Goal: Task Accomplishment & Management: Manage account settings

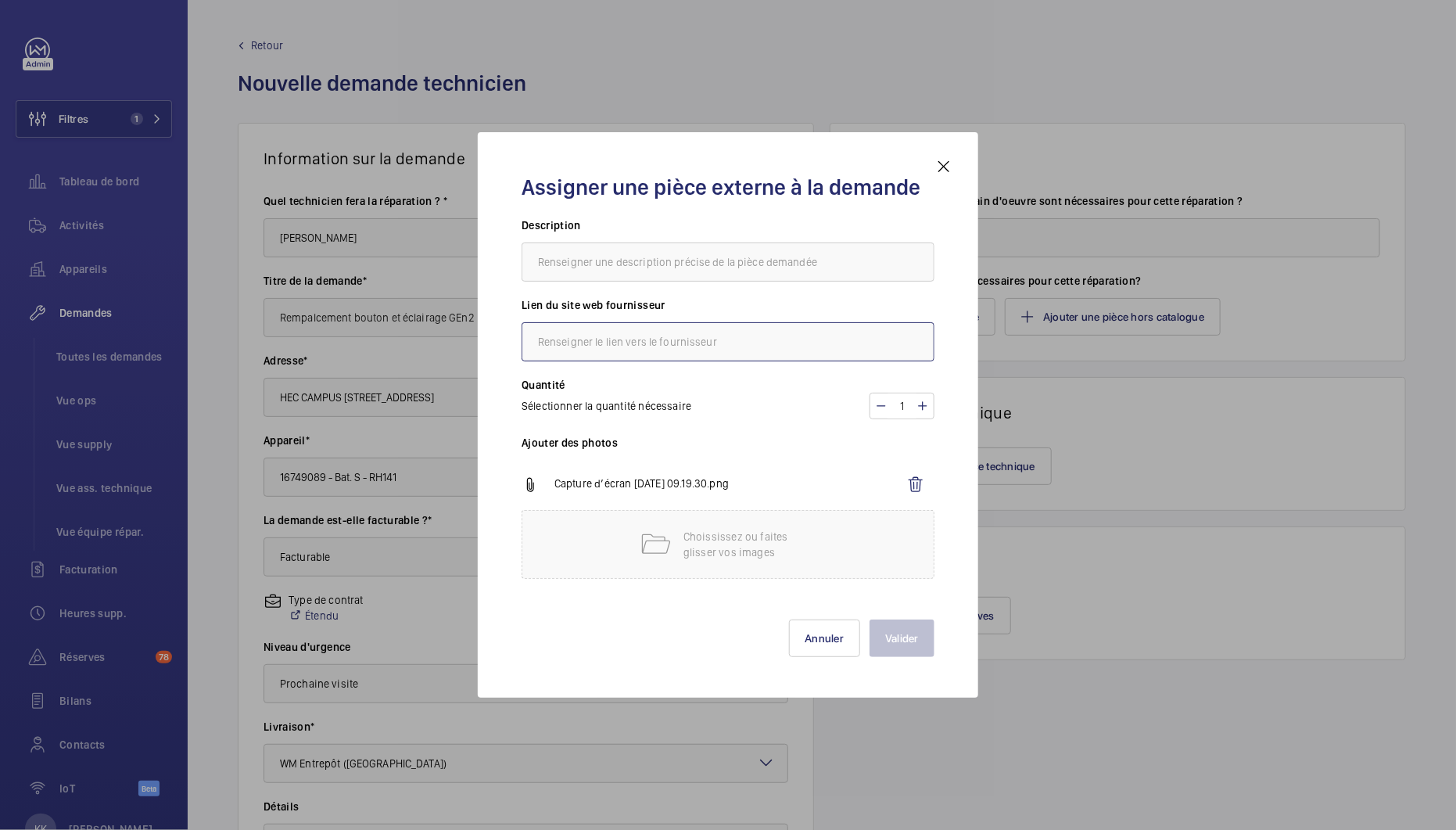
click at [644, 351] on input "text" at bounding box center [727, 341] width 413 height 39
click at [648, 281] on input "text" at bounding box center [727, 261] width 413 height 39
click at [956, 161] on div "Assigner une pièce externe à la demande Description Lien du site web fournisseu…" at bounding box center [728, 415] width 500 height 565
click at [949, 170] on mat-icon at bounding box center [944, 167] width 19 height 19
click at [262, 47] on span "Retour" at bounding box center [267, 45] width 32 height 15
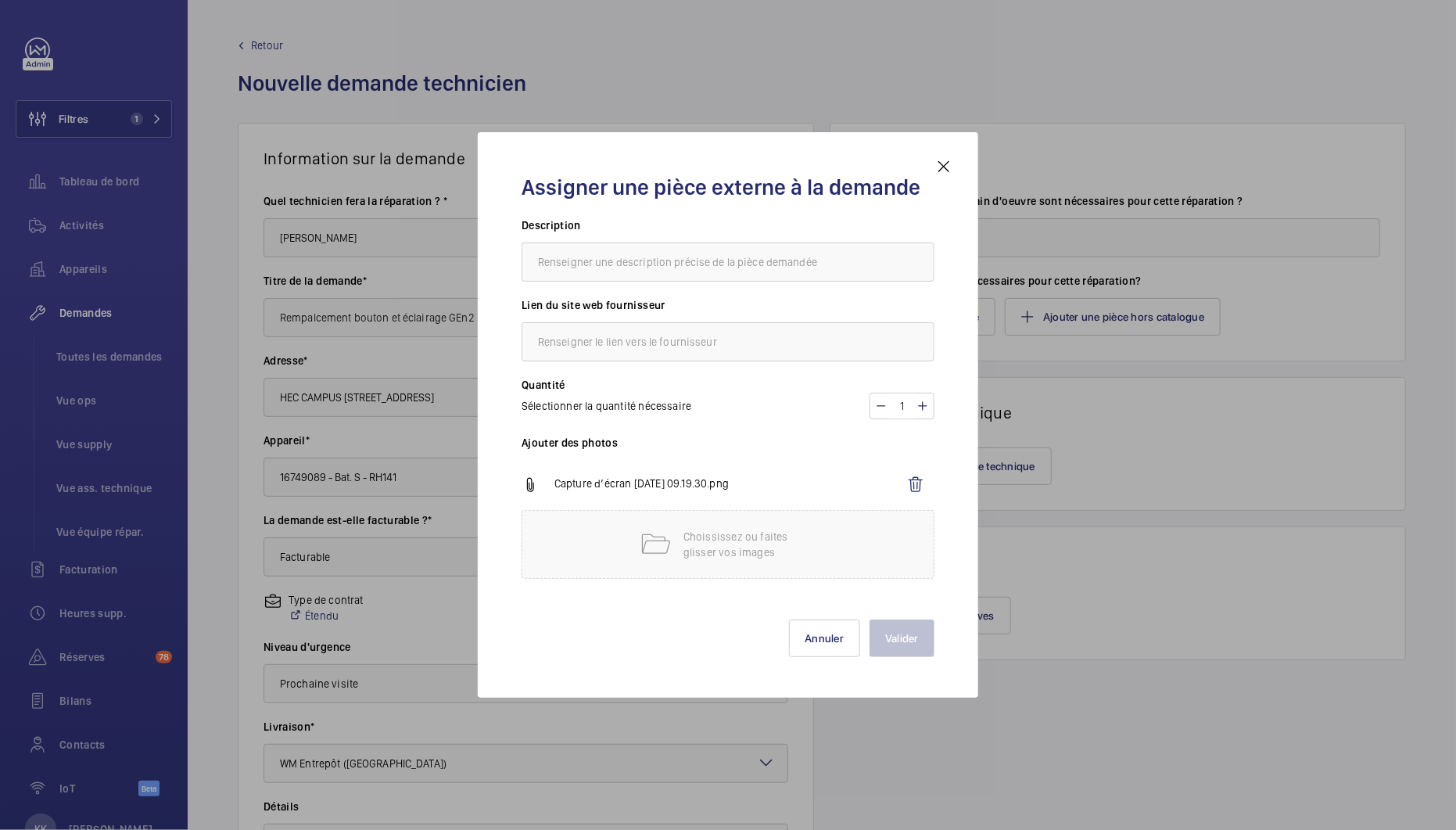
click at [260, 39] on span "Retour" at bounding box center [267, 45] width 32 height 15
click at [264, 41] on span "Retour" at bounding box center [267, 45] width 32 height 15
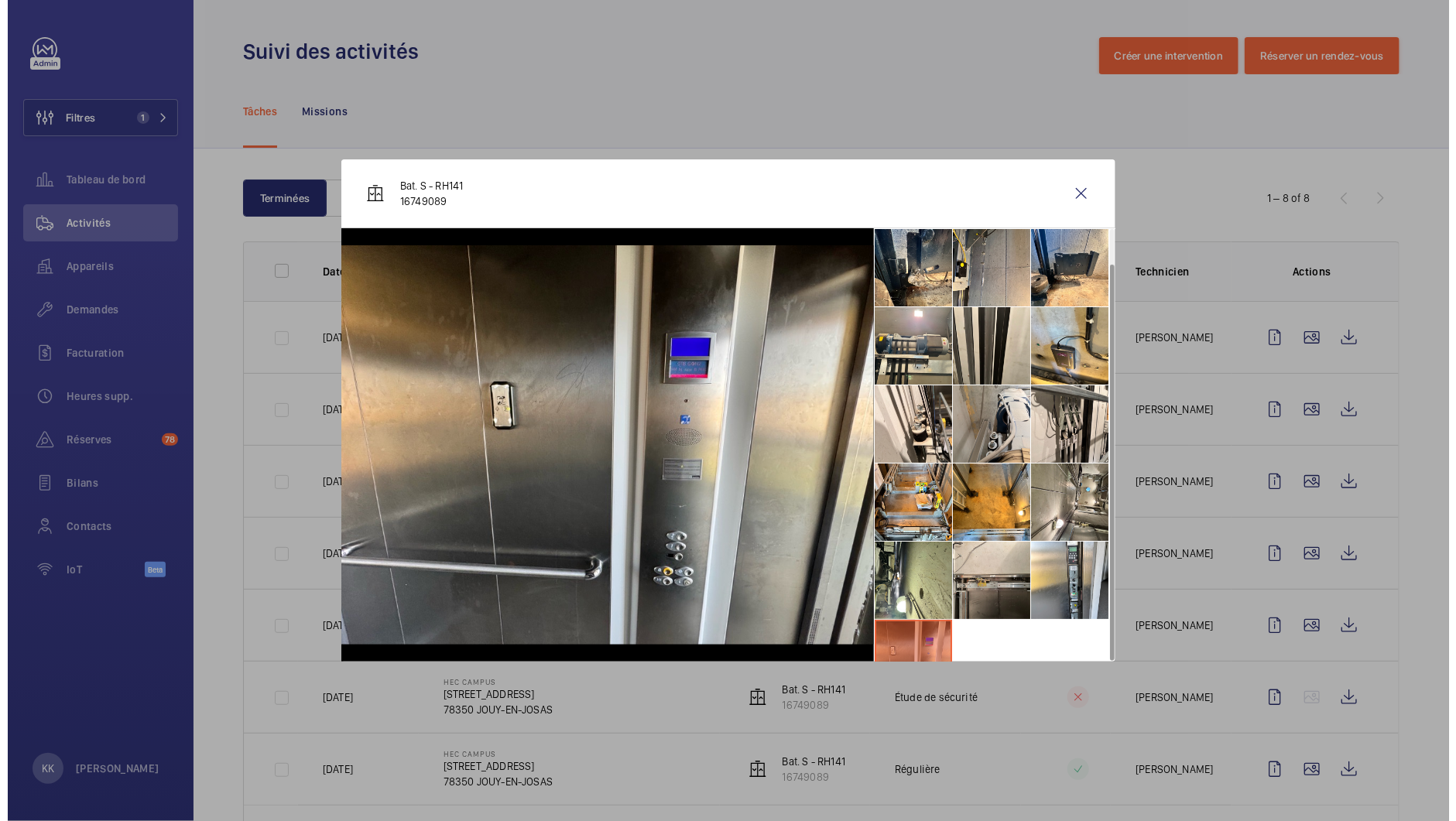
scroll to position [36, 0]
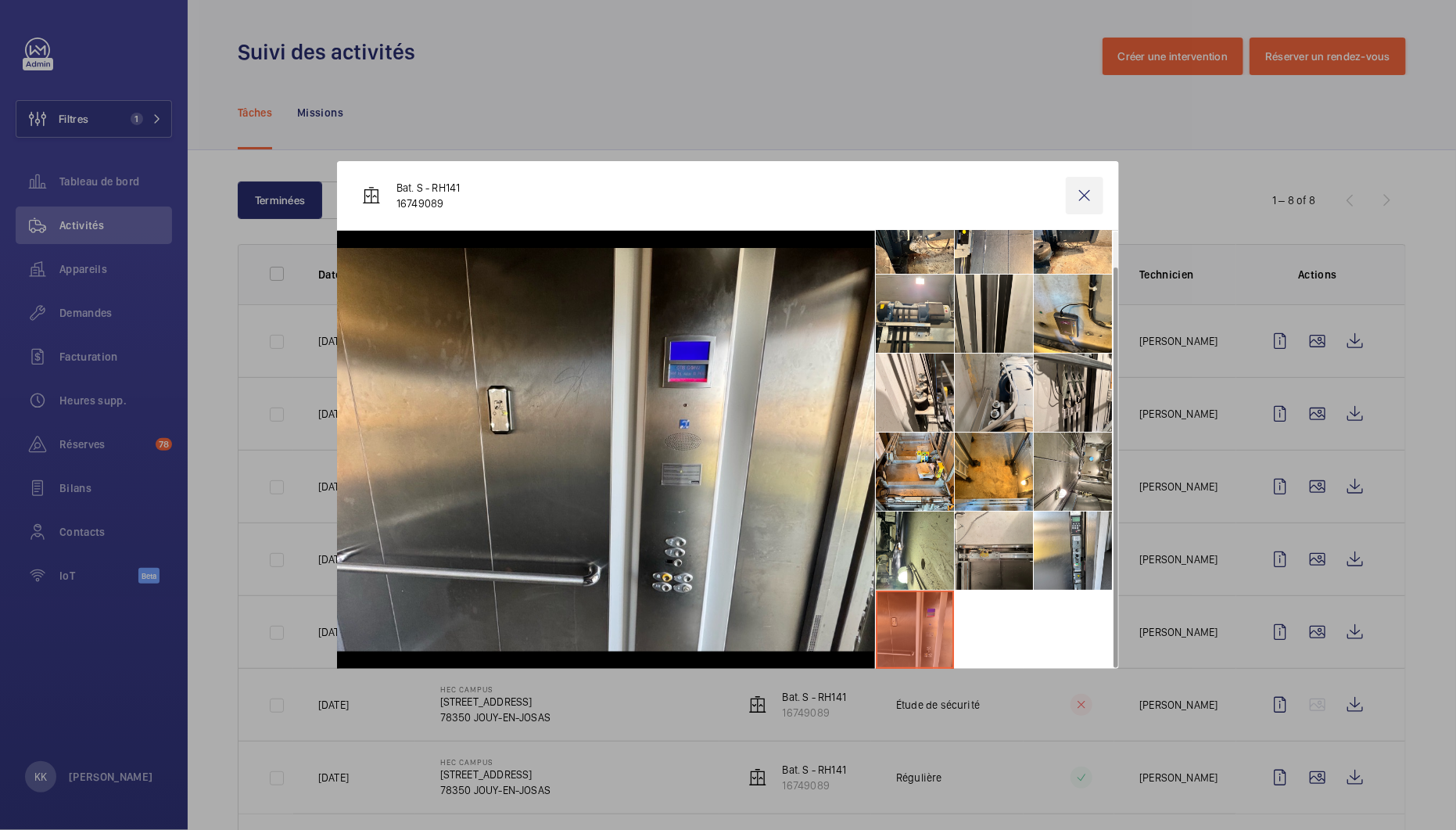
click at [1084, 194] on wm-front-icon-button at bounding box center [1084, 195] width 37 height 37
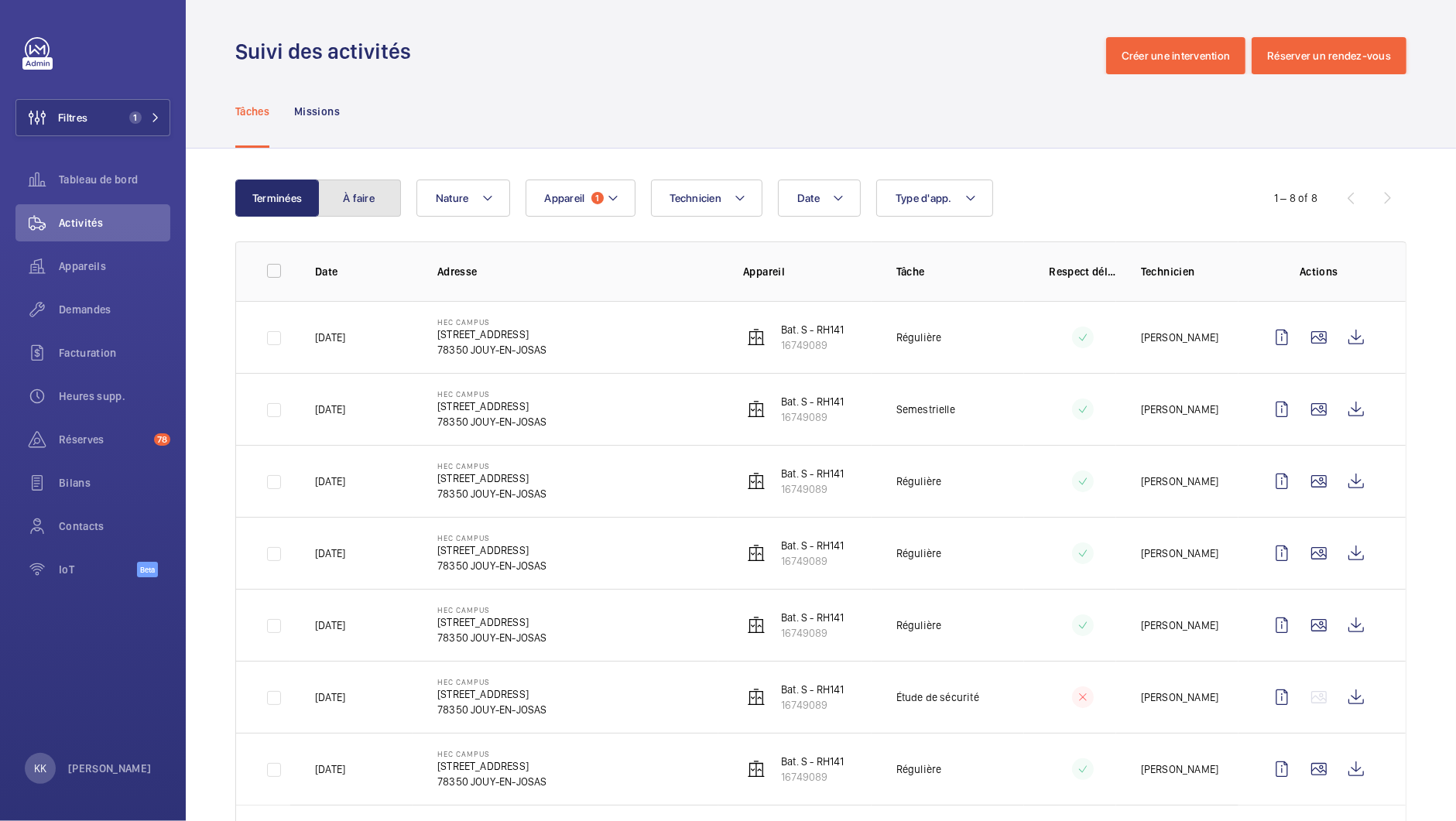
click at [357, 205] on button "À faire" at bounding box center [359, 197] width 84 height 37
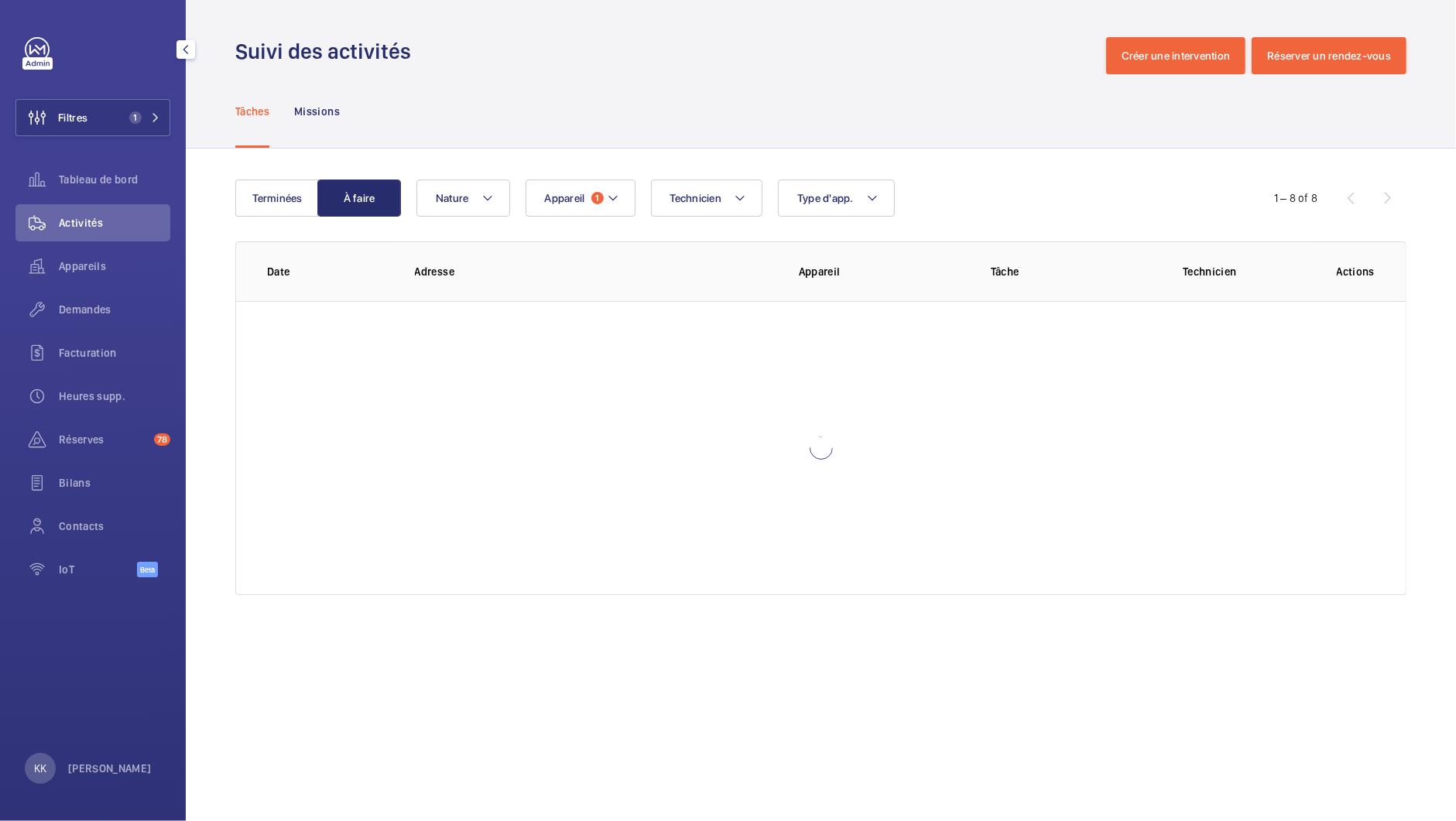
click at [53, 267] on wm-front-icon-button at bounding box center [37, 266] width 43 height 37
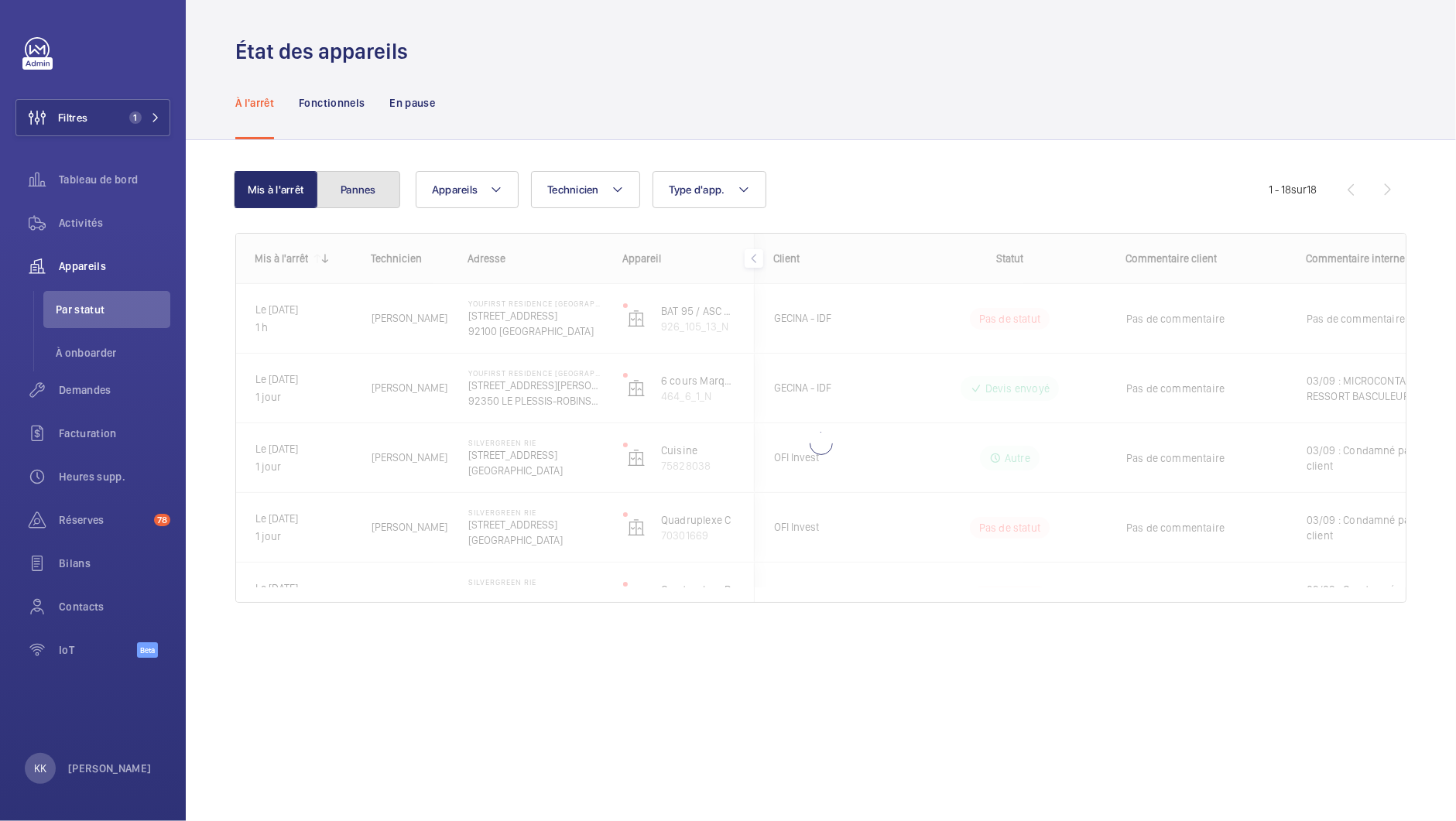
click at [370, 198] on button "Pannes" at bounding box center [358, 189] width 84 height 37
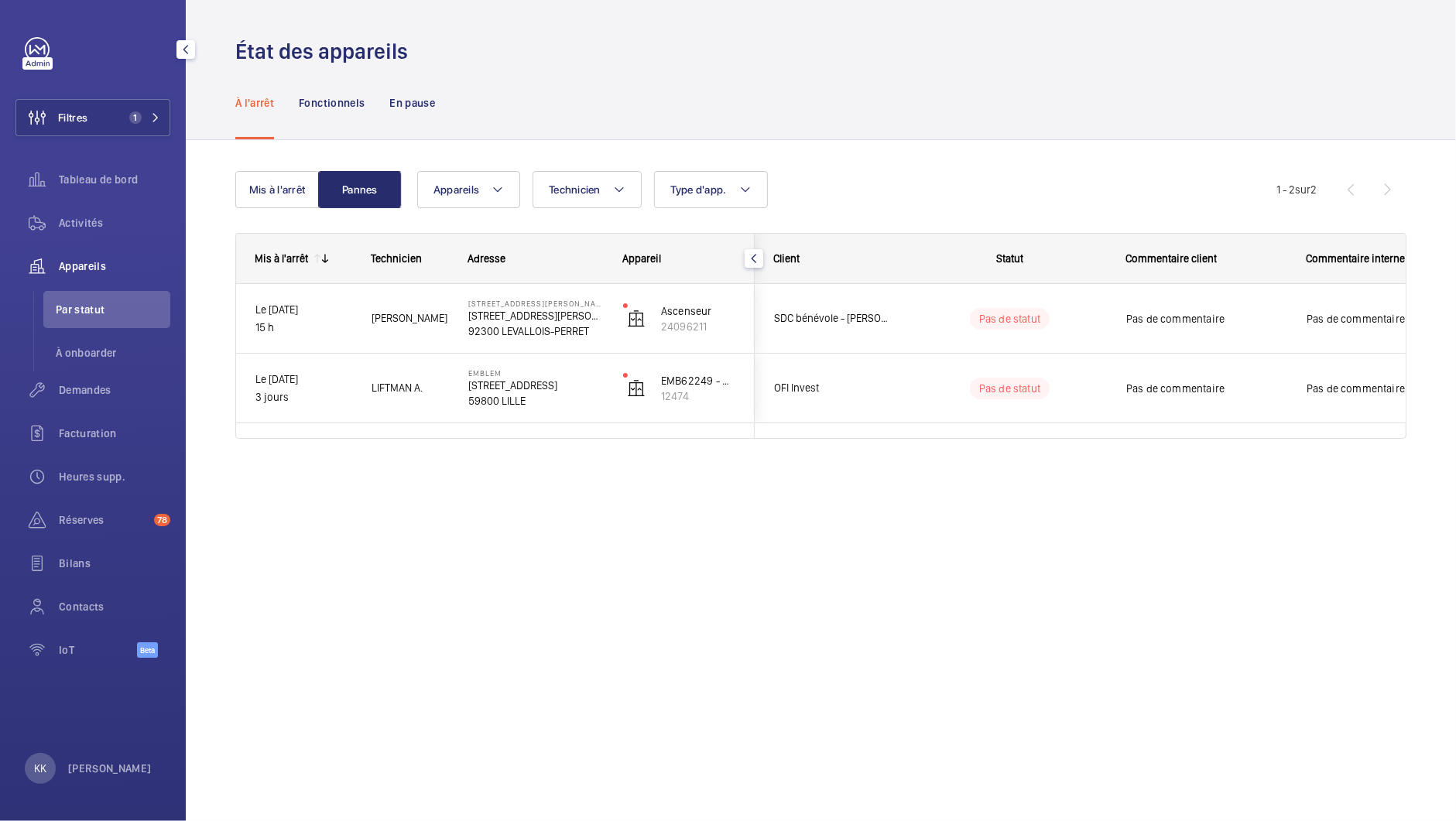
click at [91, 258] on span "Appareils" at bounding box center [114, 266] width 111 height 15
click at [92, 173] on span "Tableau de bord" at bounding box center [114, 179] width 111 height 15
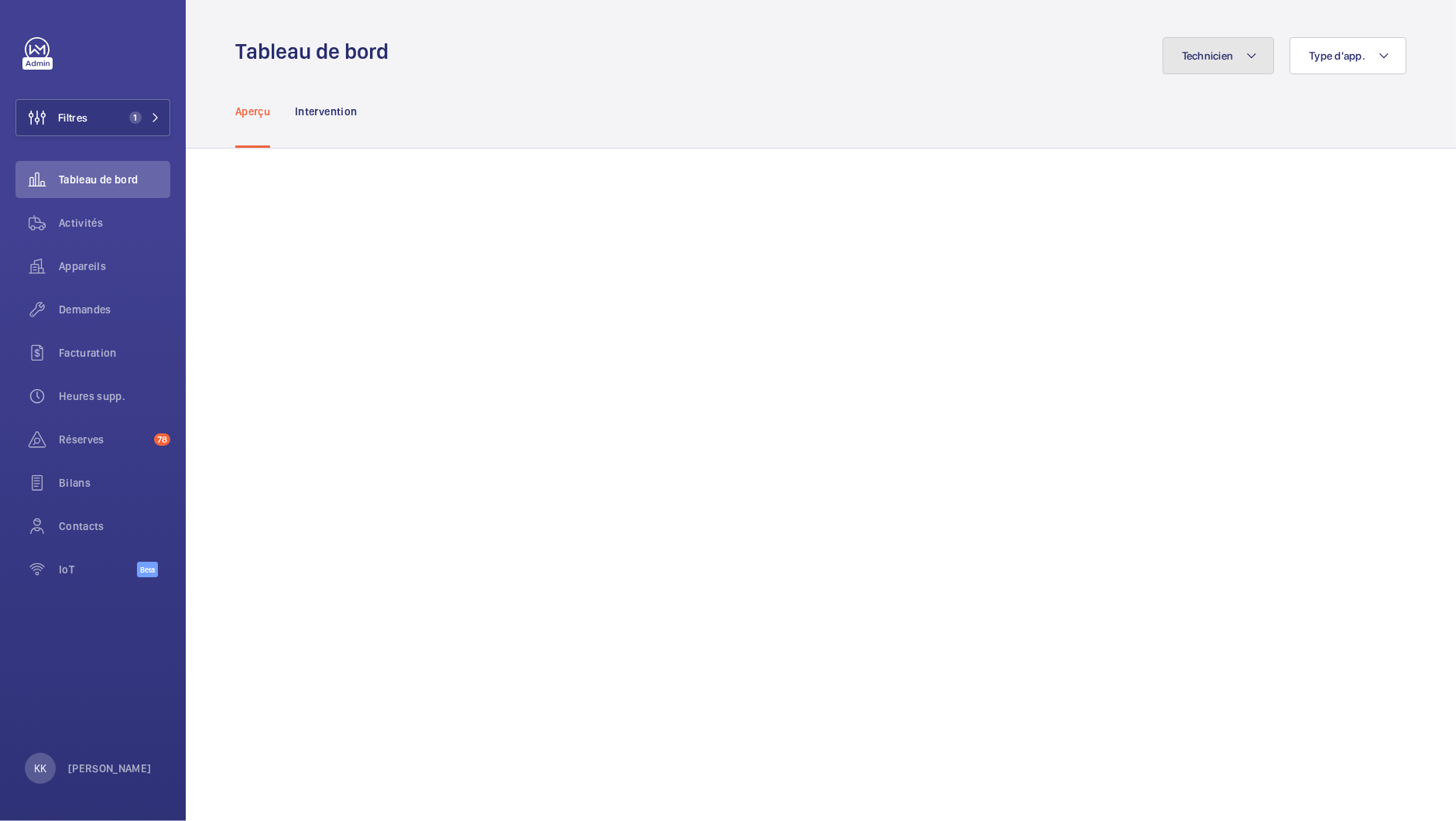
click at [1193, 70] on button "Technicien" at bounding box center [1218, 55] width 112 height 37
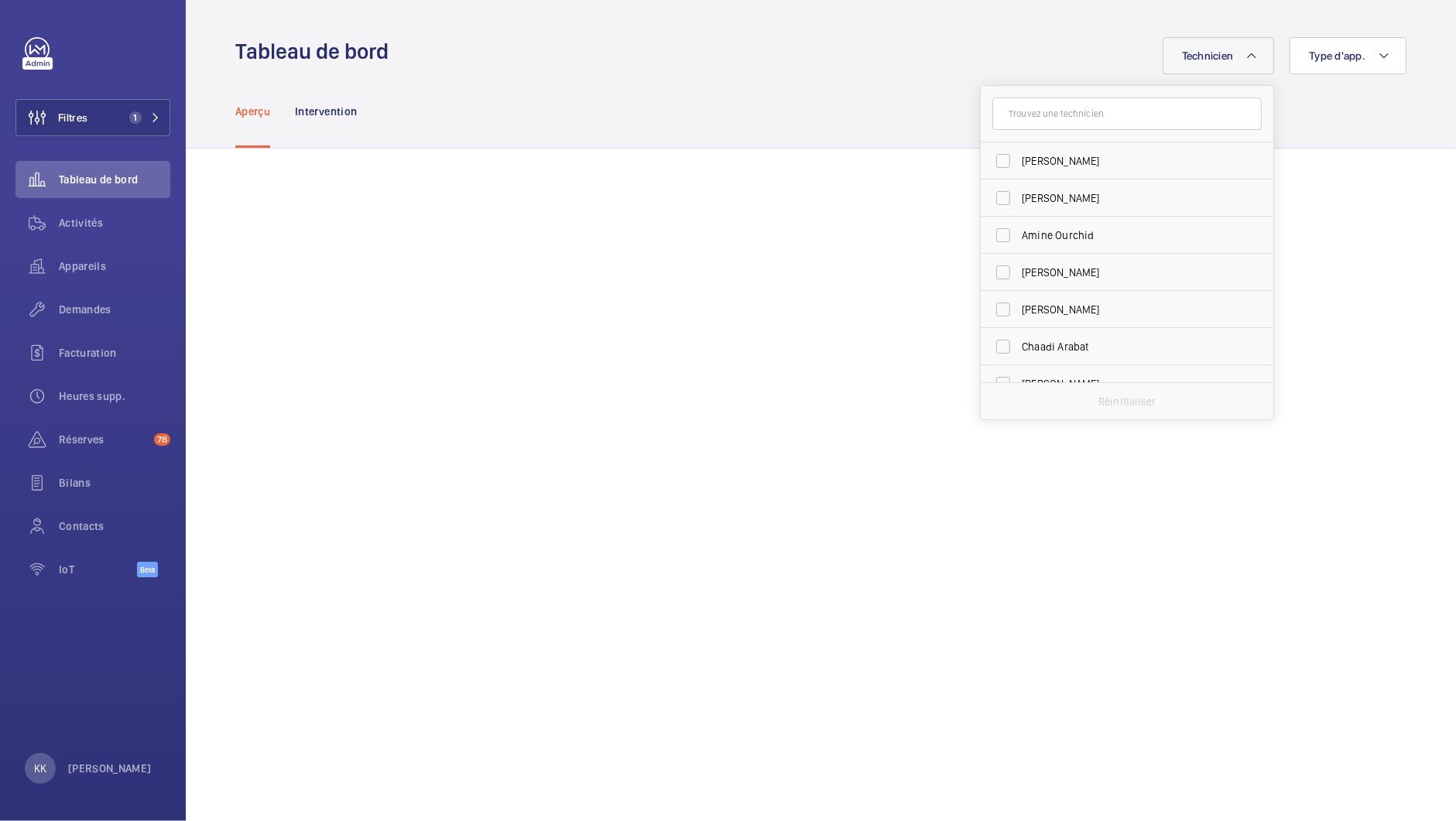
click at [1182, 116] on input "text" at bounding box center [1127, 113] width 270 height 32
type input "seb"
click at [1048, 209] on label "Sébastien Frileux" at bounding box center [1116, 197] width 270 height 37
click at [1018, 209] on input "Sébastien Frileux" at bounding box center [1002, 198] width 31 height 31
checkbox input "true"
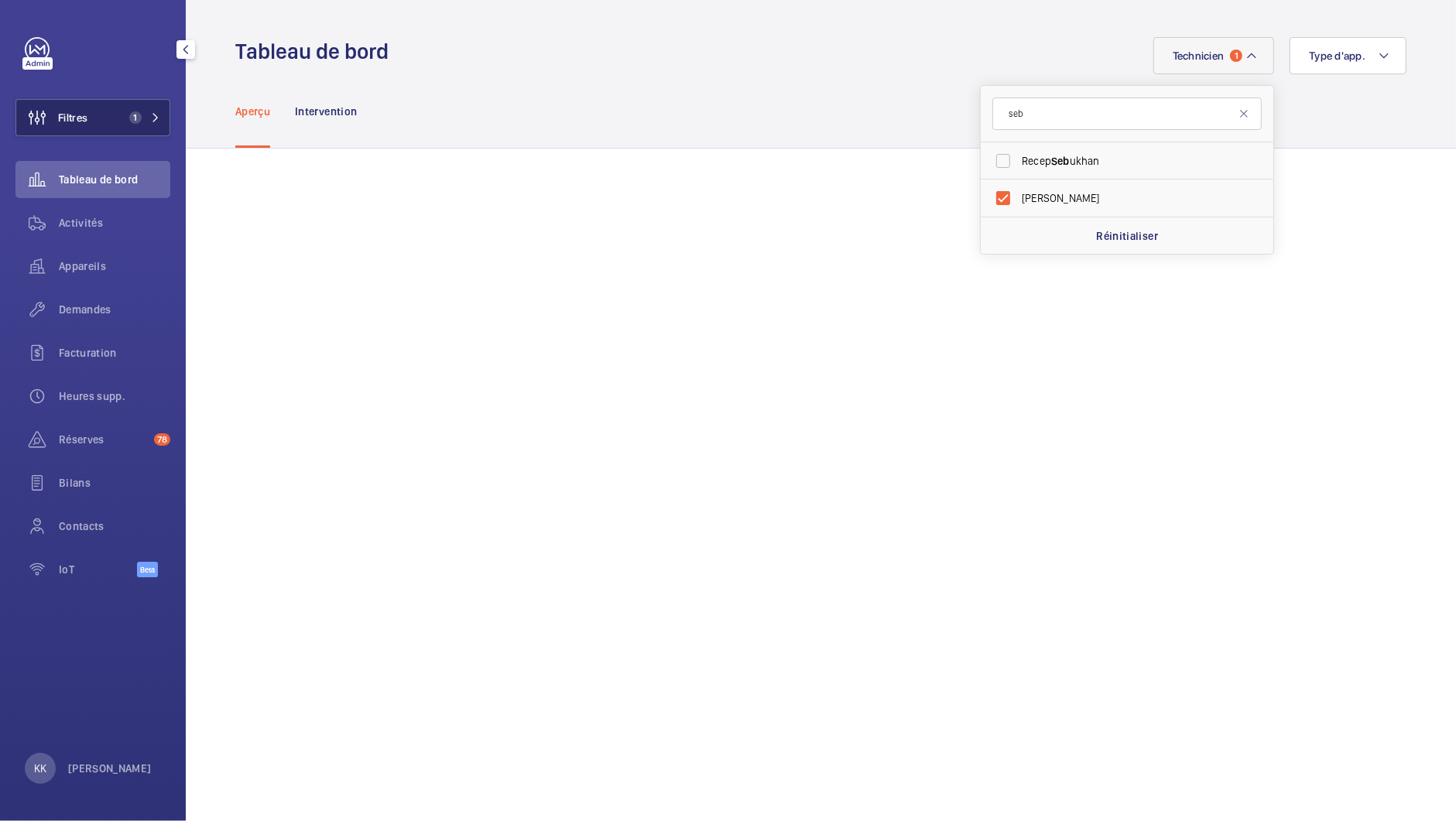
click at [157, 117] on mat-icon at bounding box center [156, 118] width 9 height 9
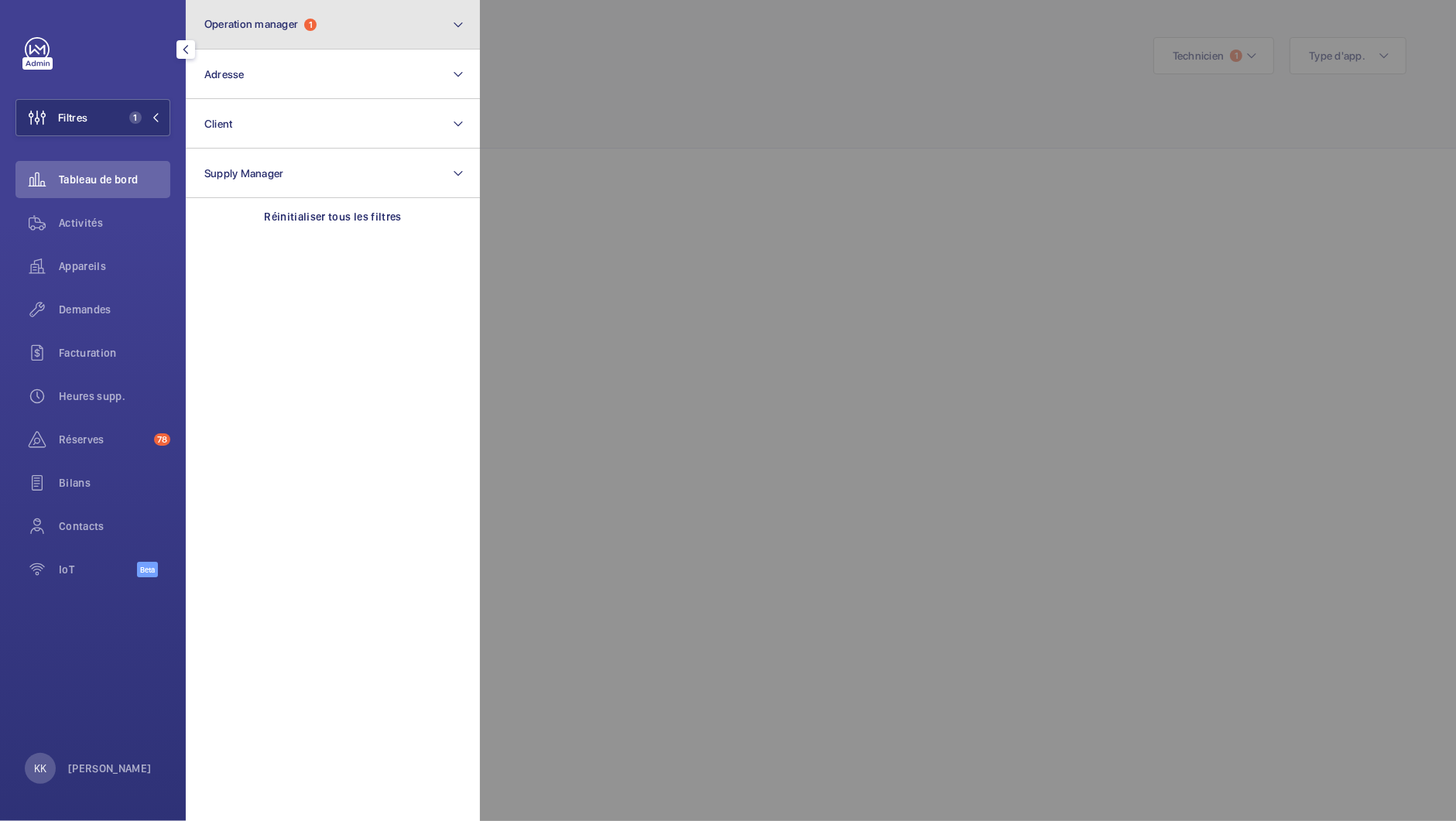
click at [281, 38] on button "Operation manager 1" at bounding box center [333, 25] width 294 height 50
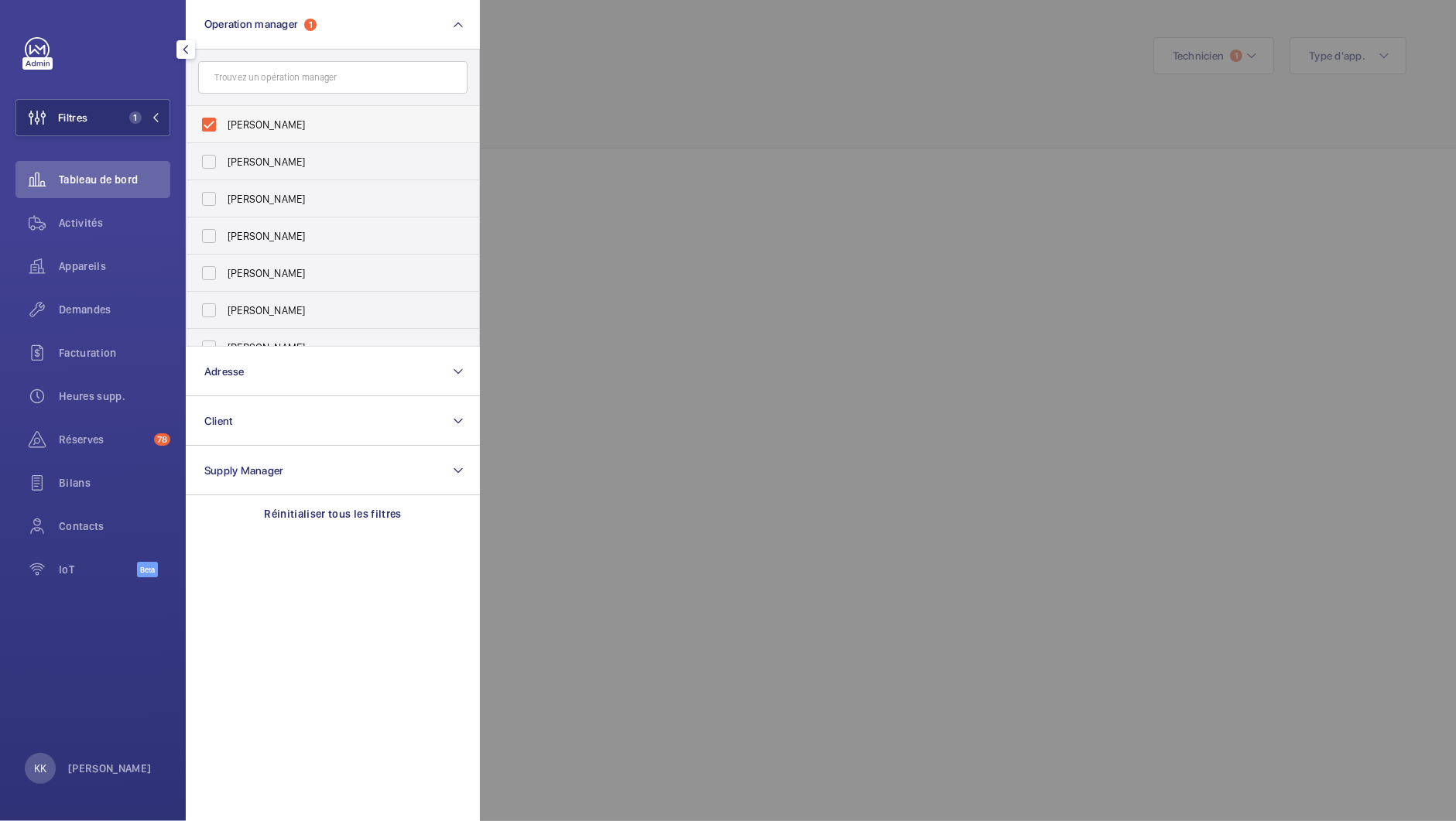
click at [234, 123] on span "[PERSON_NAME]" at bounding box center [334, 124] width 213 height 15
click at [224, 123] on input "[PERSON_NAME]" at bounding box center [208, 124] width 31 height 31
checkbox input "false"
click at [544, 51] on div at bounding box center [1208, 410] width 1456 height 821
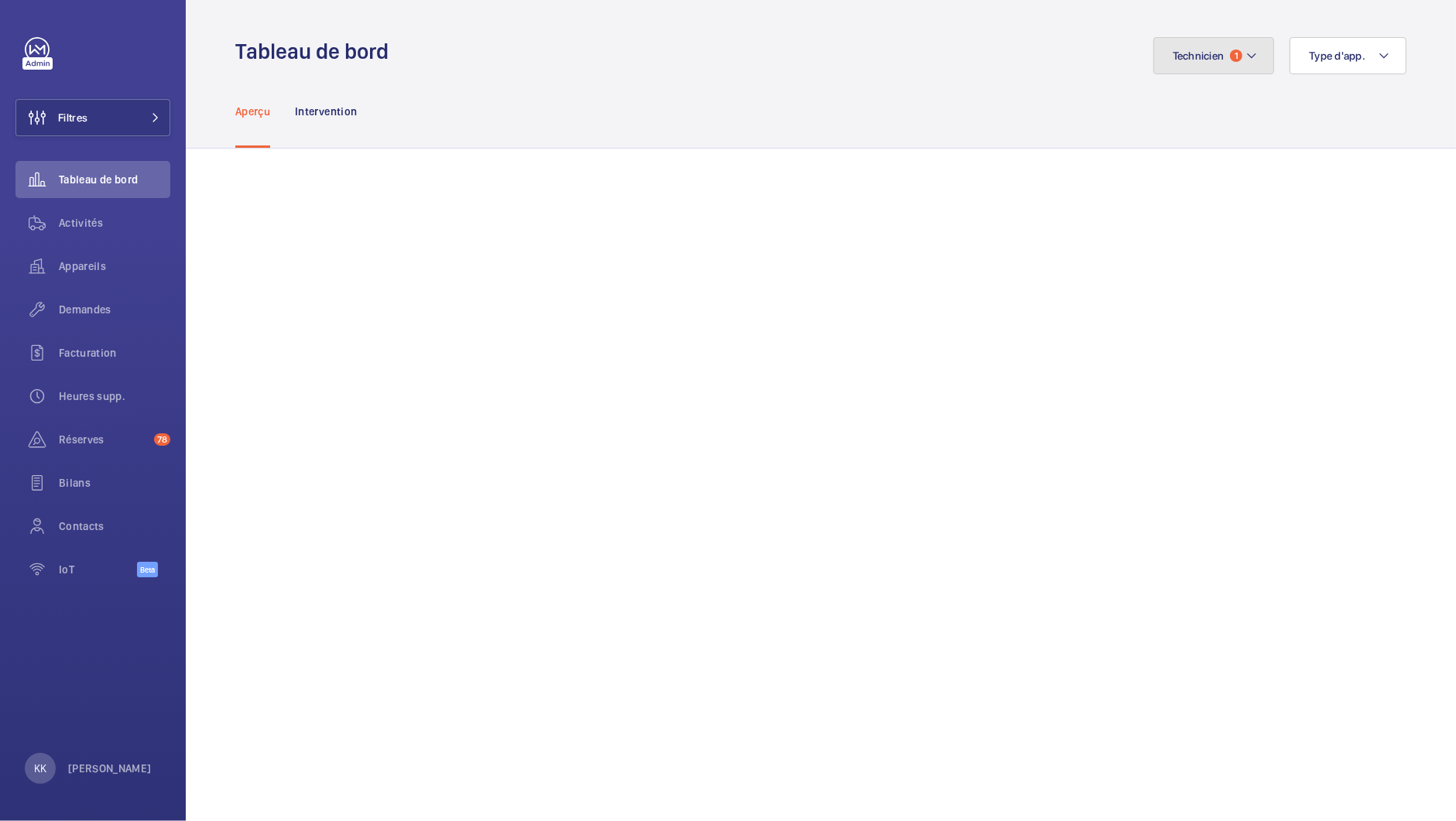
click at [1228, 45] on button "Technicien 1" at bounding box center [1214, 55] width 122 height 37
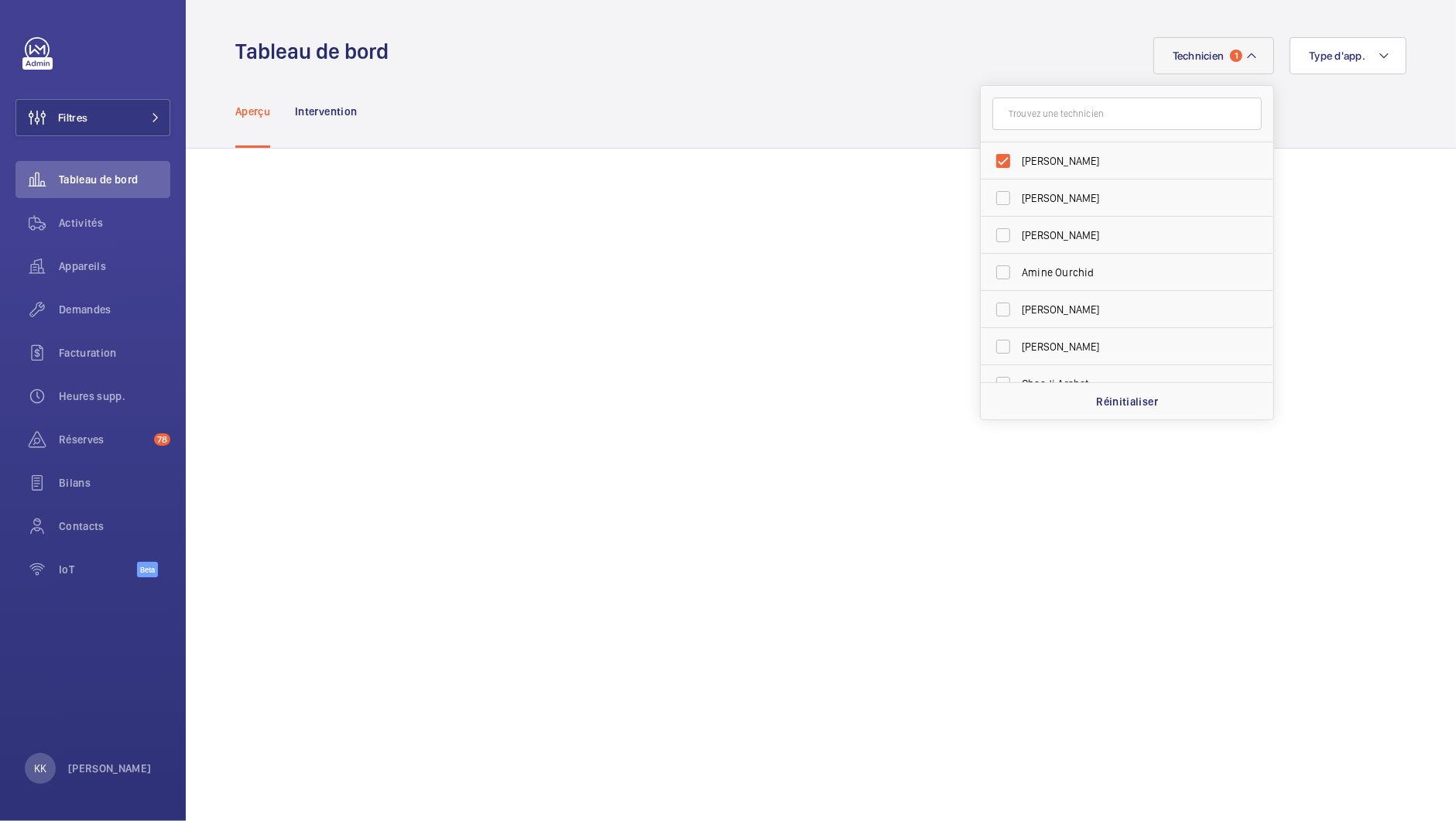
click at [1289, 94] on div "Aperçu Intervention" at bounding box center [821, 111] width 1171 height 74
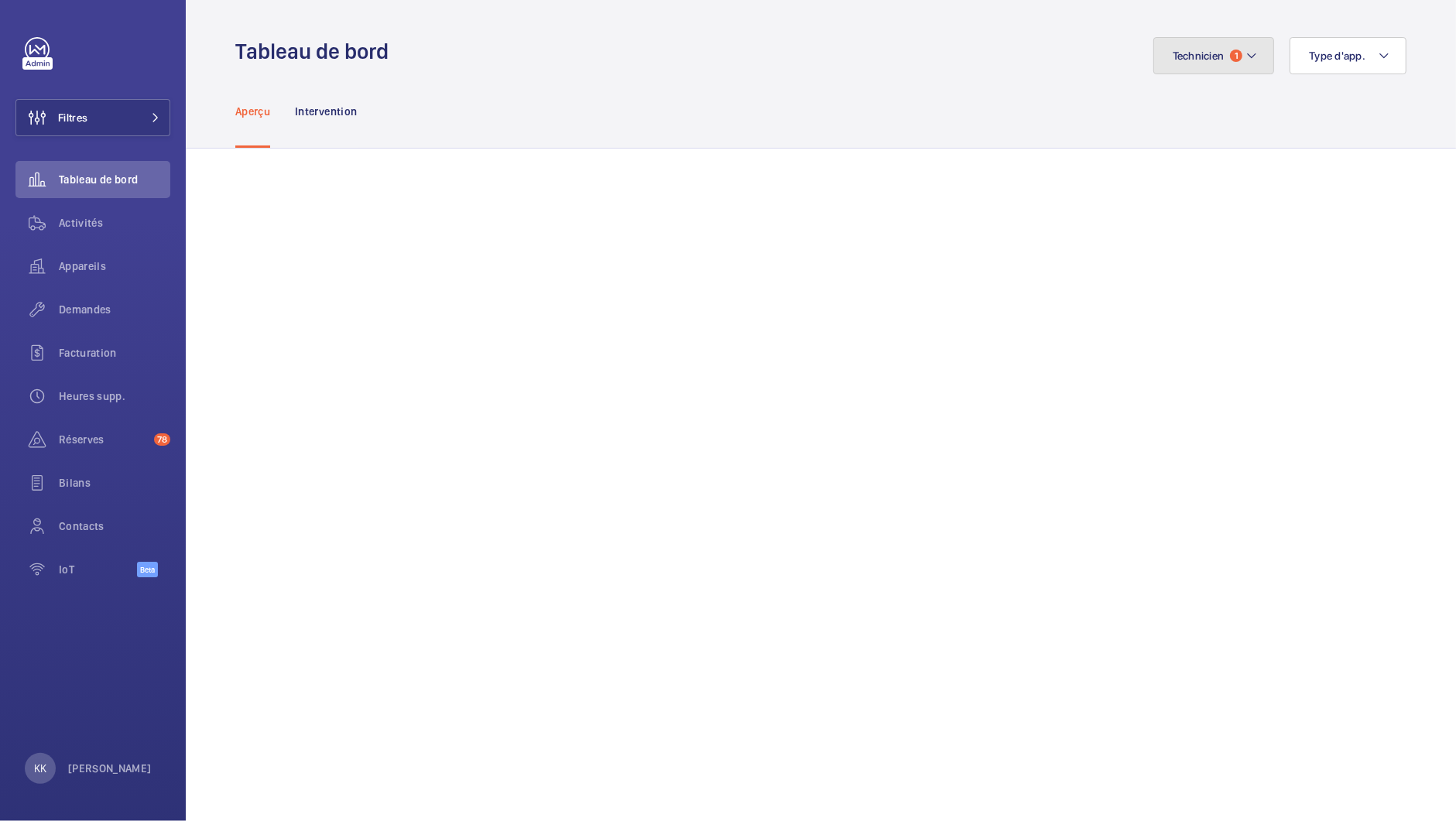
click at [1234, 70] on button "Technicien 1" at bounding box center [1214, 55] width 122 height 37
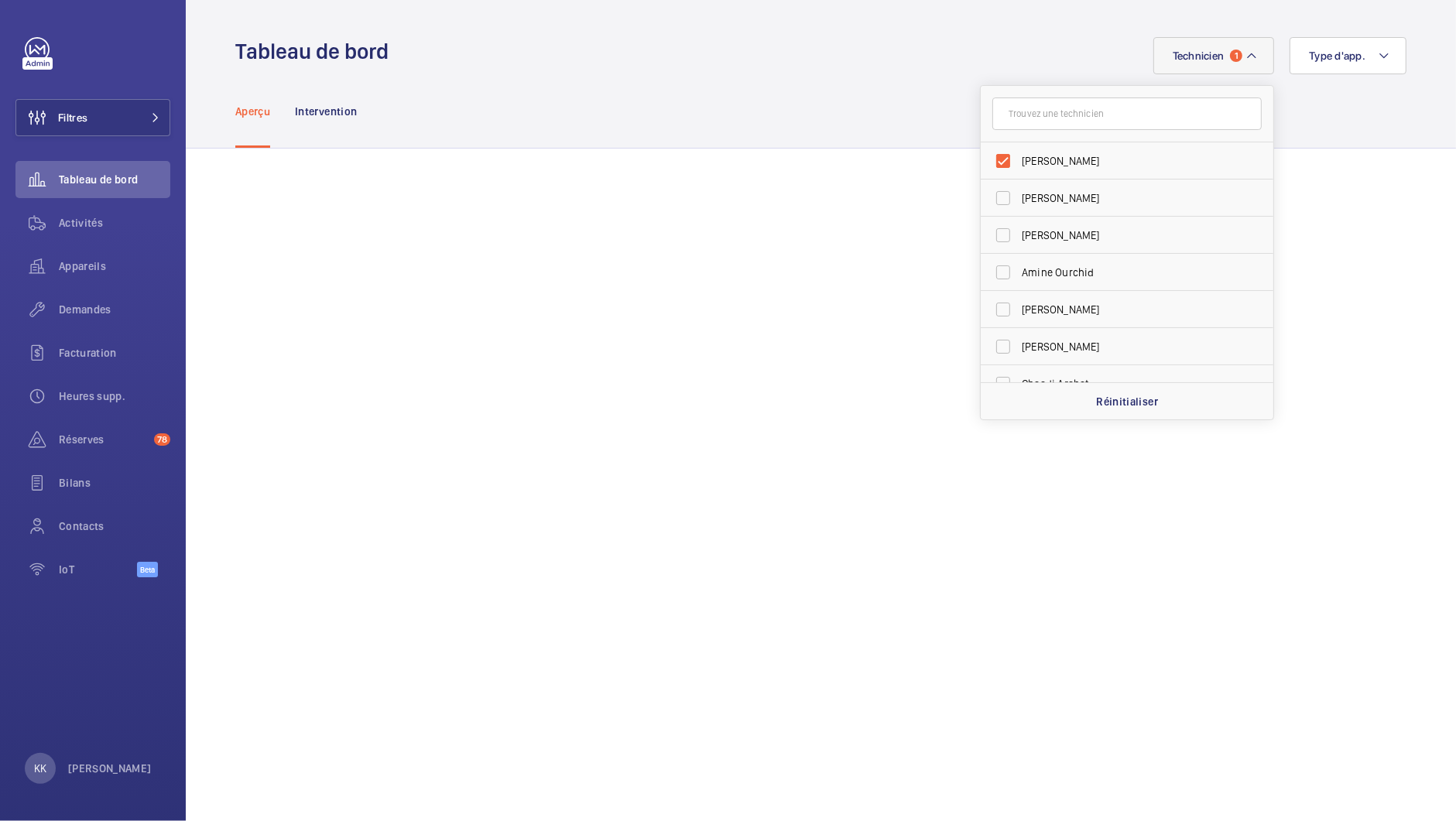
click at [1091, 57] on div "Technicien 1 Sébastien Frileux Jerome Eniona Florian Cazal Amine Ourchid Romain…" at bounding box center [902, 55] width 1009 height 37
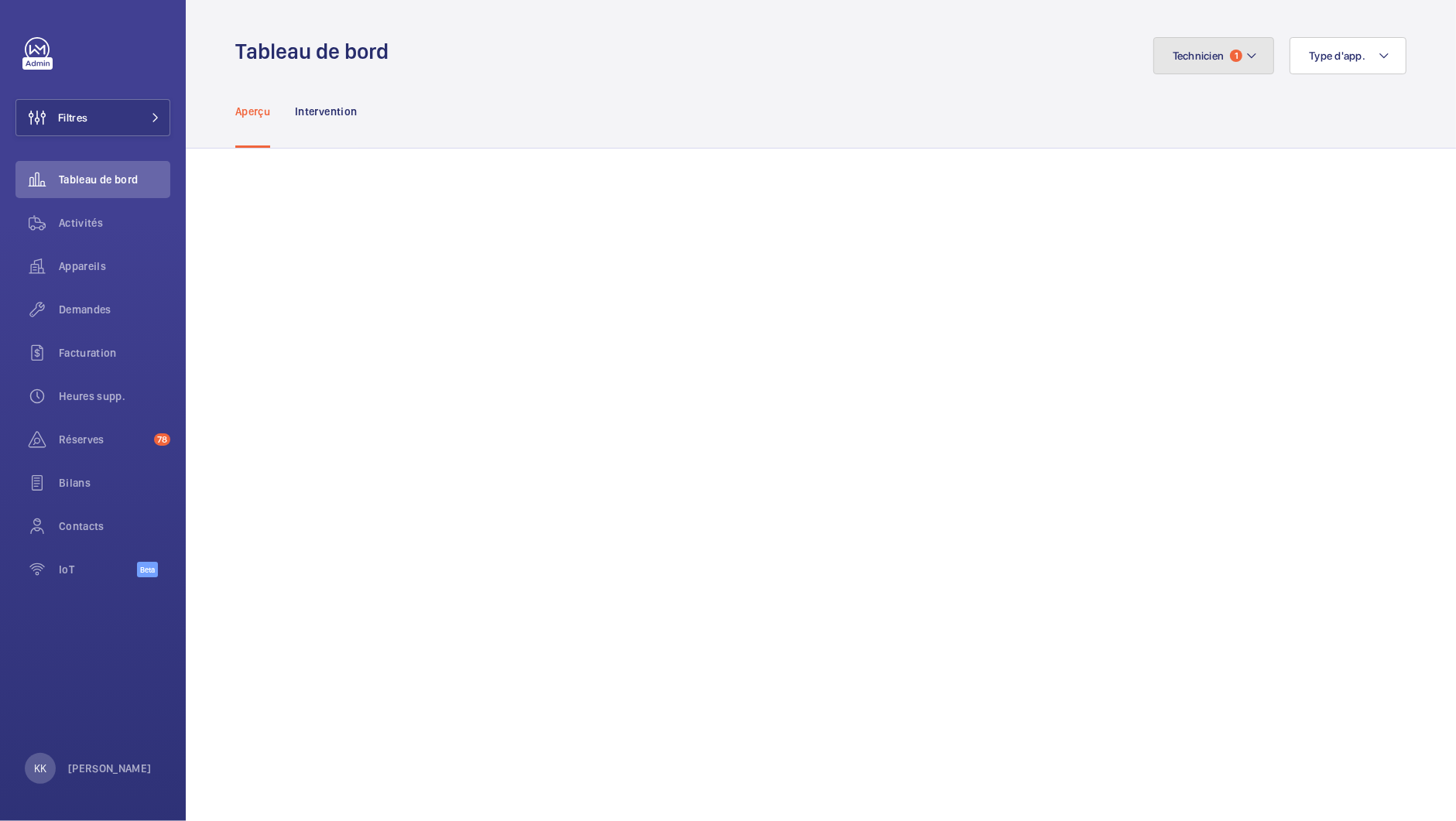
click at [1173, 56] on span "Technicien" at bounding box center [1199, 56] width 52 height 12
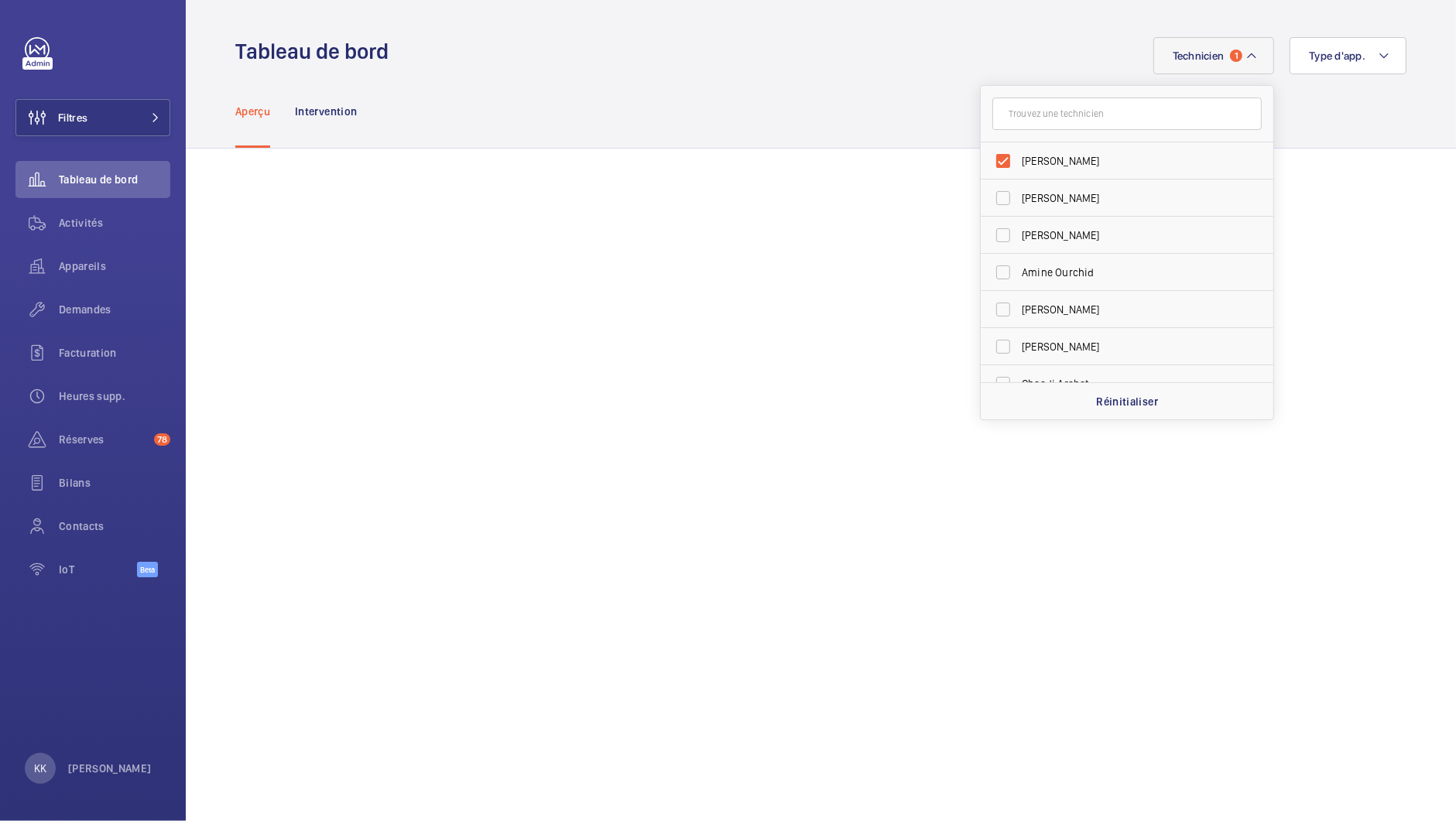
click at [836, 96] on div "Aperçu Intervention" at bounding box center [821, 111] width 1171 height 74
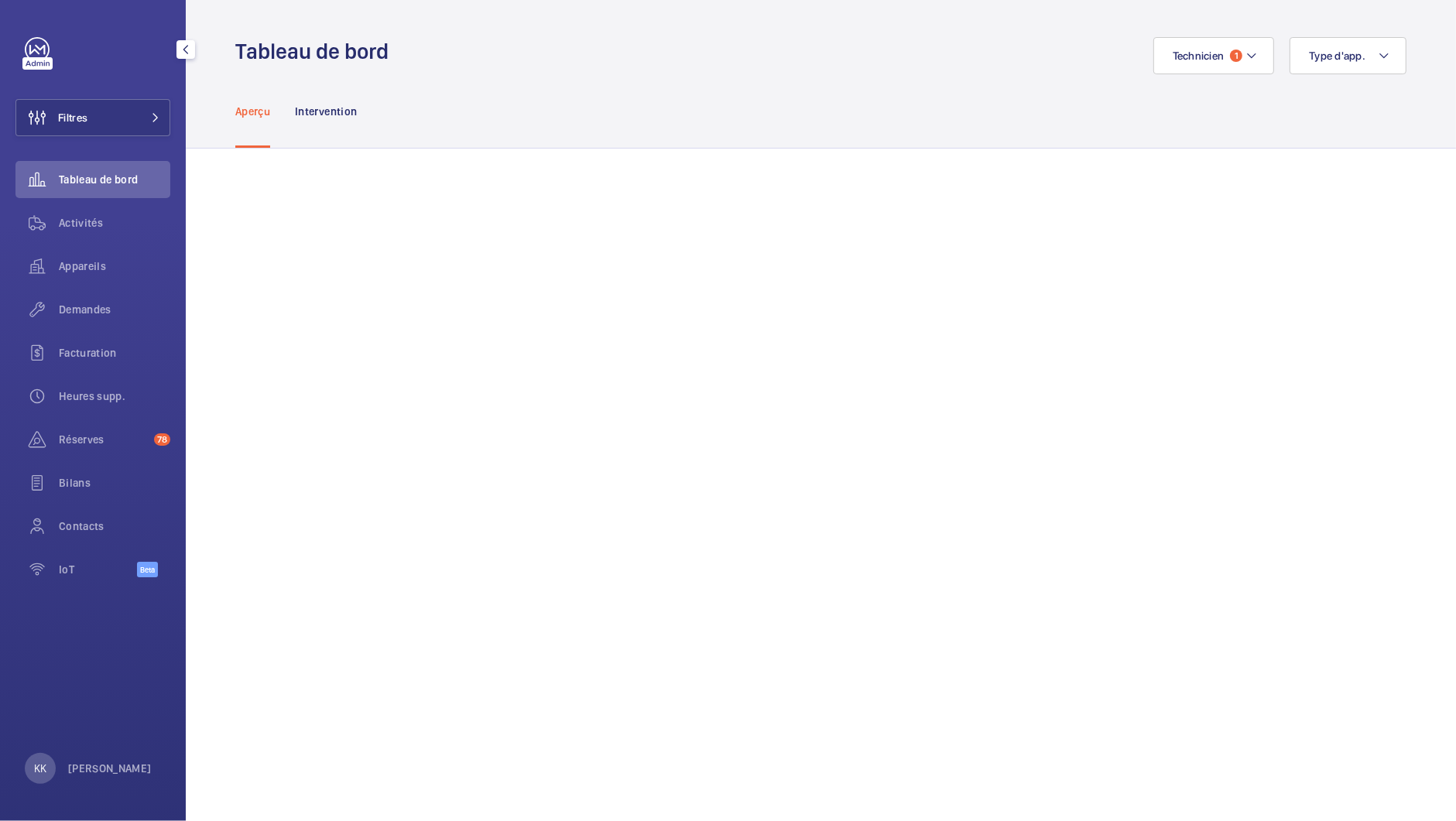
click at [154, 191] on div "Tableau de bord" at bounding box center [92, 179] width 155 height 37
click at [141, 246] on div "Activités" at bounding box center [92, 226] width 155 height 43
click at [141, 256] on div "Appareils" at bounding box center [92, 266] width 155 height 37
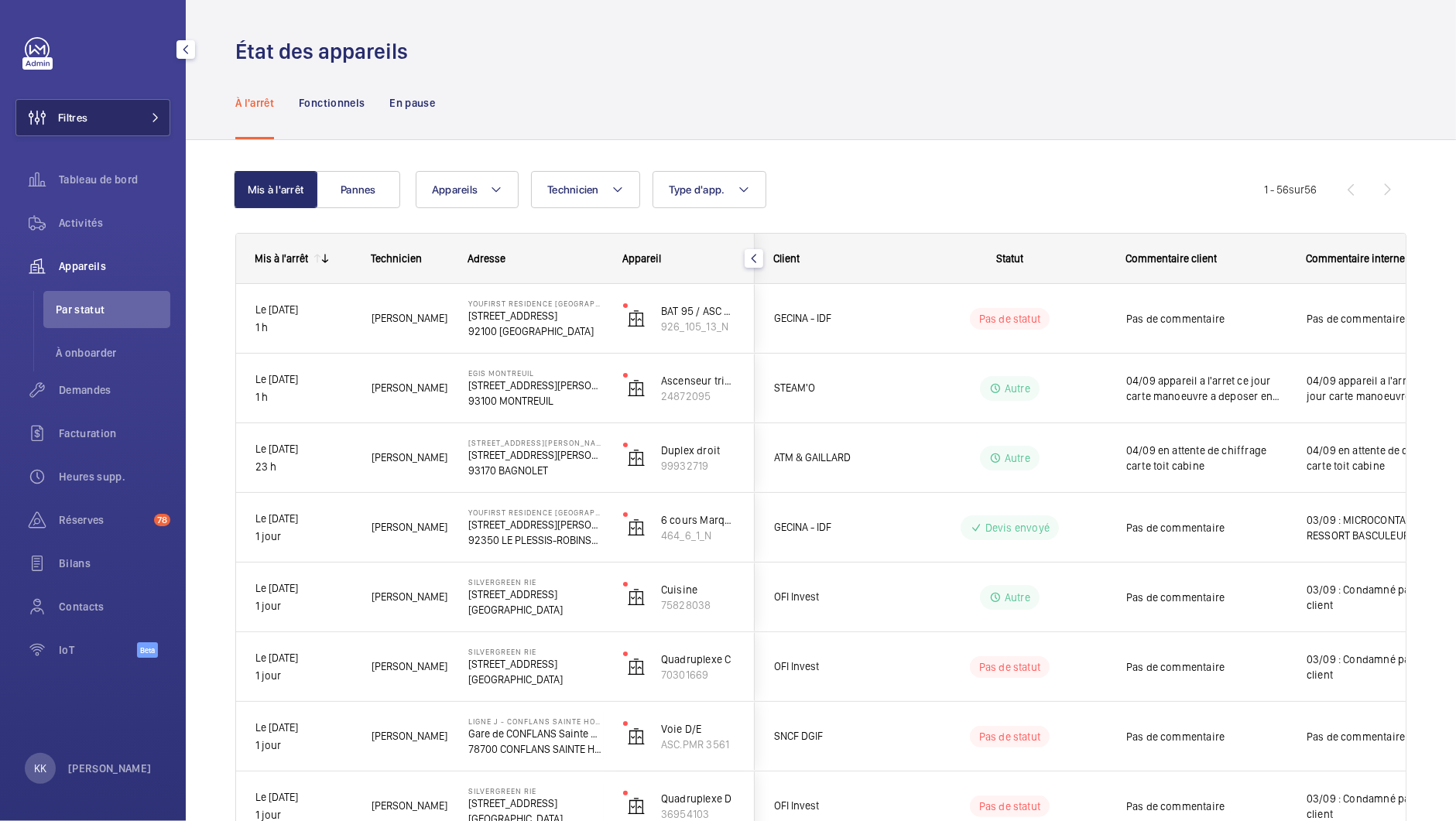
click at [135, 115] on button "Filtres" at bounding box center [92, 117] width 155 height 37
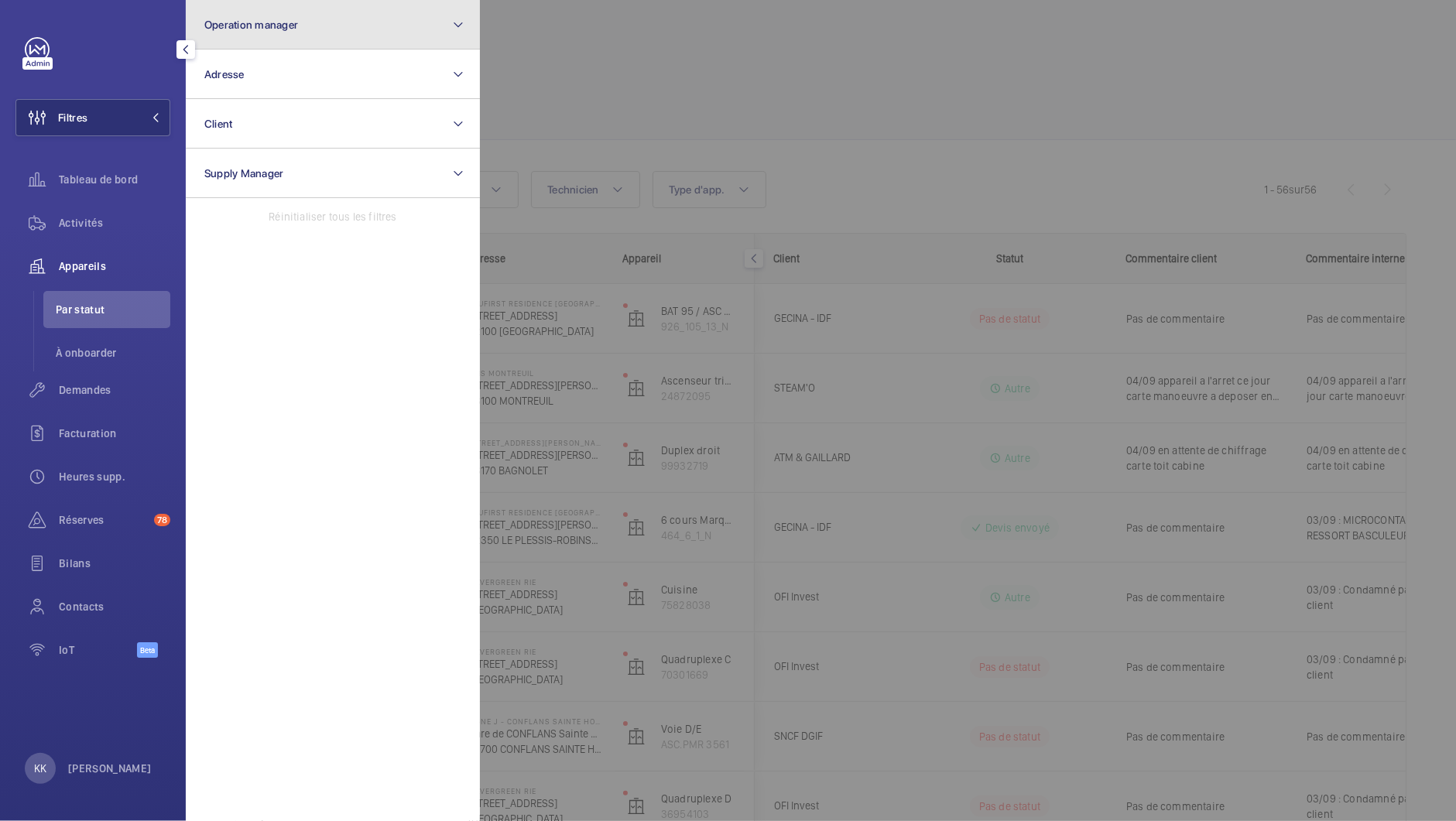
click at [305, 32] on button "Operation manager" at bounding box center [333, 25] width 294 height 50
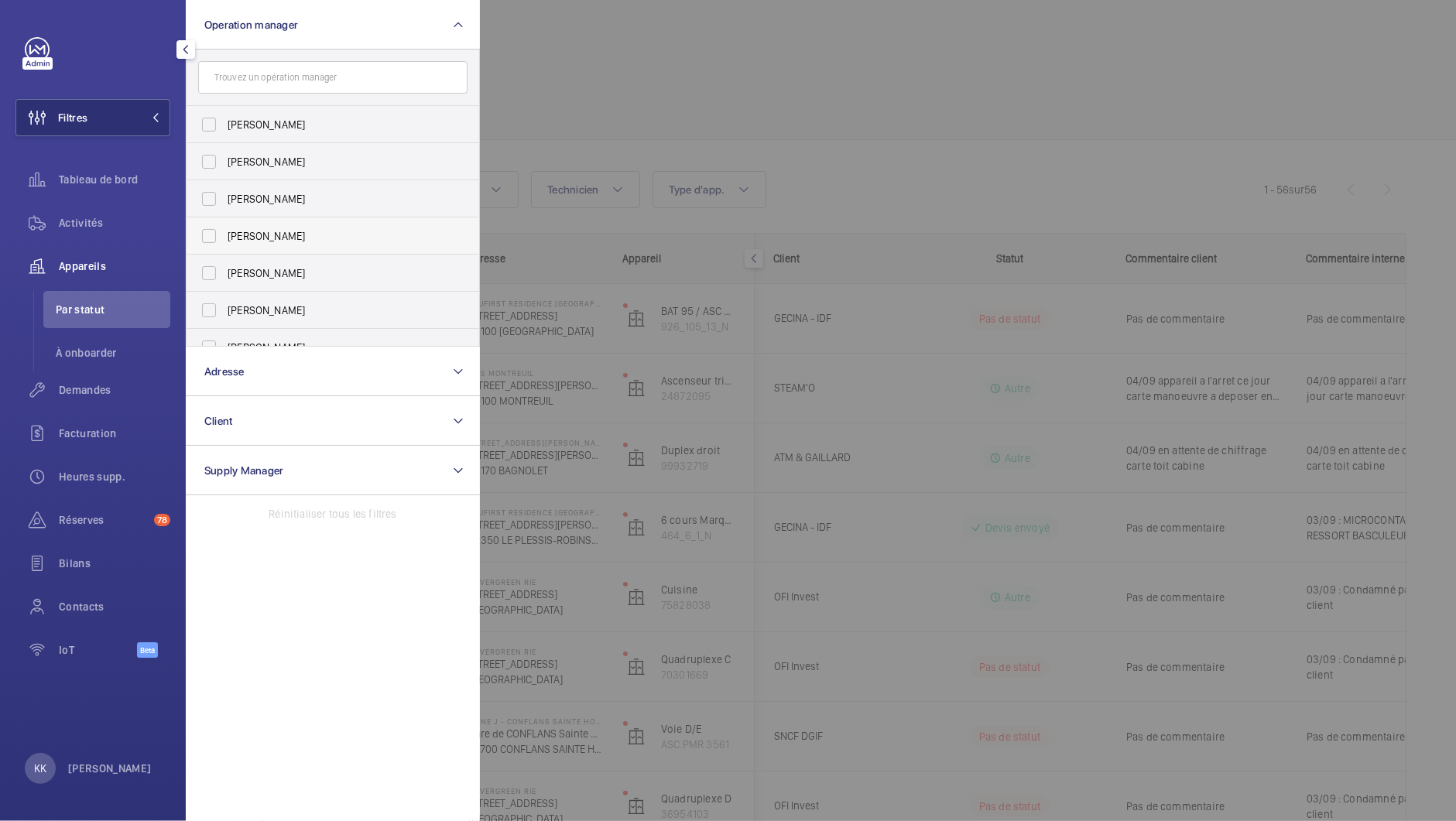
click at [253, 231] on span "[PERSON_NAME]" at bounding box center [334, 236] width 213 height 15
click at [224, 231] on input "[PERSON_NAME]" at bounding box center [208, 236] width 31 height 31
checkbox input "true"
click at [653, 118] on div at bounding box center [1208, 410] width 1456 height 821
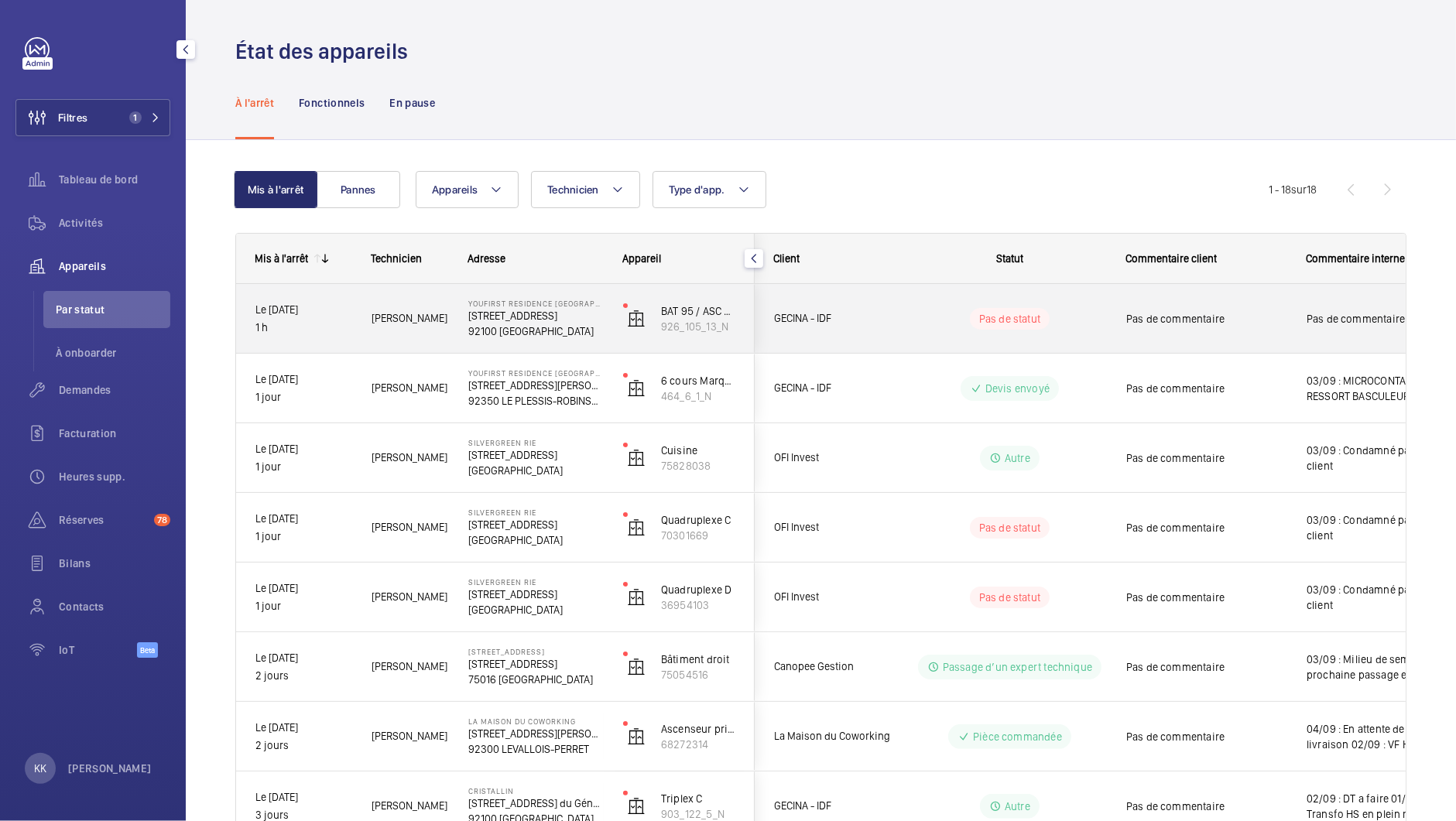
click at [428, 312] on span "Jamal H." at bounding box center [409, 318] width 76 height 18
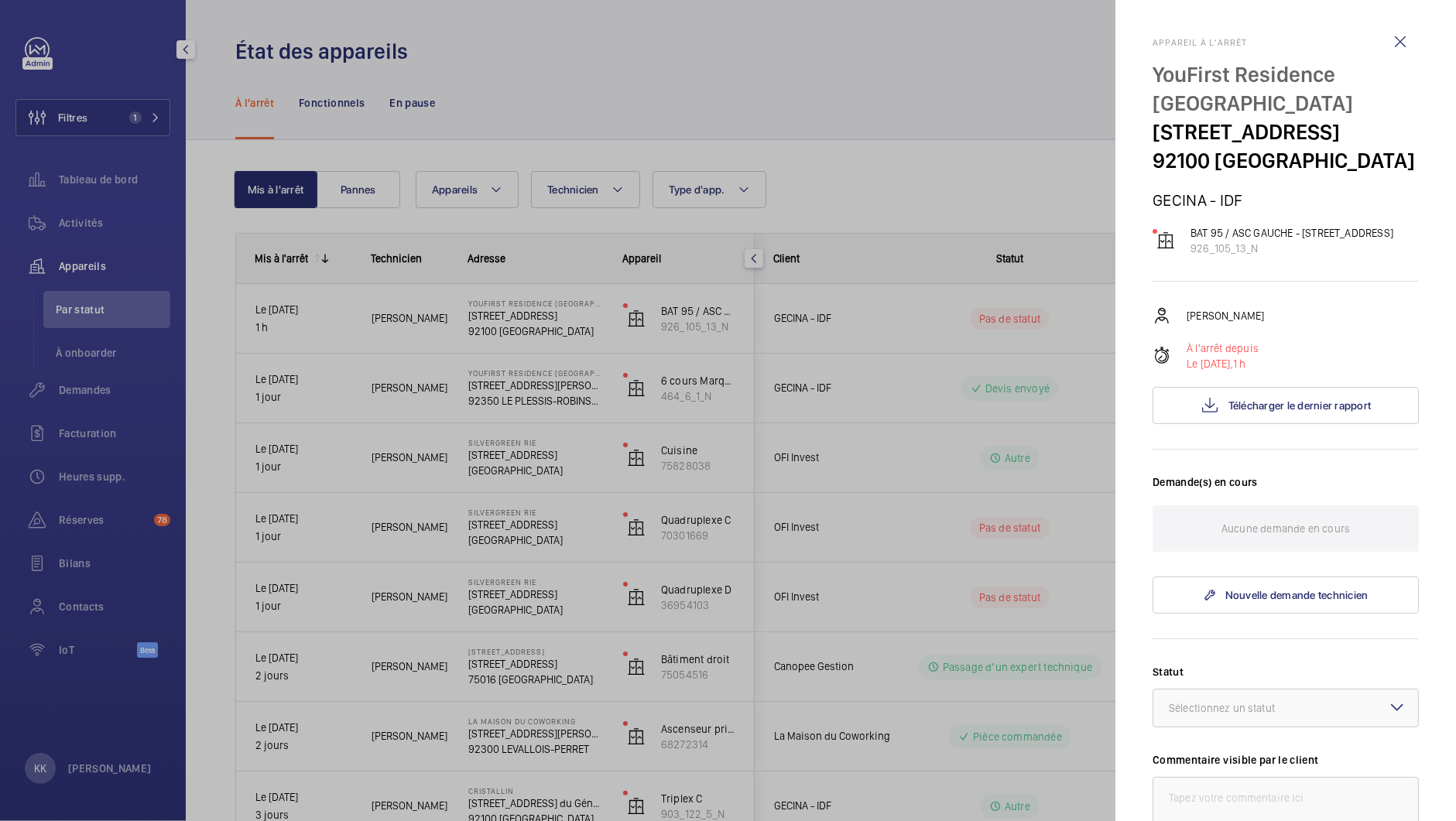
scroll to position [402, 0]
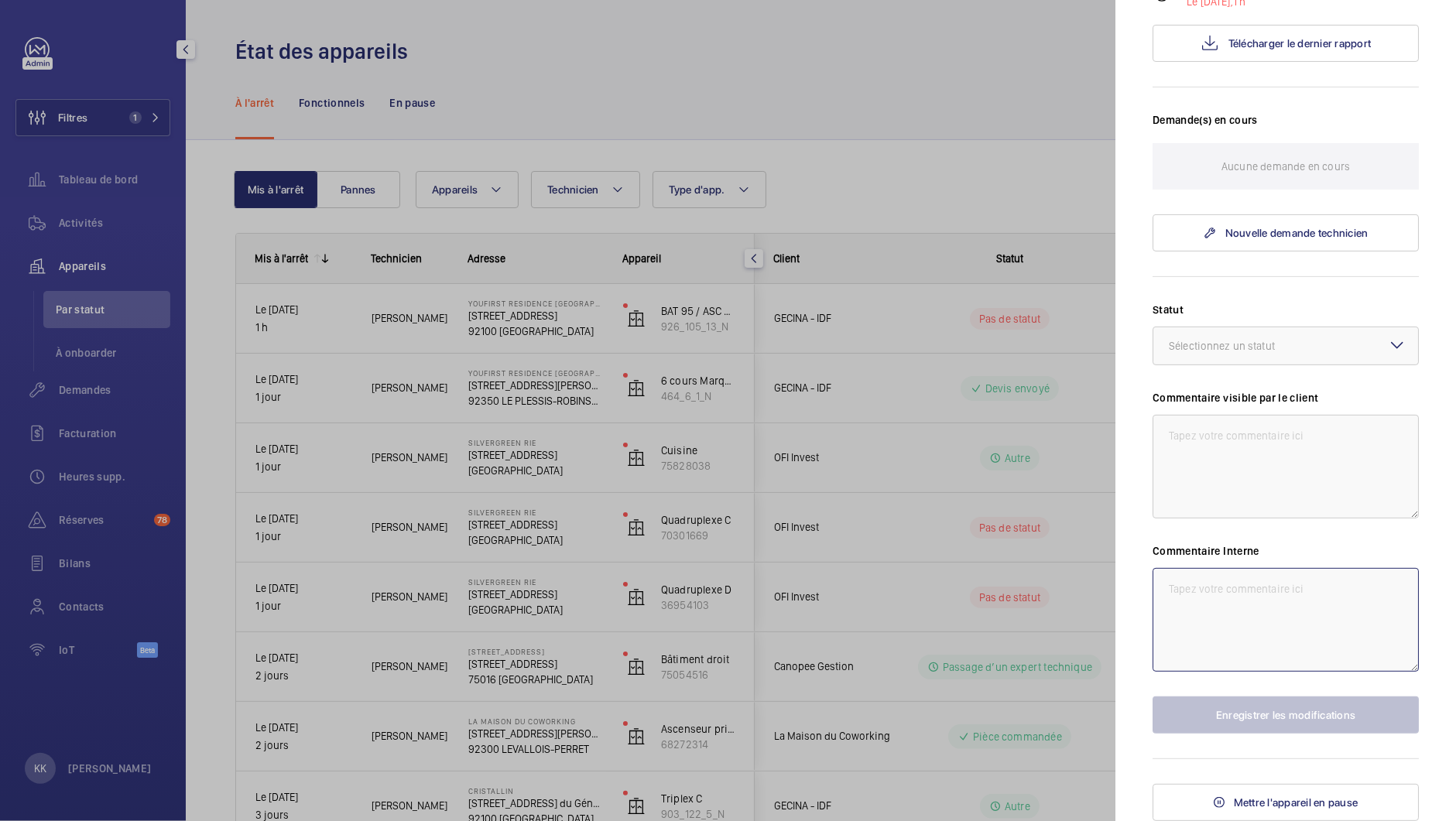
click at [1229, 589] on textarea at bounding box center [1285, 619] width 266 height 104
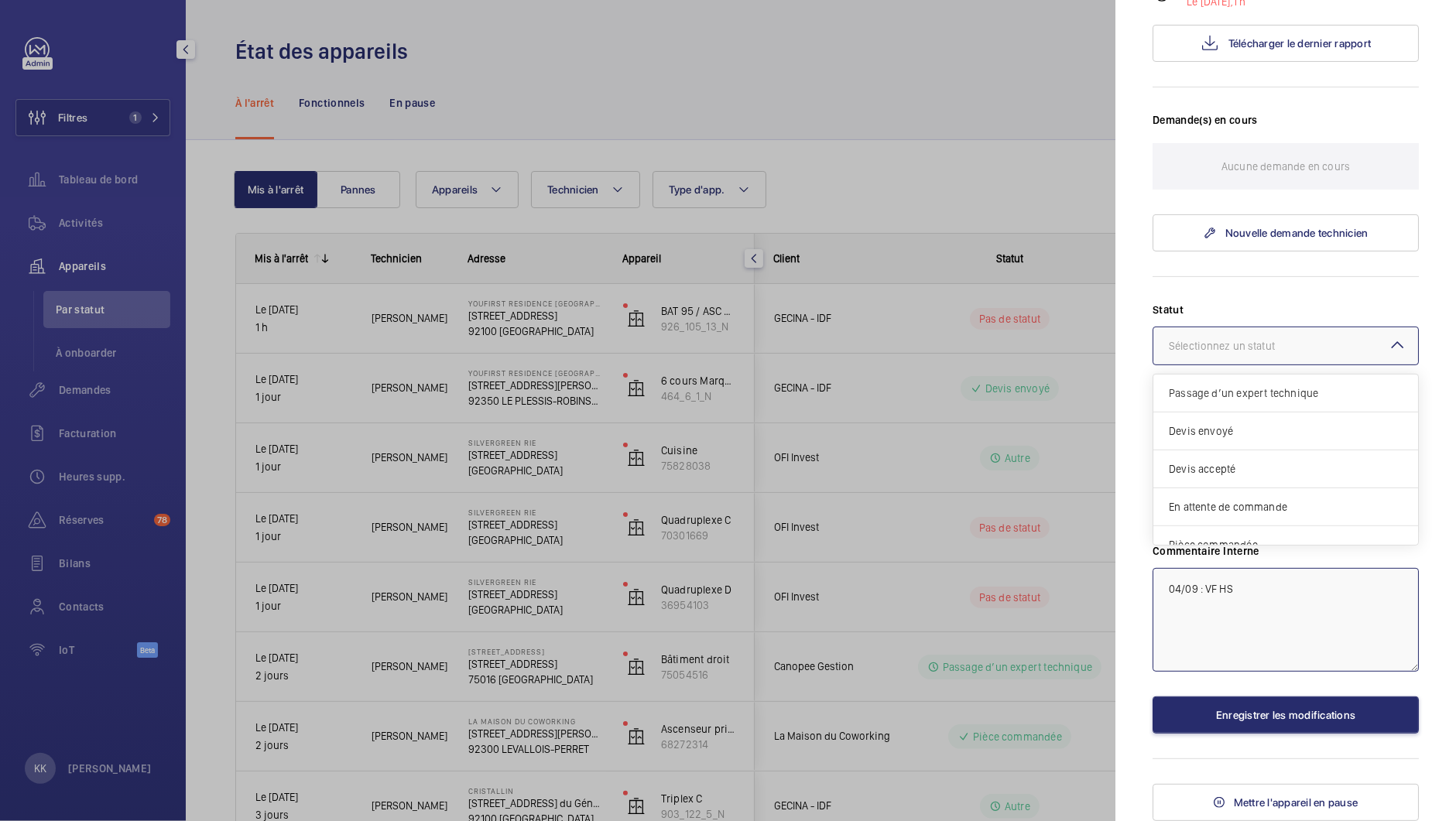
click at [1238, 327] on div at bounding box center [1285, 345] width 265 height 37
click at [1199, 525] on div "Autre" at bounding box center [1285, 528] width 265 height 37
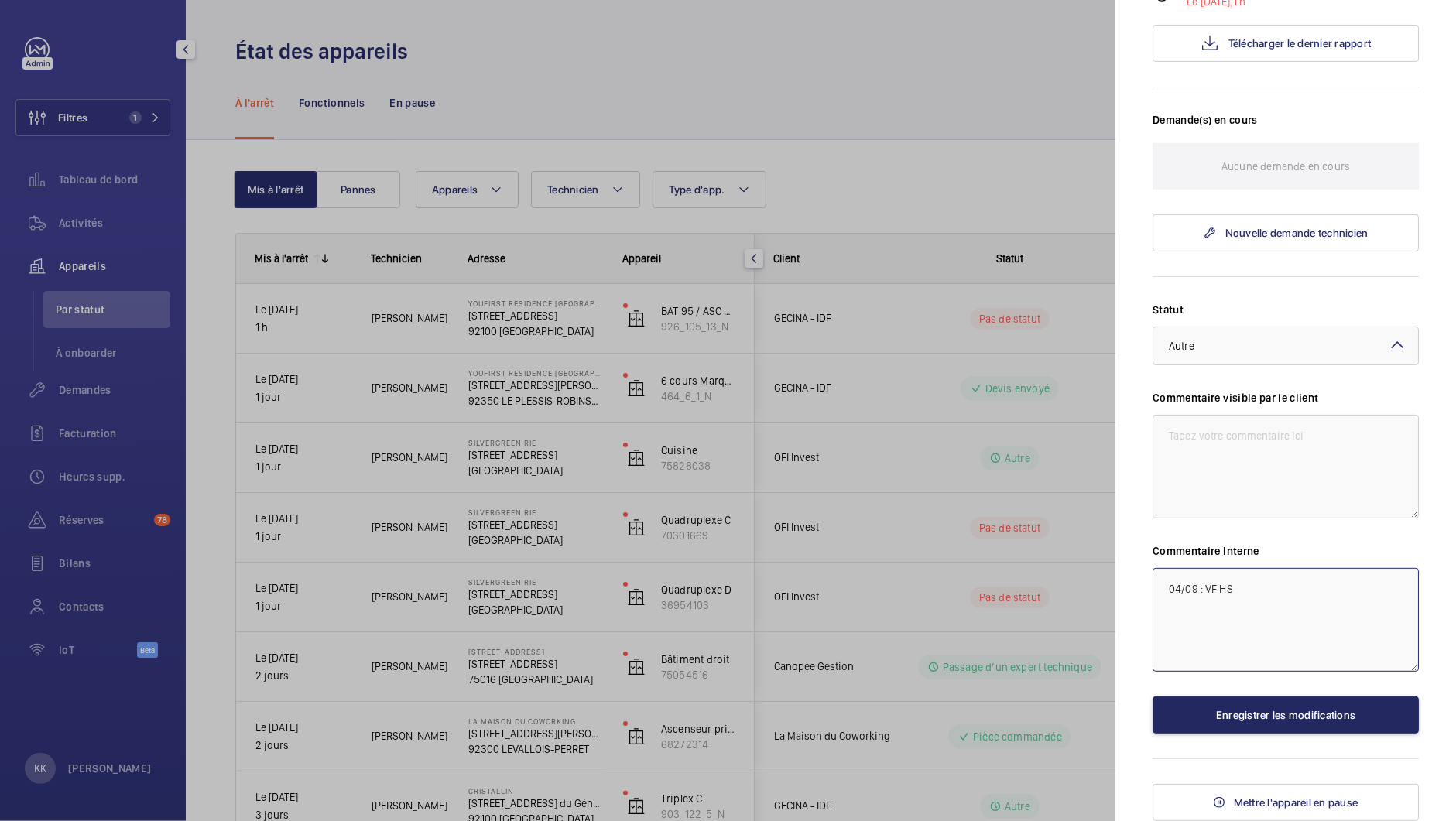
type textarea "04/09 : VF HS"
click at [1220, 713] on button "Enregistrer les modifications" at bounding box center [1285, 714] width 266 height 37
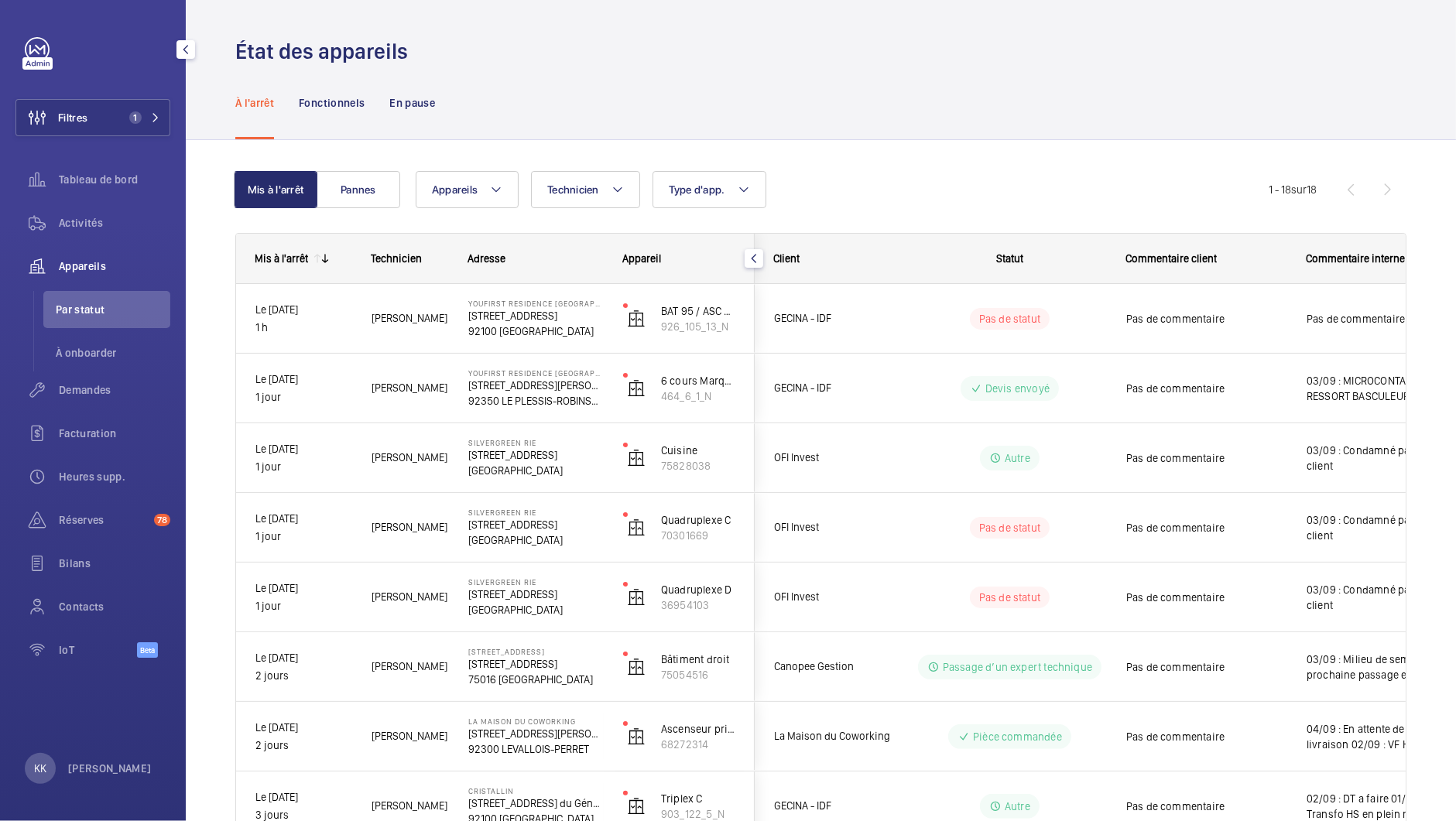
scroll to position [0, 0]
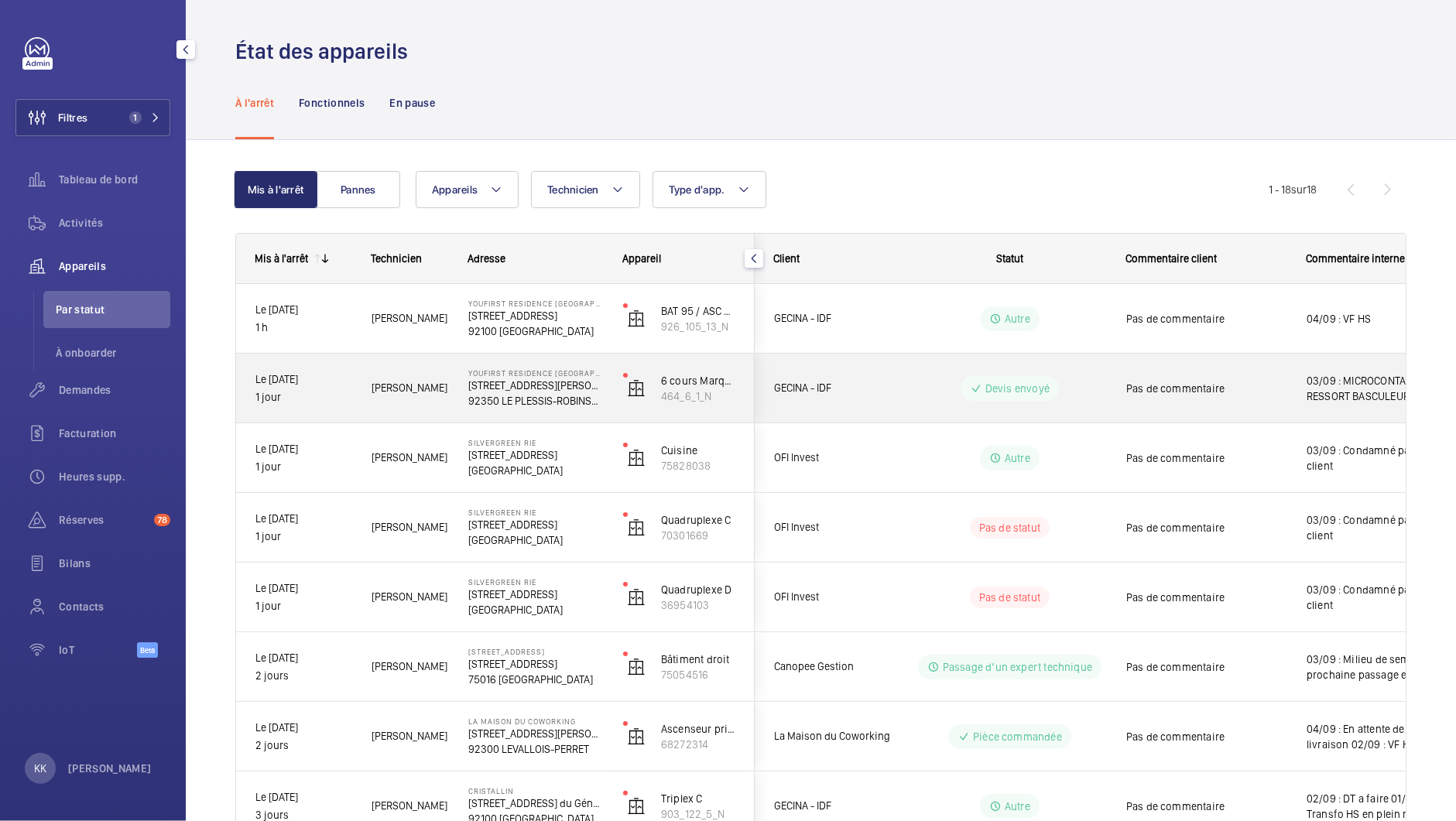
click at [402, 375] on div "Ismail T." at bounding box center [400, 388] width 95 height 49
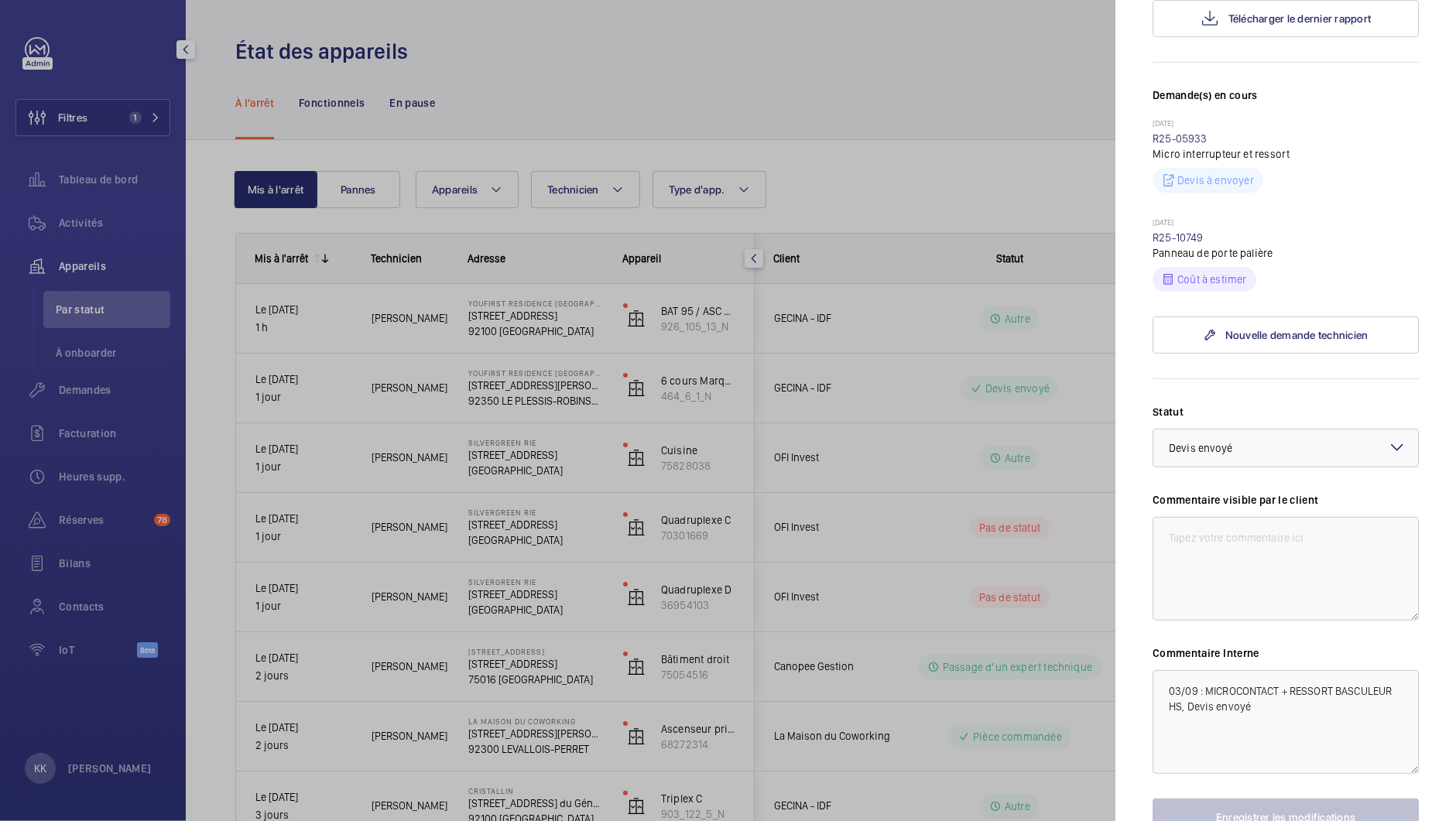
scroll to position [515, 0]
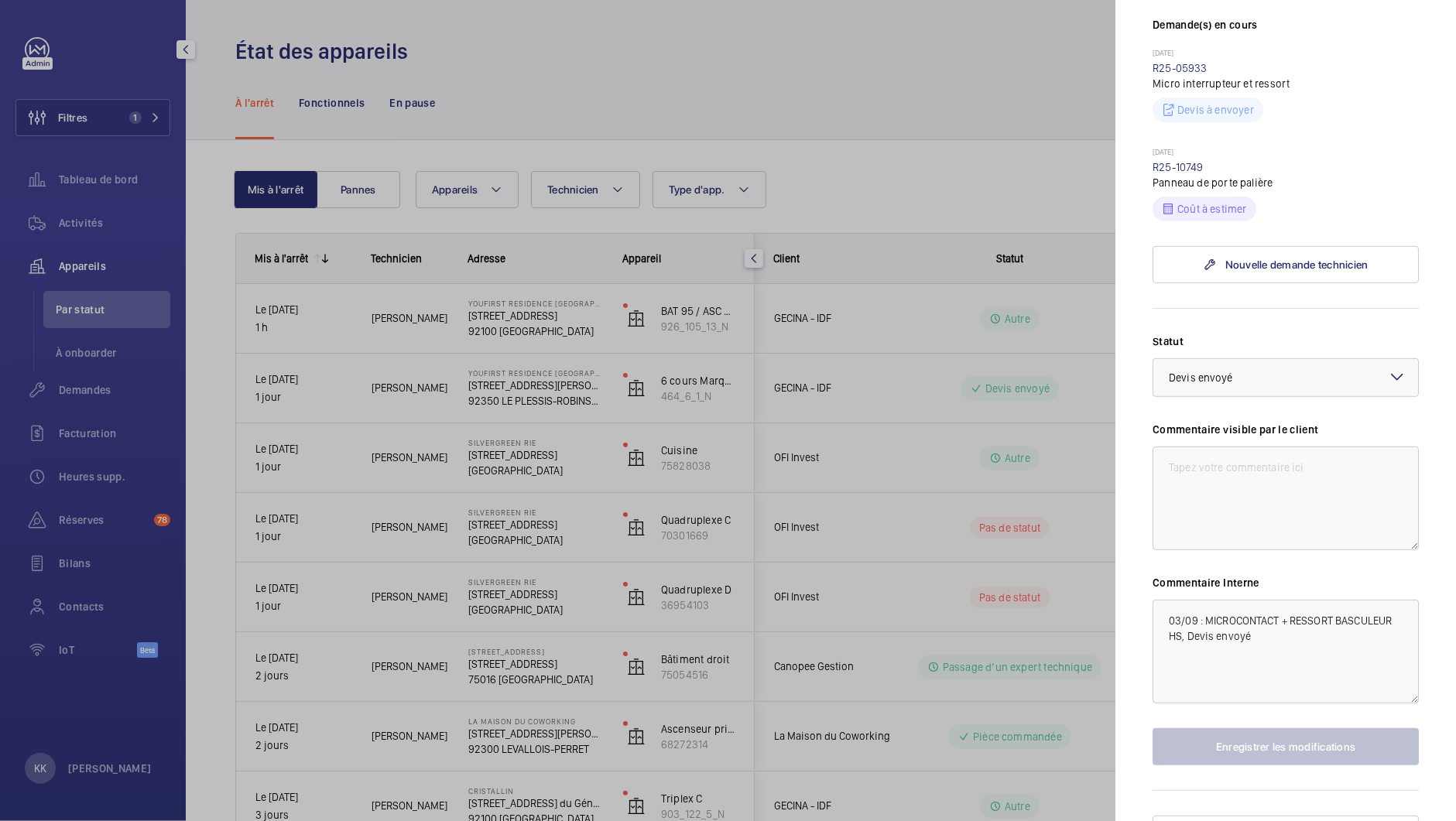
click at [809, 475] on div at bounding box center [728, 410] width 1456 height 821
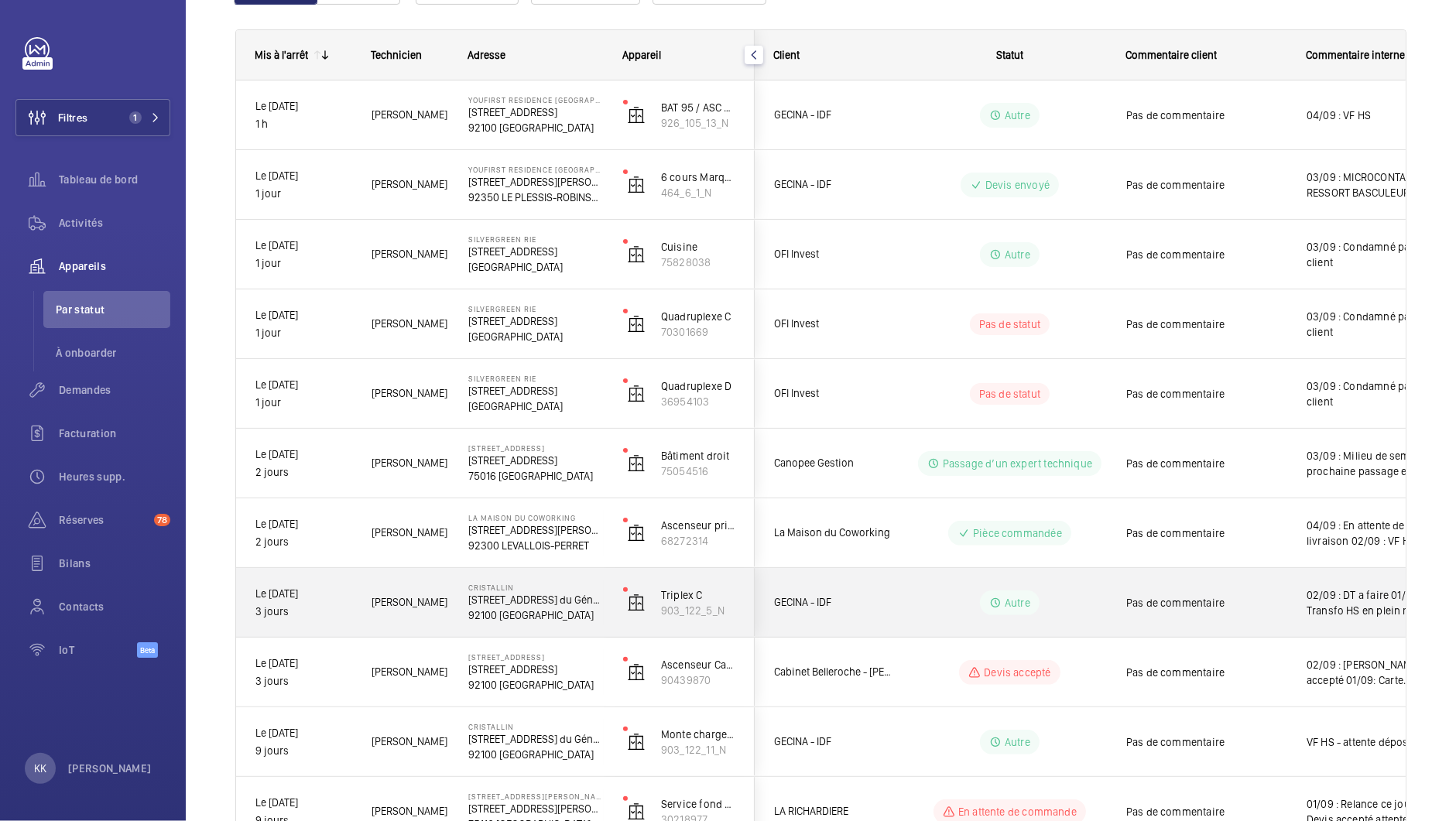
scroll to position [298, 0]
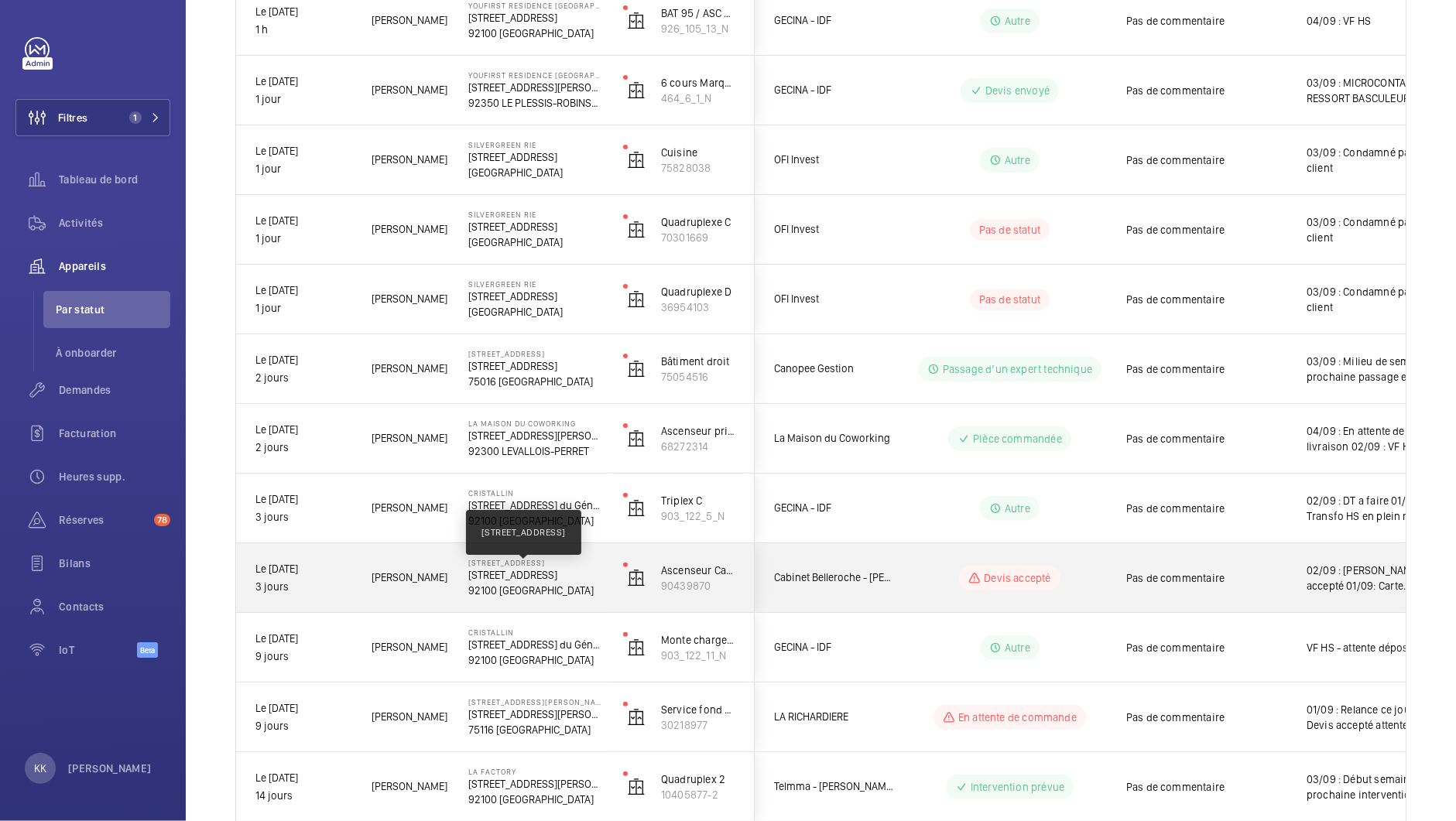
click at [483, 575] on p "4 Avenue du Stade de Coubertin, 92100 BOULOGNE-BILLANCOURT" at bounding box center [536, 575] width 135 height 15
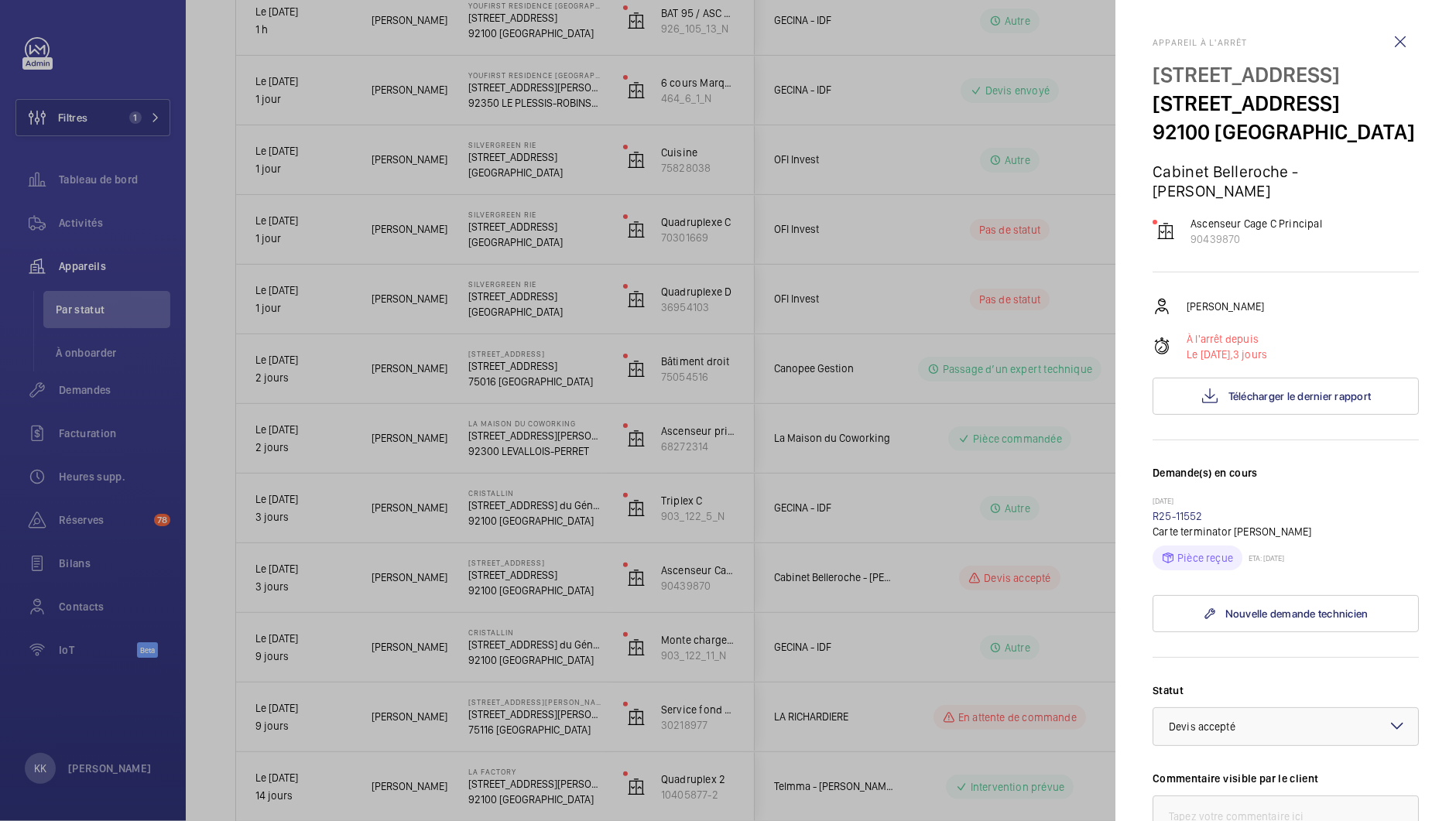
scroll to position [362, 0]
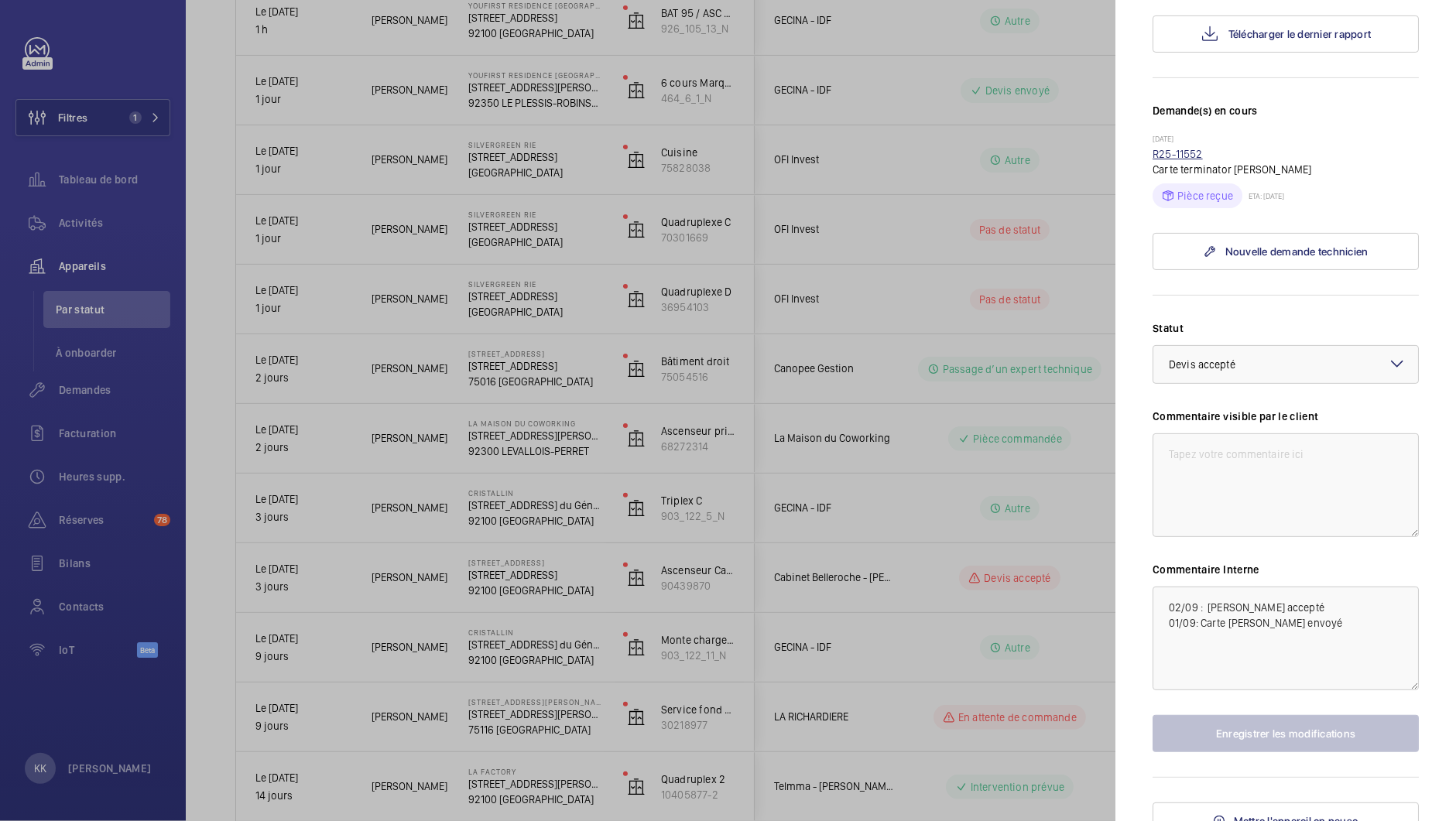
click at [1168, 160] on link "R25-11552" at bounding box center [1177, 154] width 50 height 12
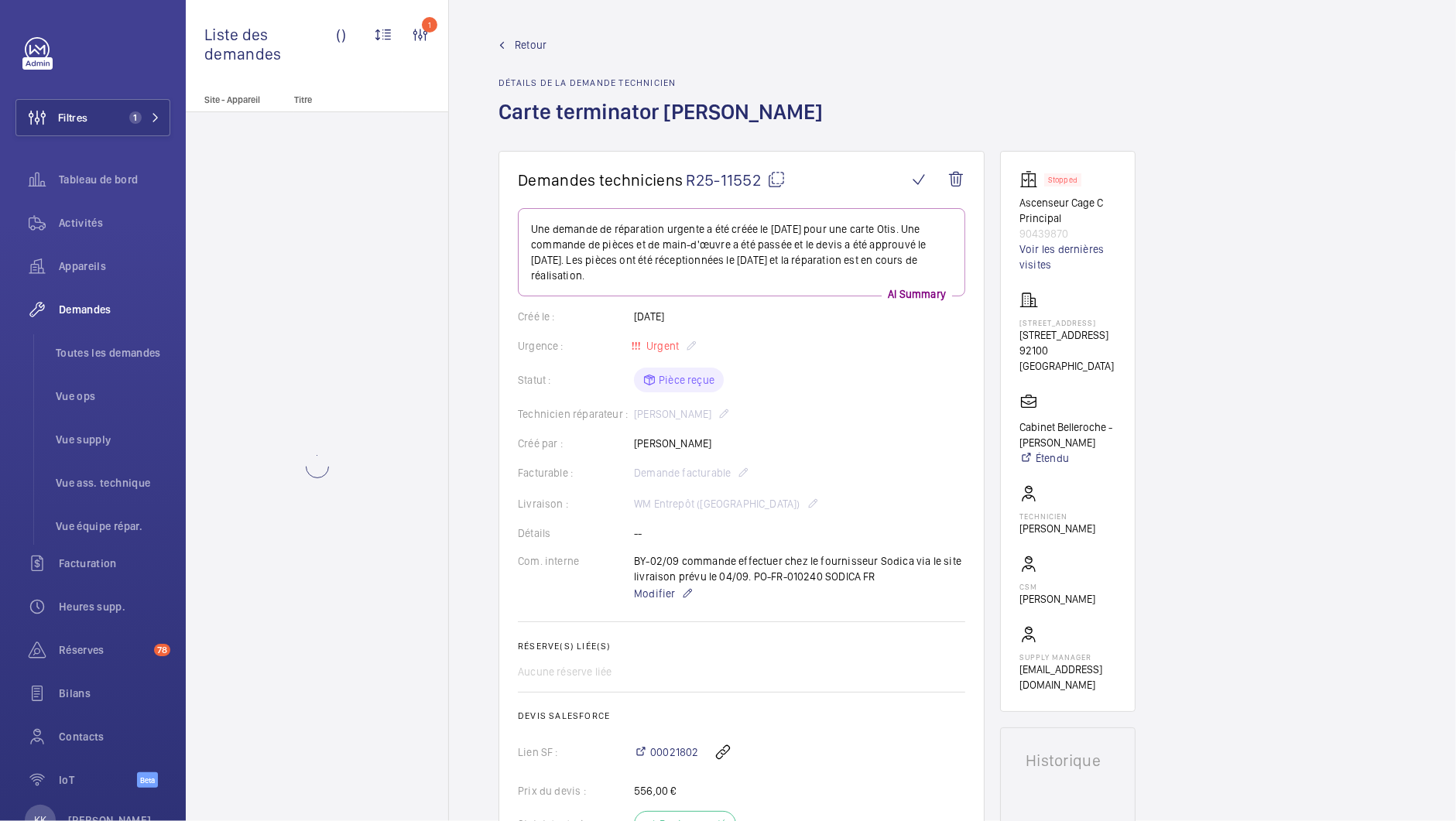
scroll to position [109, 0]
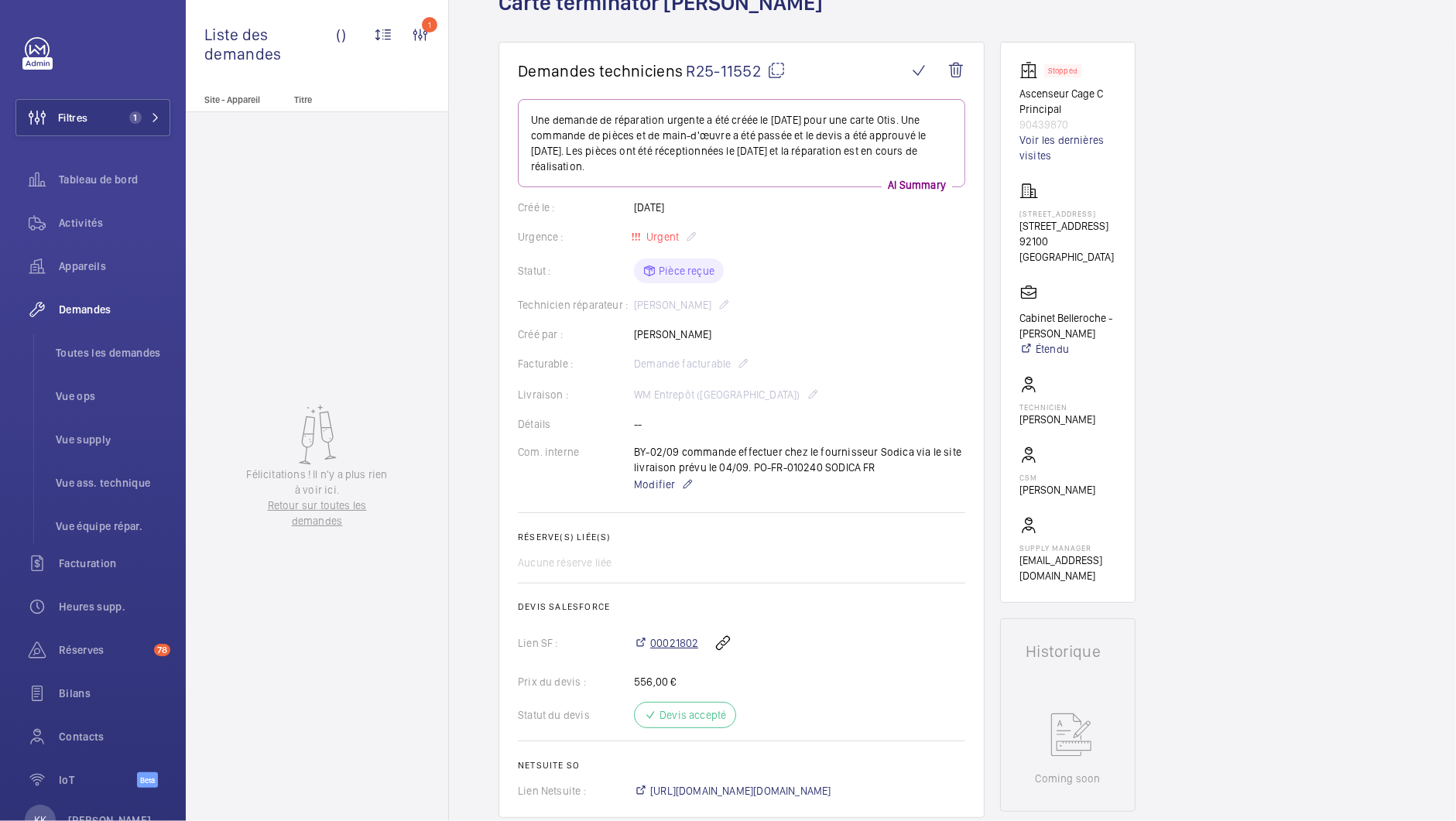
click at [681, 643] on span "00021802" at bounding box center [673, 643] width 48 height 15
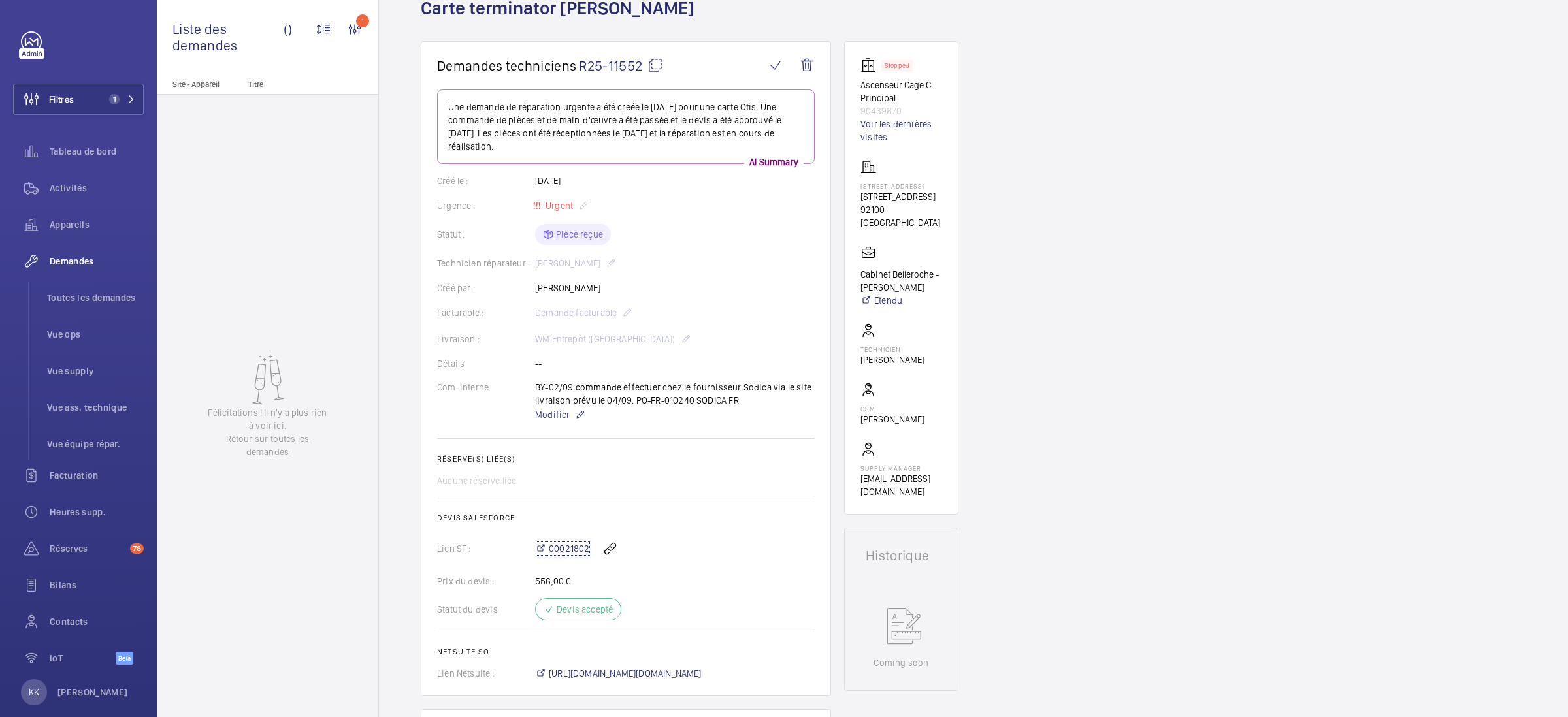
scroll to position [0, 0]
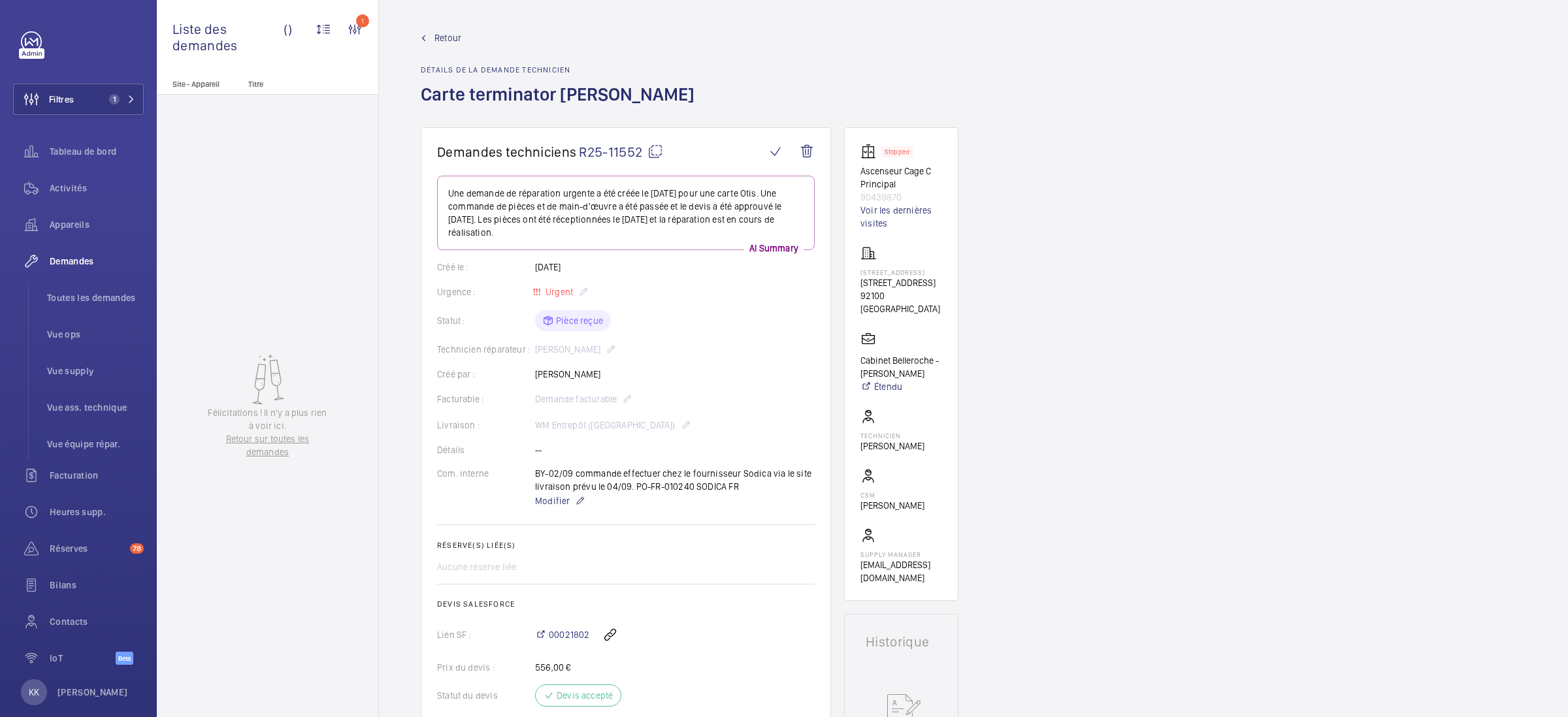
click at [431, 36] on link "Retour" at bounding box center [562, 37] width 282 height 13
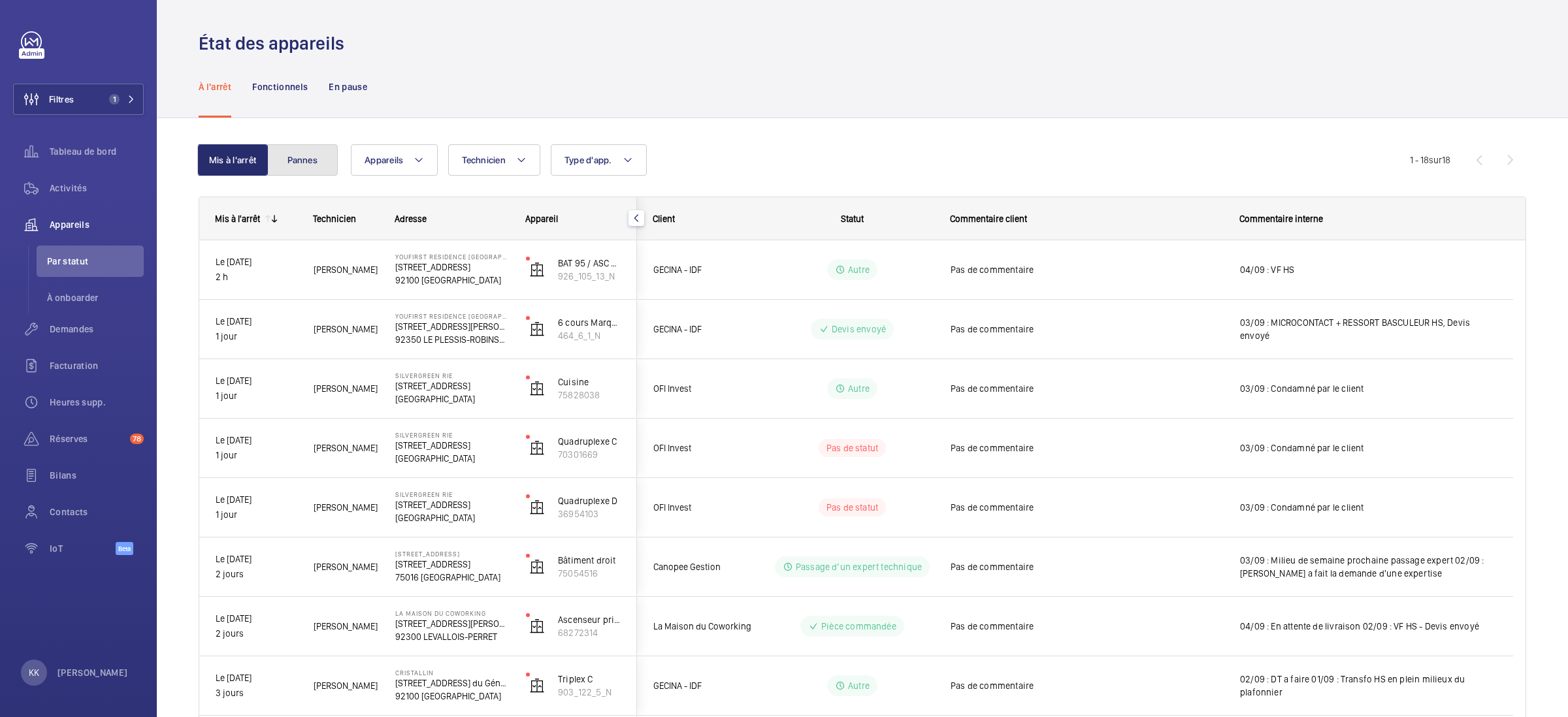
click at [291, 153] on button "Pannes" at bounding box center [302, 159] width 71 height 31
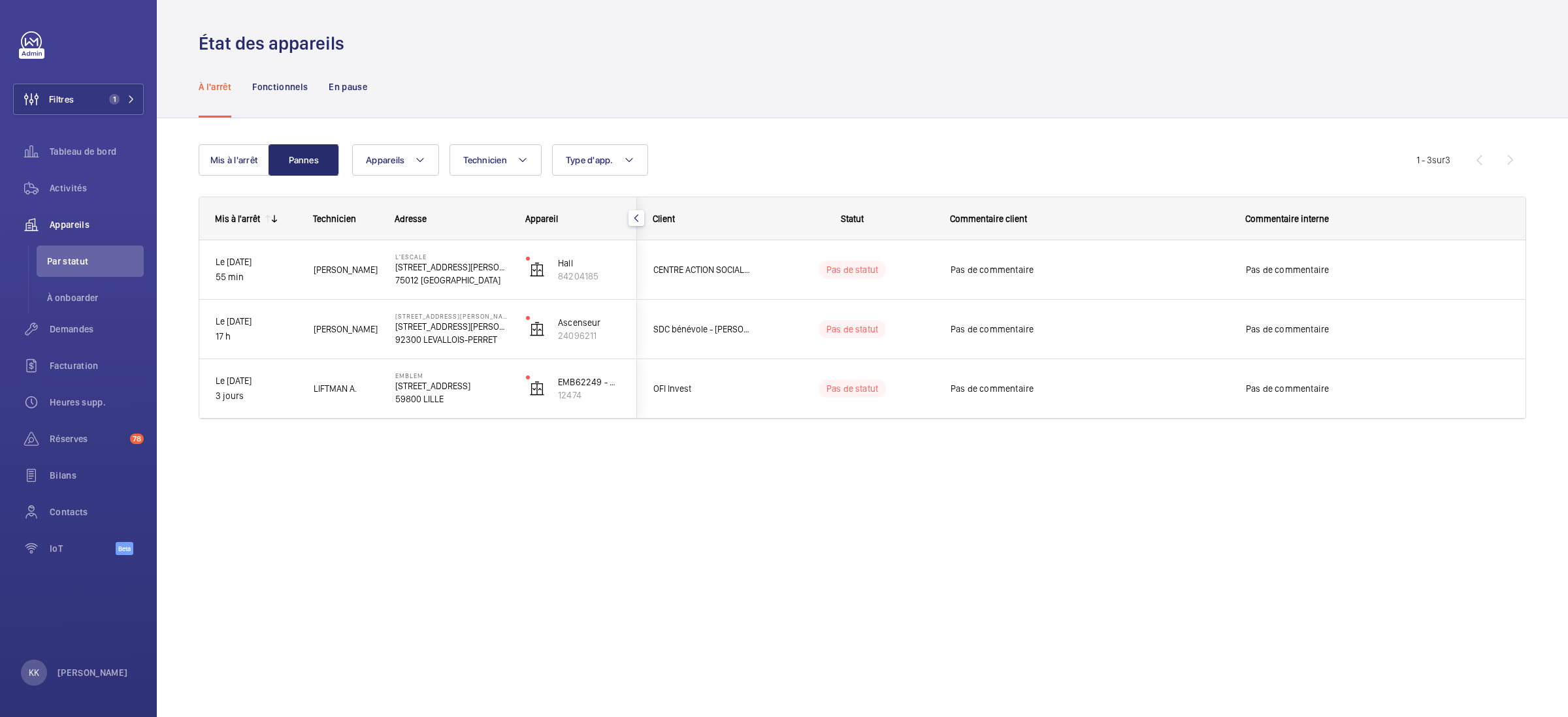
click at [805, 158] on div "Appareils Technicien Type d'app. Plus de filtres Réinitialiser tous les filtres" at bounding box center [883, 159] width 1064 height 31
click at [1106, 145] on div "Appareils Technicien Type d'app. Plus de filtres Réinitialiser tous les filtres" at bounding box center [883, 159] width 1064 height 31
click at [69, 218] on span "Appareils" at bounding box center [96, 224] width 94 height 13
click at [71, 221] on span "Appareils" at bounding box center [96, 224] width 94 height 13
click at [76, 85] on button "Filtres 1" at bounding box center [78, 99] width 131 height 31
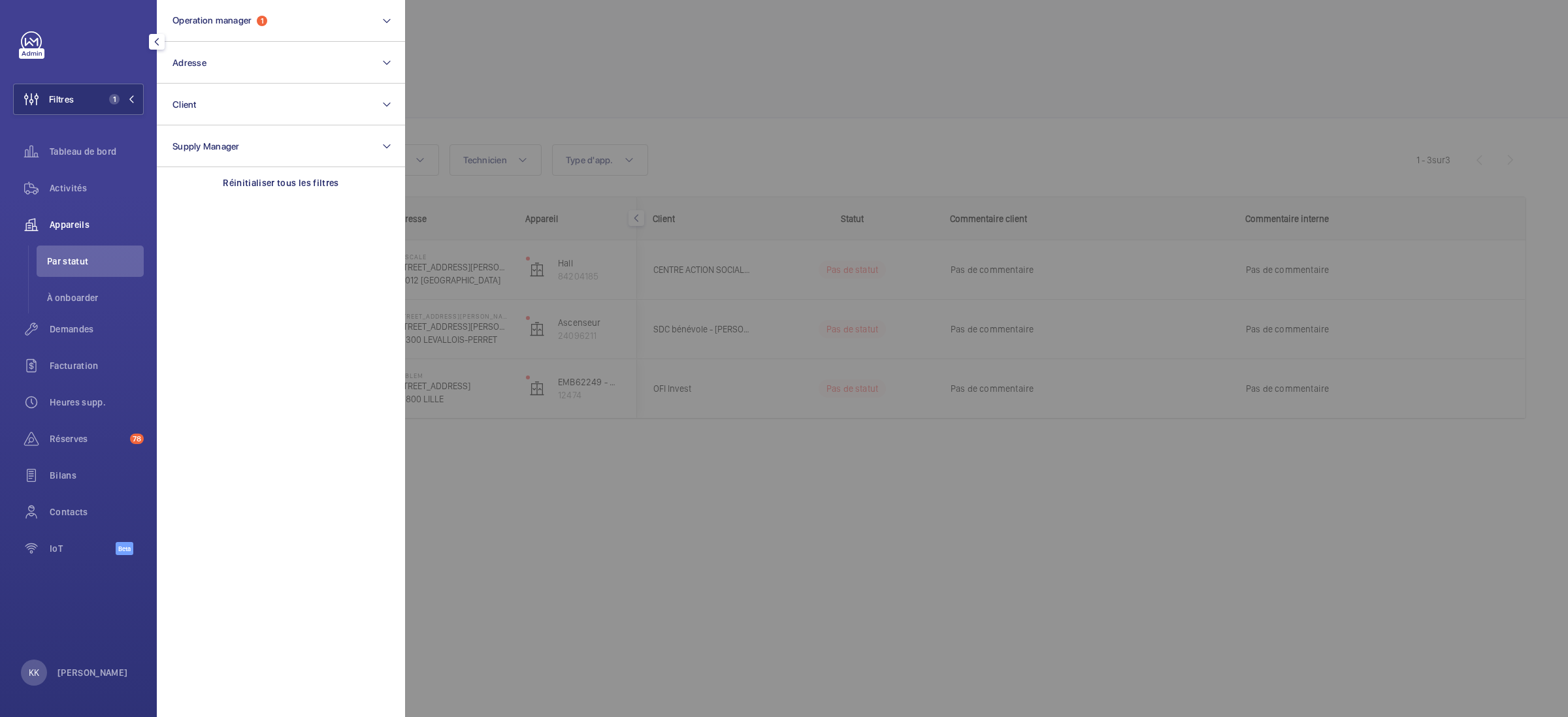
click at [75, 228] on span "Appareils" at bounding box center [96, 224] width 94 height 13
click at [797, 107] on div at bounding box center [1189, 358] width 1568 height 717
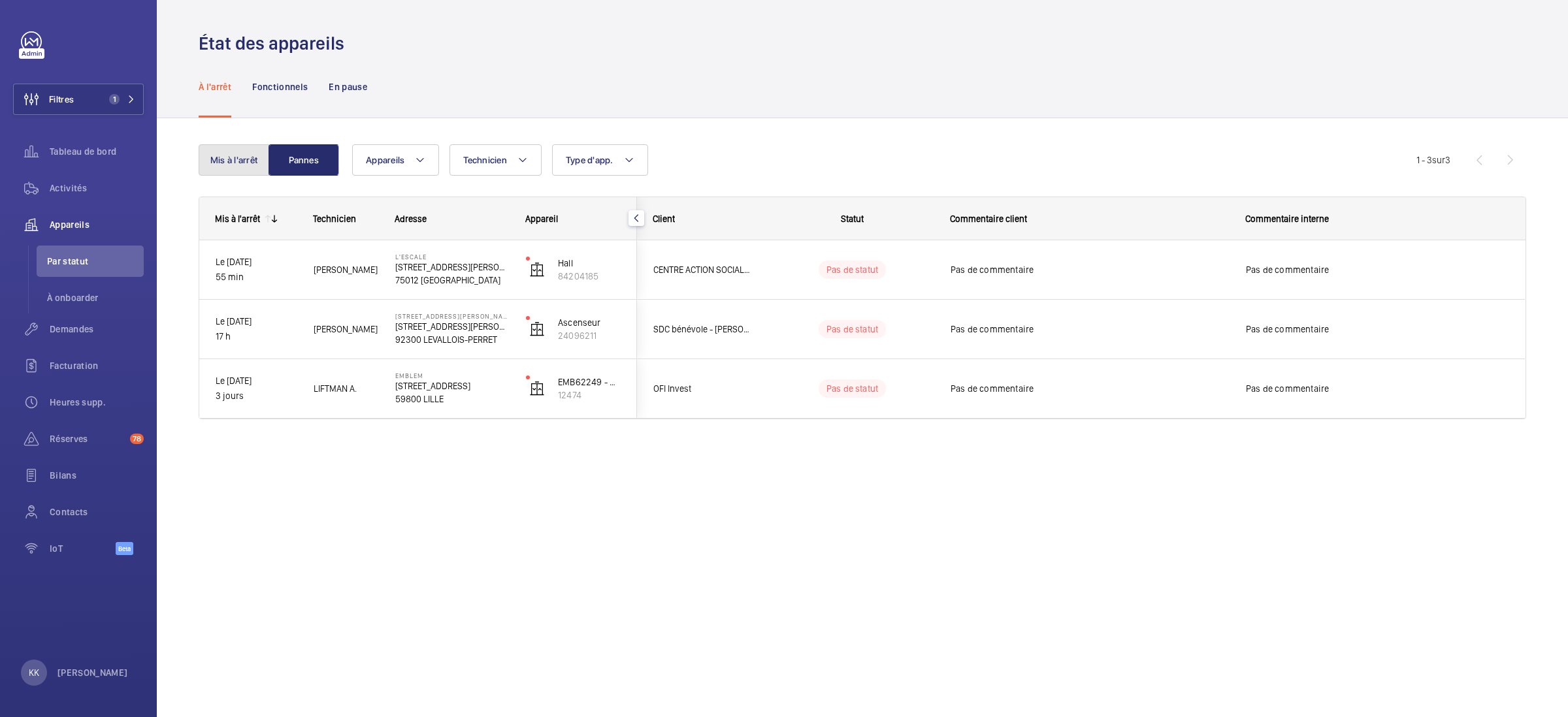
click at [239, 167] on button "Mis à l'arrêt" at bounding box center [234, 159] width 71 height 31
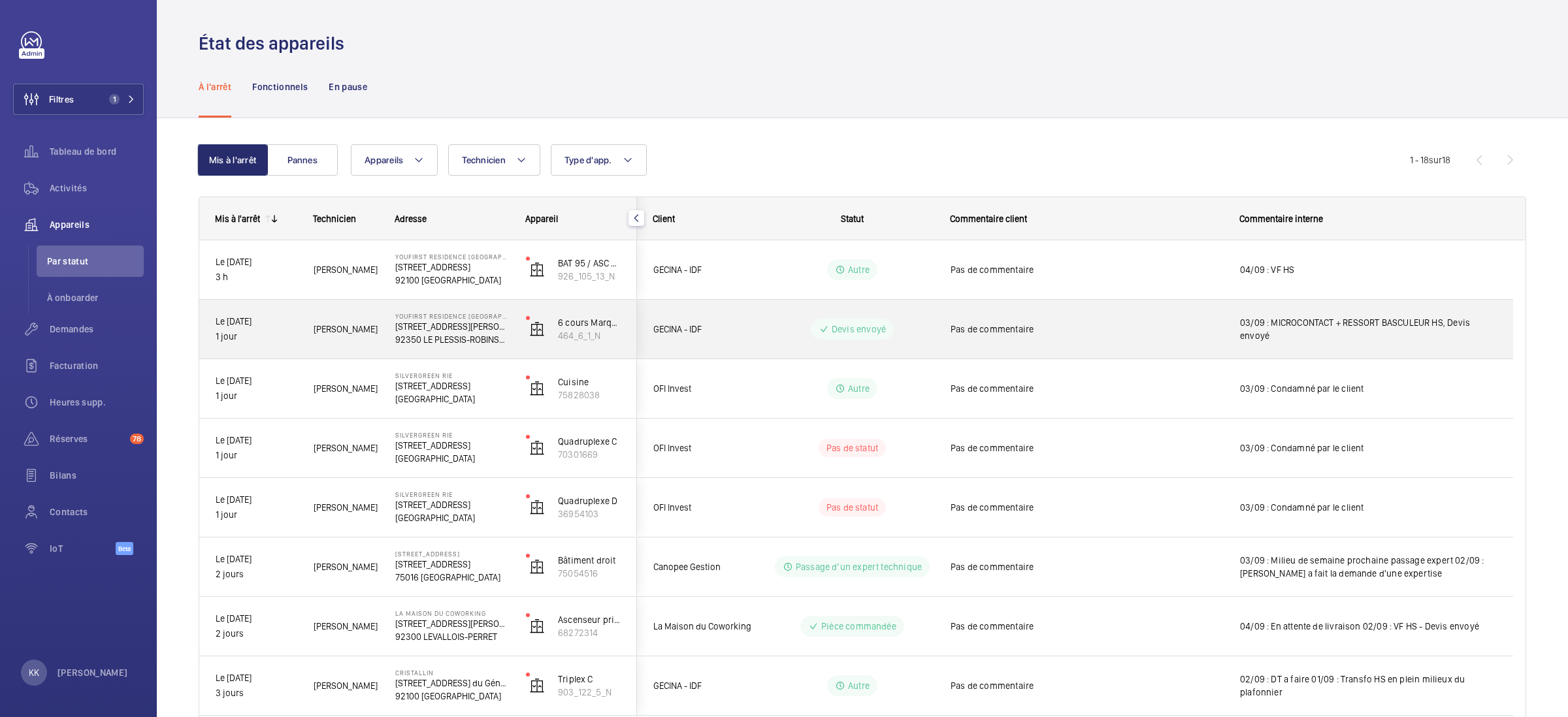
click at [1165, 324] on span "Pas de commentaire" at bounding box center [1086, 329] width 272 height 13
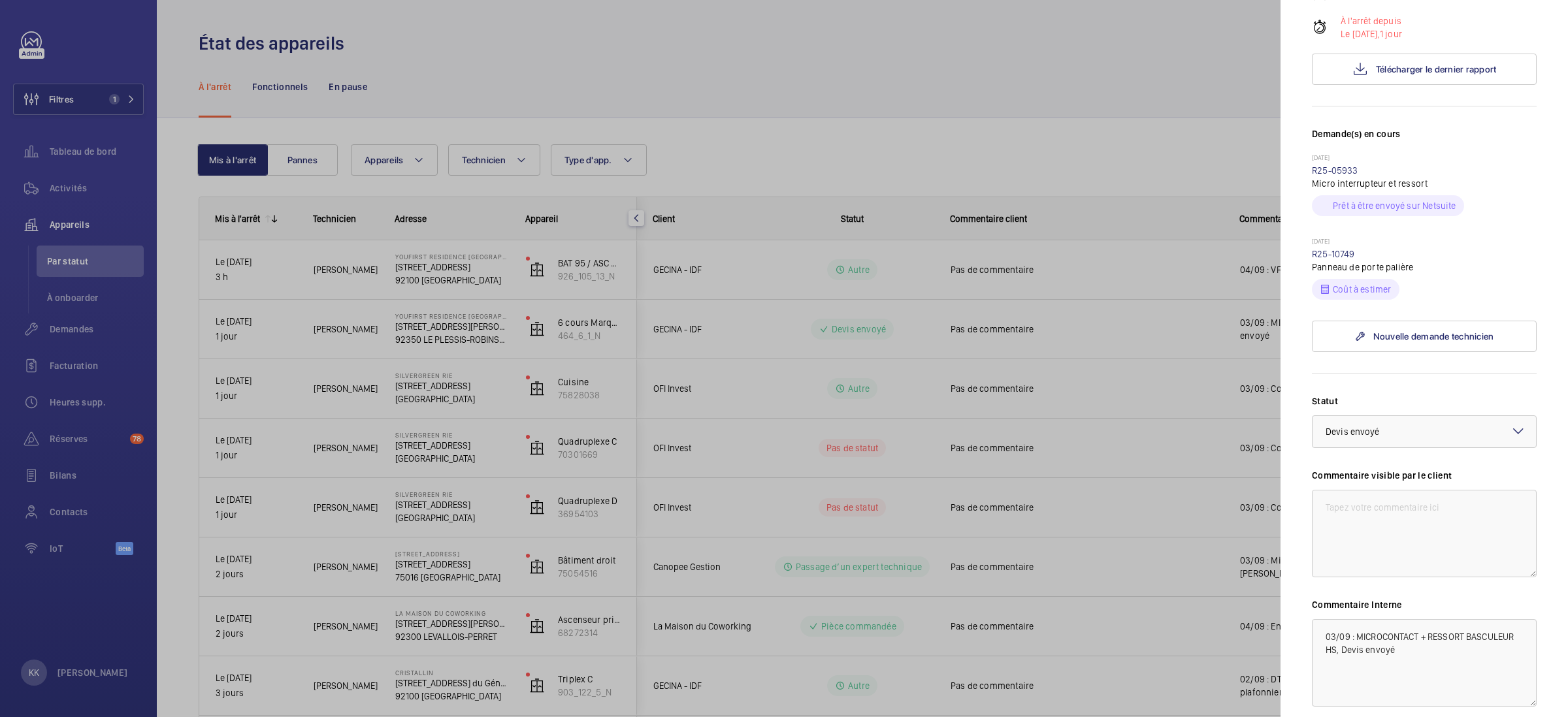
scroll to position [413, 0]
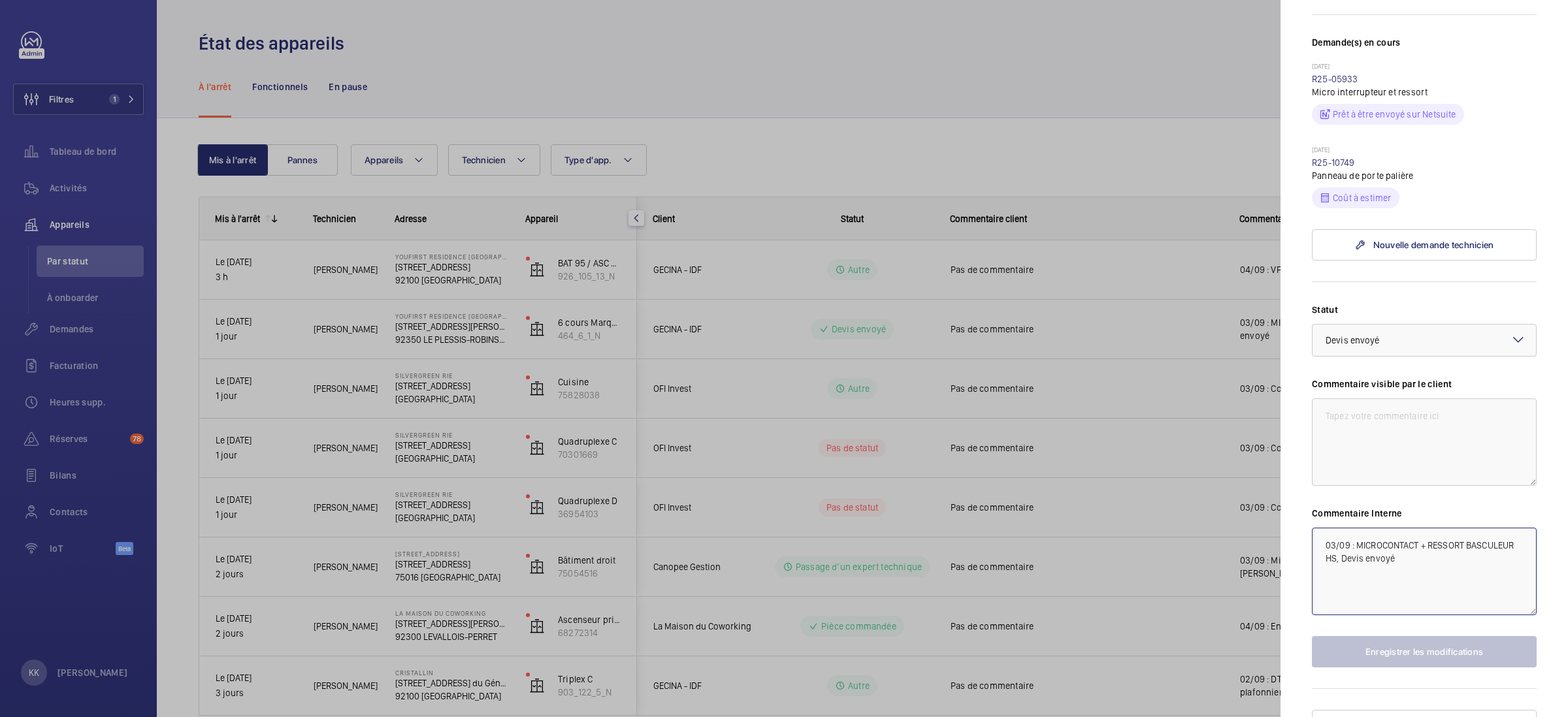
click at [1216, 528] on textarea "03/09 : MICROCONTACT + RESSORT BASCULEUR HS, Devis envoyé" at bounding box center [1424, 571] width 224 height 88
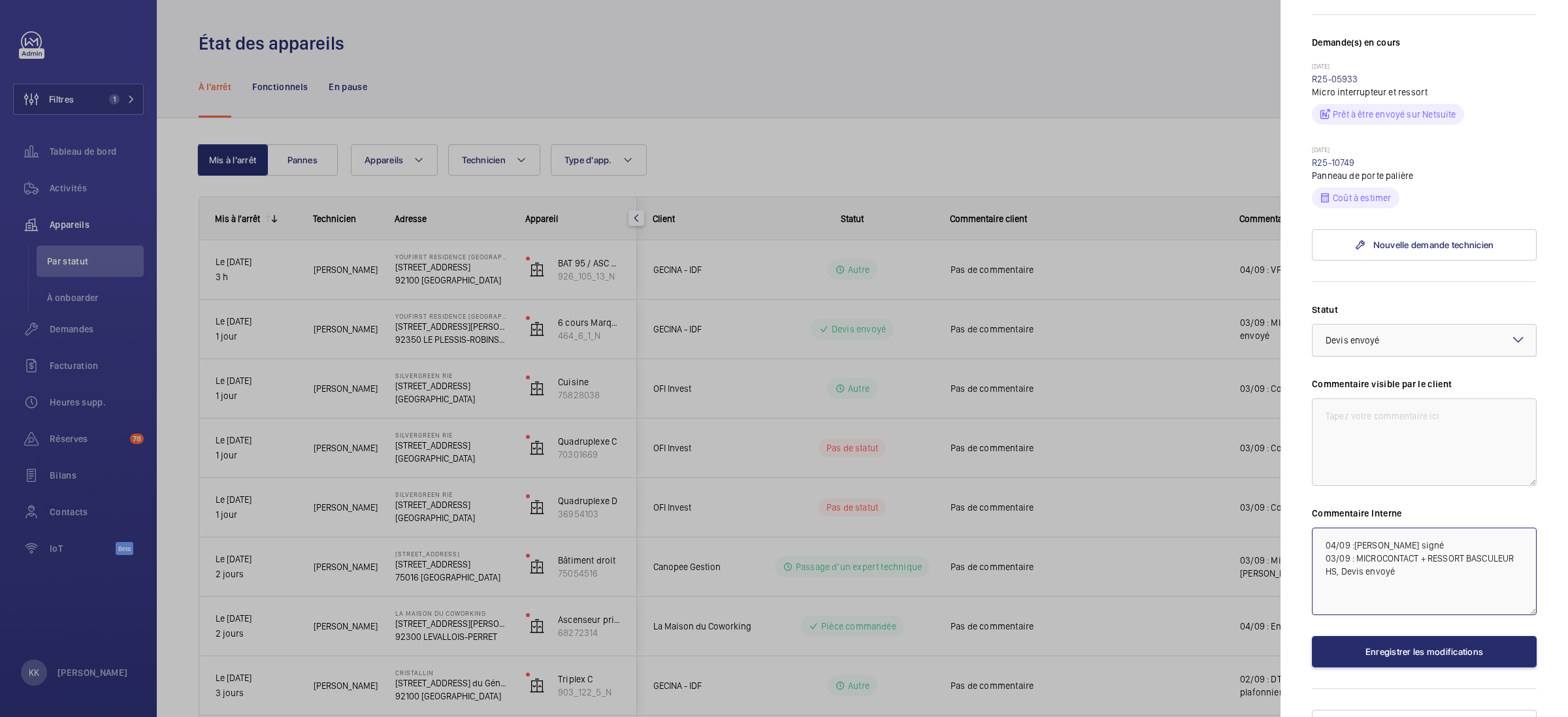
click at [1216, 333] on div "× Devis envoyé" at bounding box center [1368, 340] width 87 height 13
click at [1216, 470] on span "En attente de commande" at bounding box center [1424, 476] width 197 height 13
type textarea "04/09 :Devis signé 03/09 : MICROCONTACT + RESSORT BASCULEUR HS, Devis envoyé"
click at [1216, 636] on button "Enregistrer les modifications" at bounding box center [1424, 651] width 224 height 31
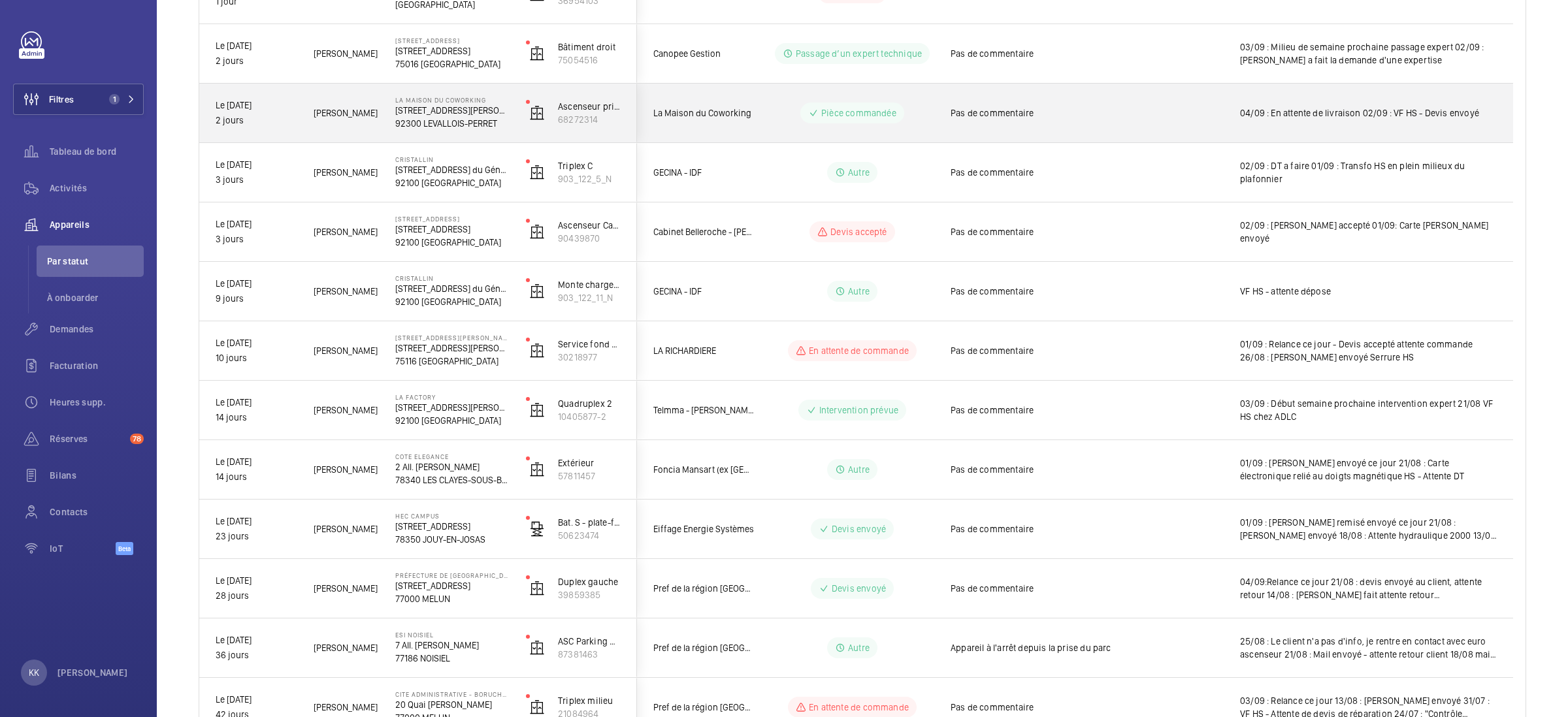
scroll to position [0, 0]
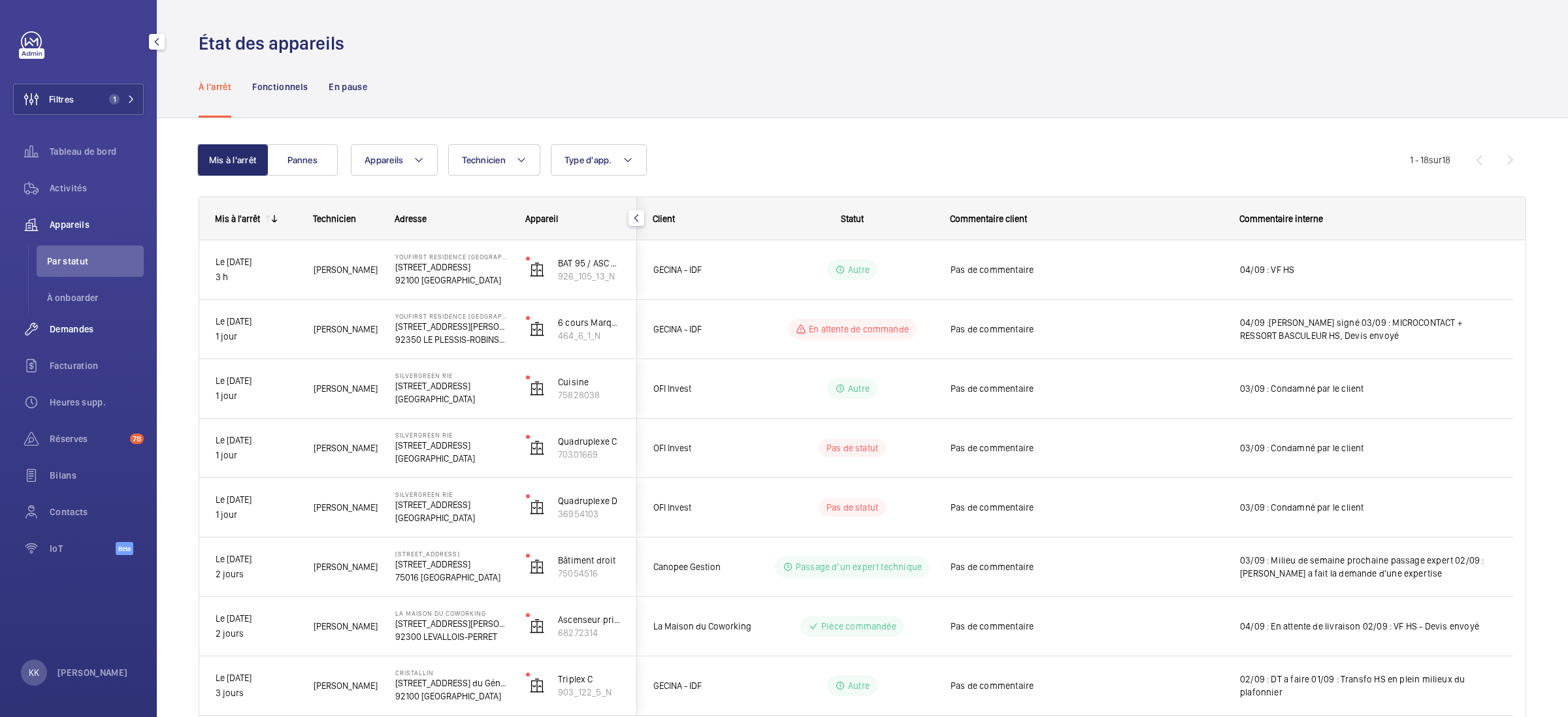
click at [68, 318] on div "Demandes" at bounding box center [78, 329] width 131 height 31
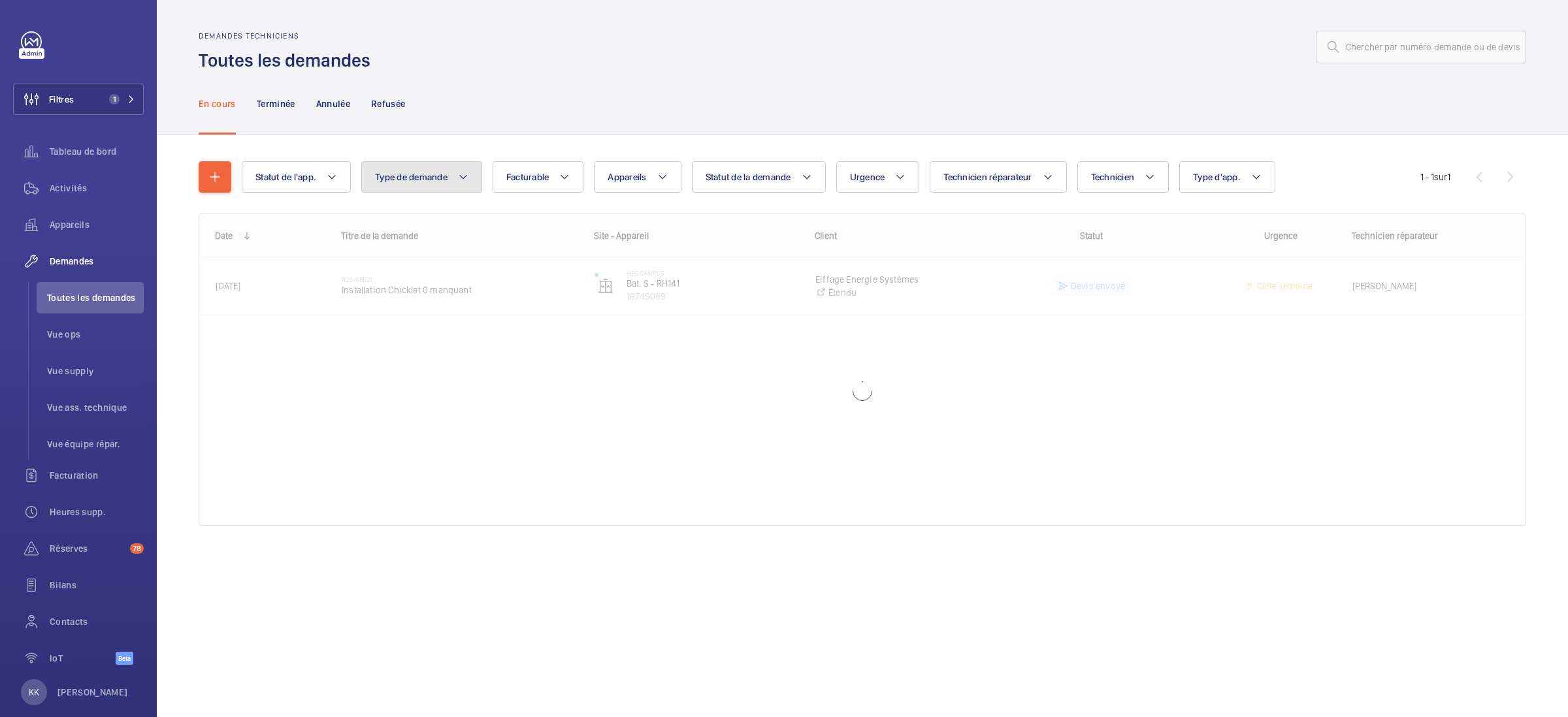
click at [412, 172] on span "Type de demande" at bounding box center [411, 177] width 72 height 10
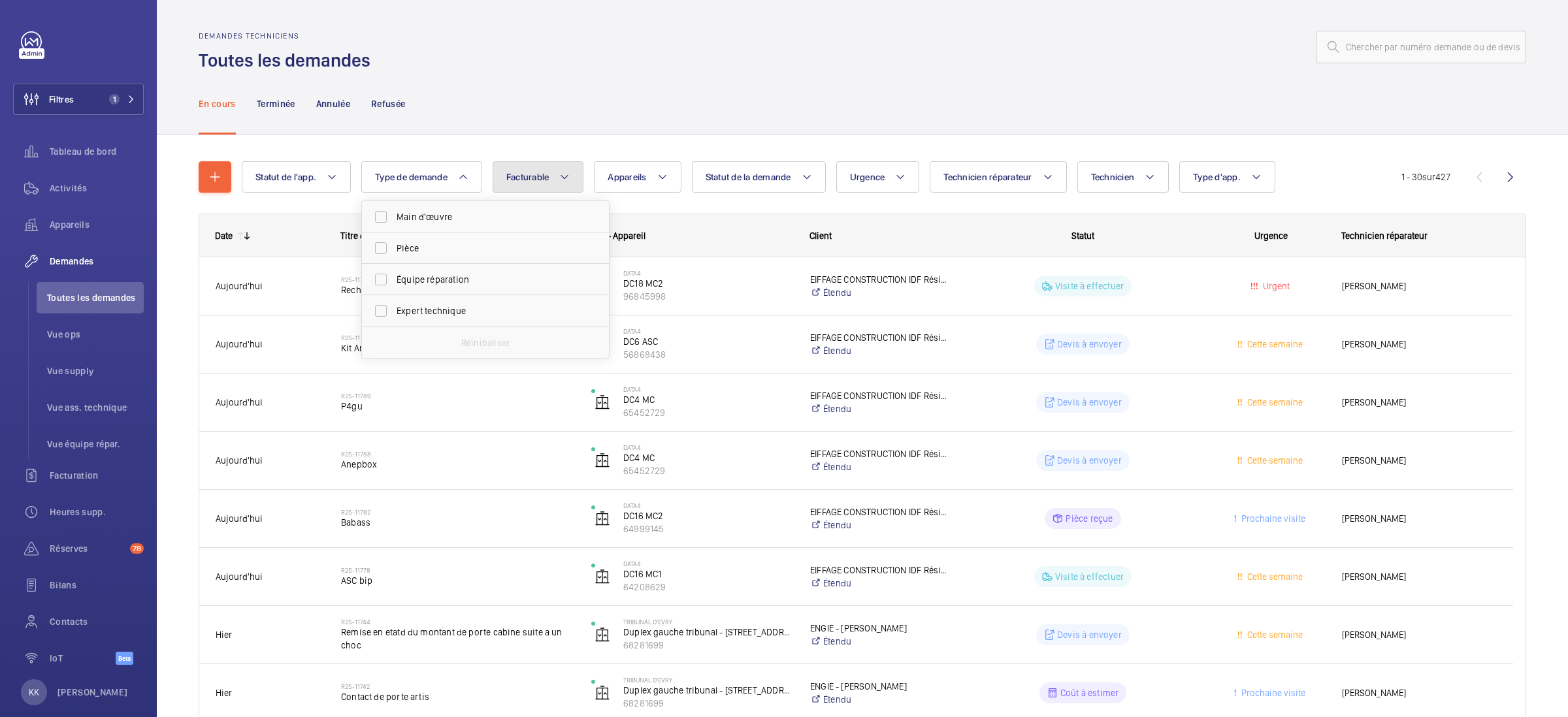
click at [510, 177] on span "Facturable" at bounding box center [528, 177] width 43 height 10
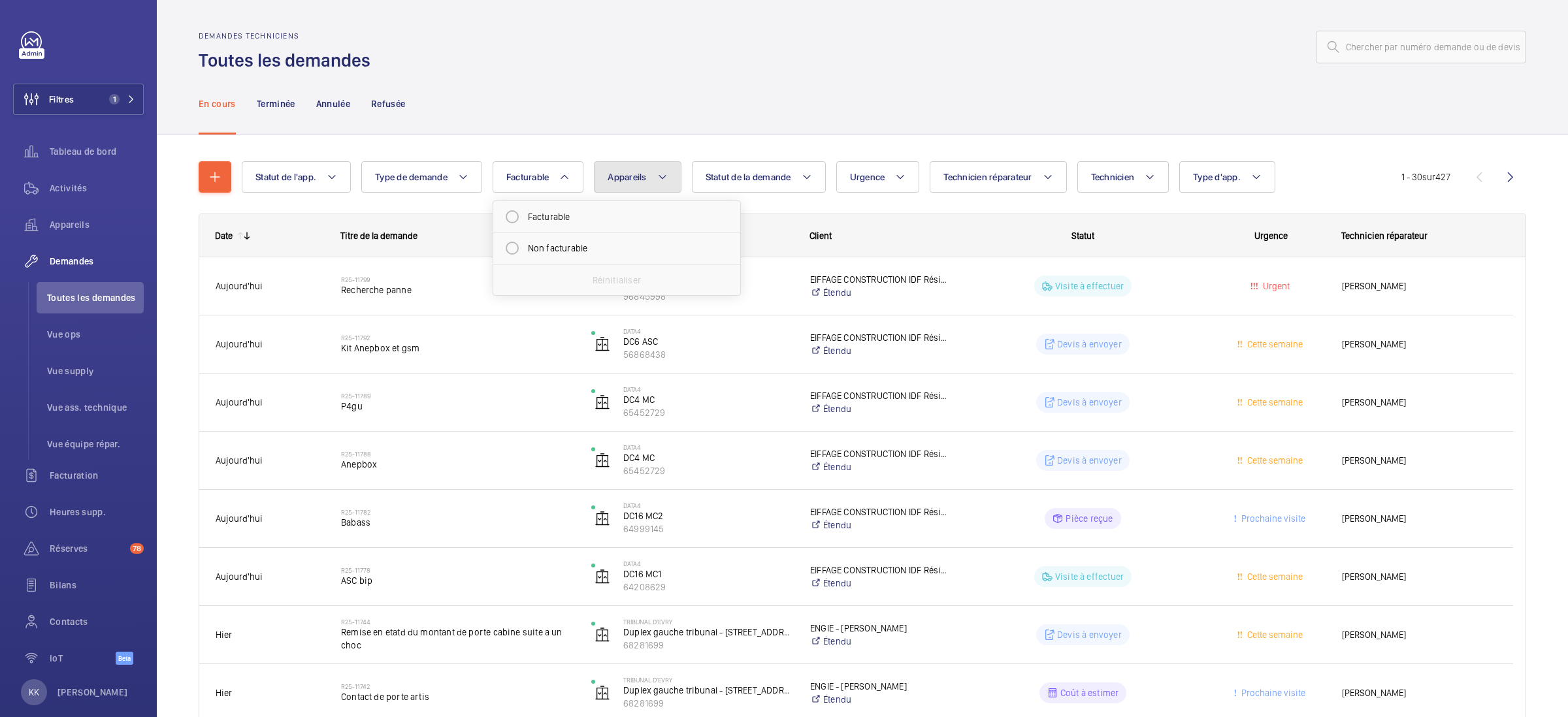
click at [649, 184] on button "Appareils" at bounding box center [637, 177] width 87 height 31
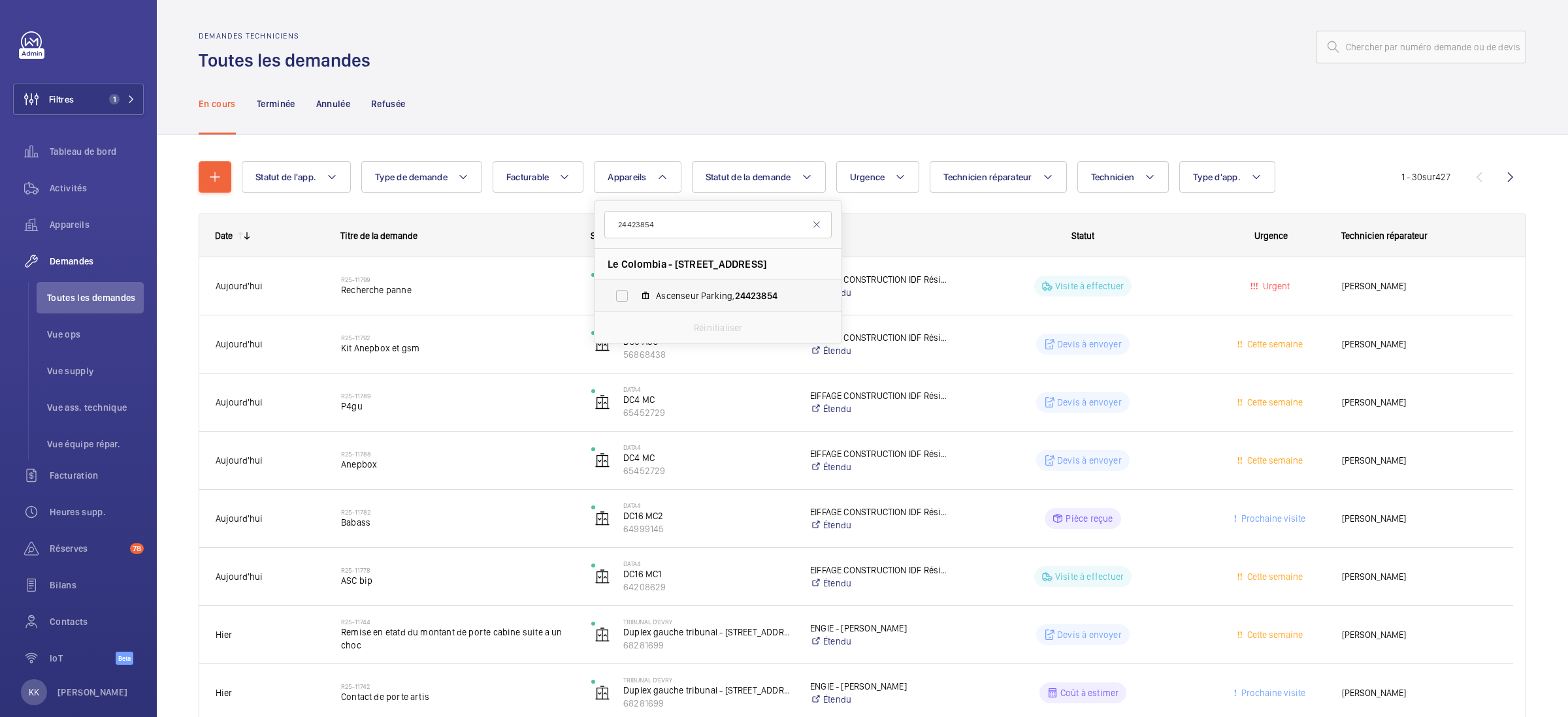
type input "24423854"
drag, startPoint x: 657, startPoint y: 294, endPoint x: 654, endPoint y: 283, distance: 11.4
click at [657, 294] on label "Ascenseur Parking, 24423854" at bounding box center [708, 295] width 226 height 31
click at [635, 294] on input "Ascenseur Parking, 24423854" at bounding box center [622, 295] width 26 height 26
checkbox input "true"
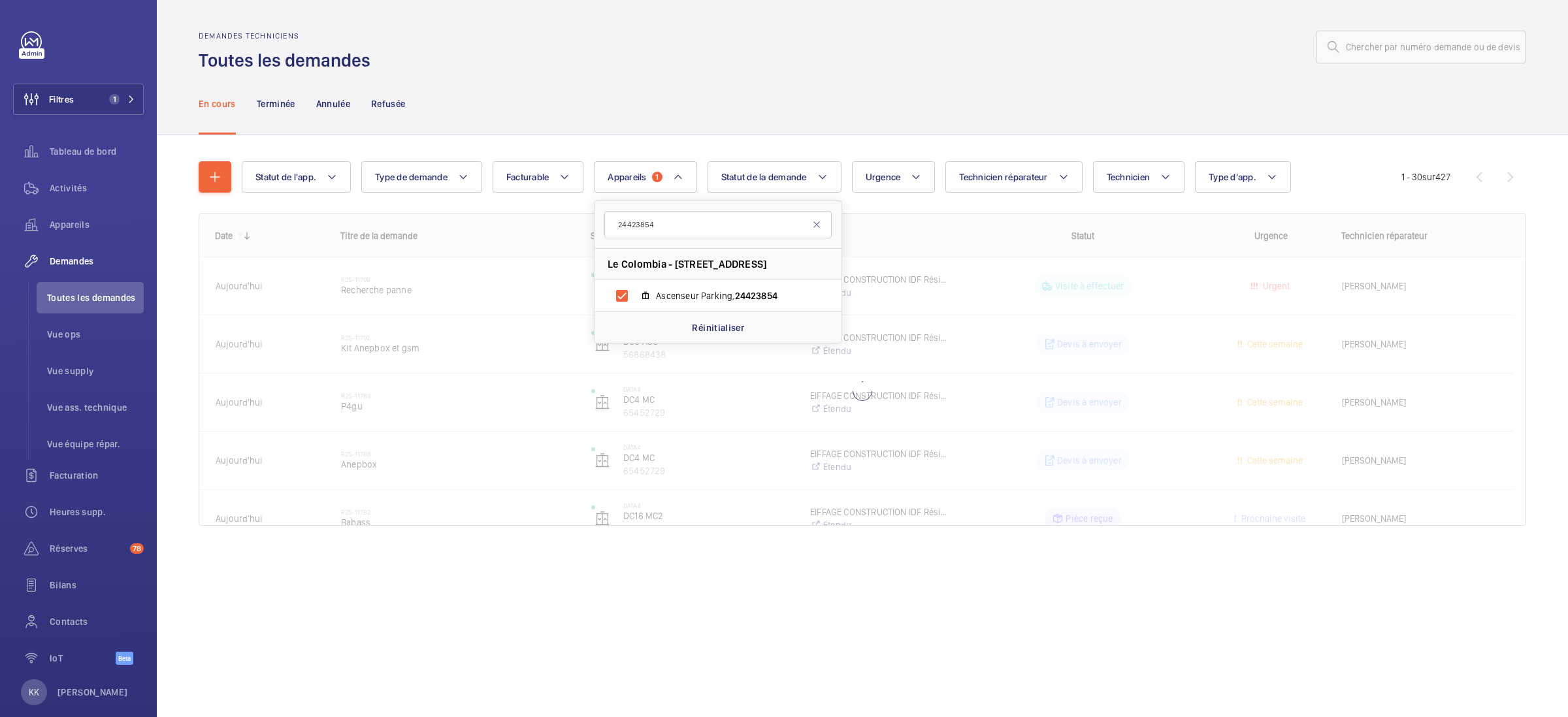
click at [603, 78] on div "En cours Terminée Annulée Refusée" at bounding box center [863, 103] width 1328 height 62
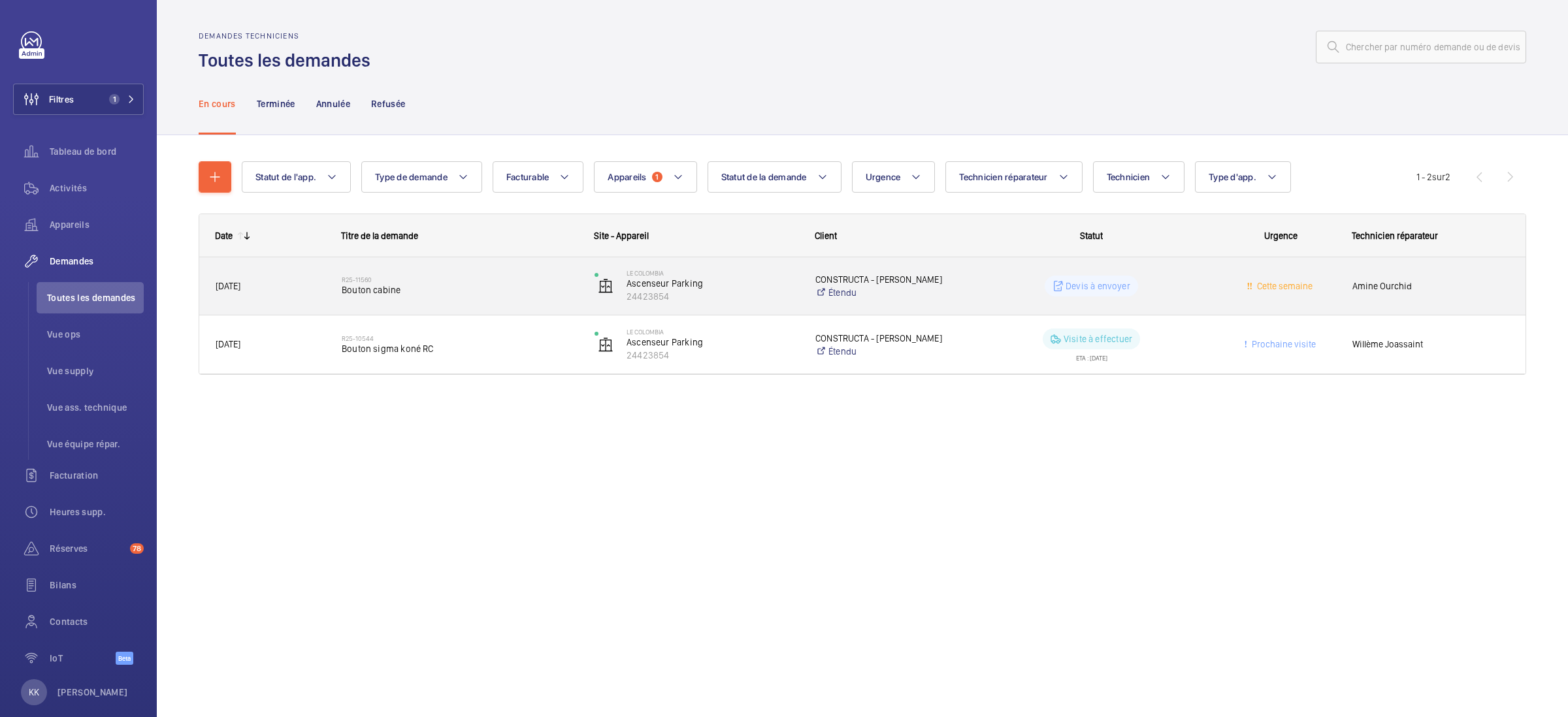
click at [479, 281] on h2 "R25-11560" at bounding box center [459, 279] width 236 height 8
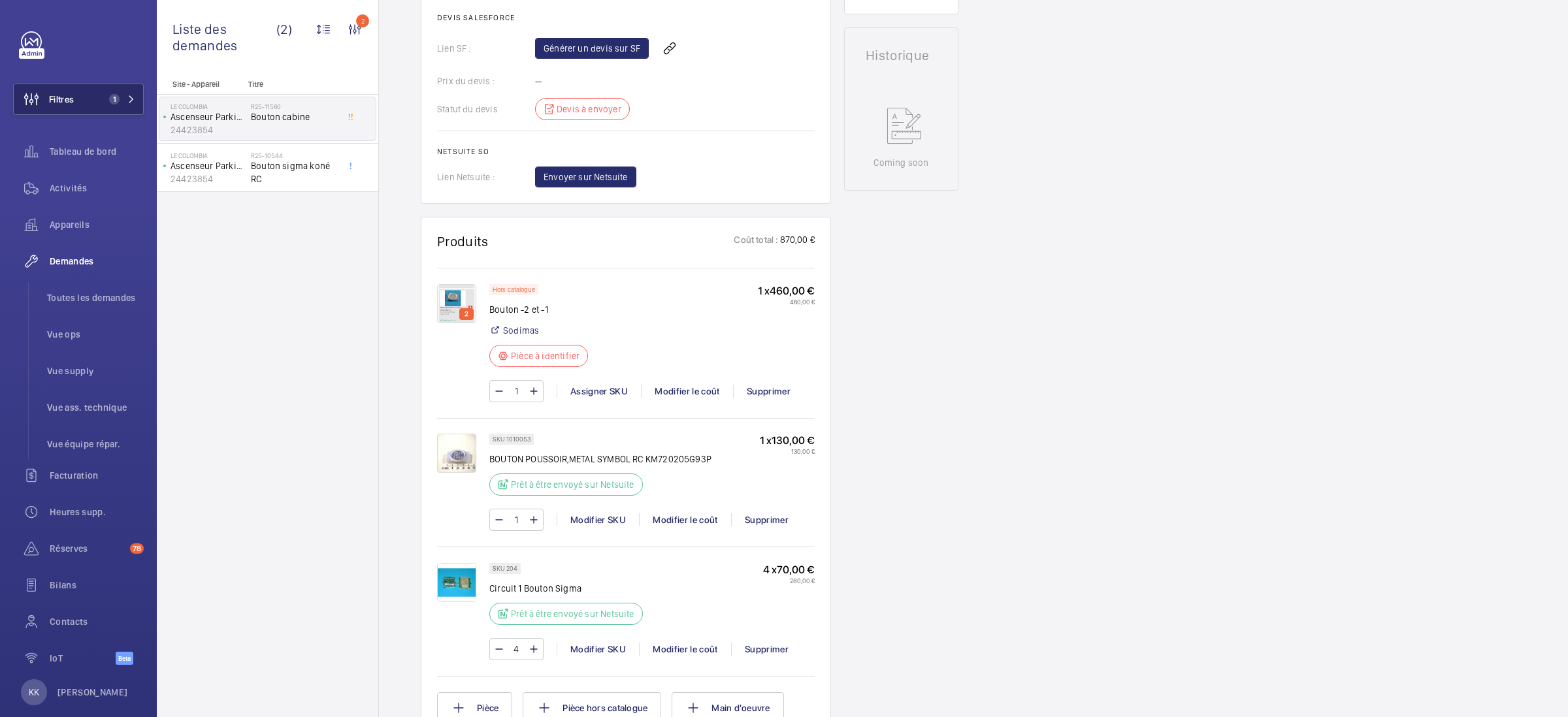
scroll to position [612, 0]
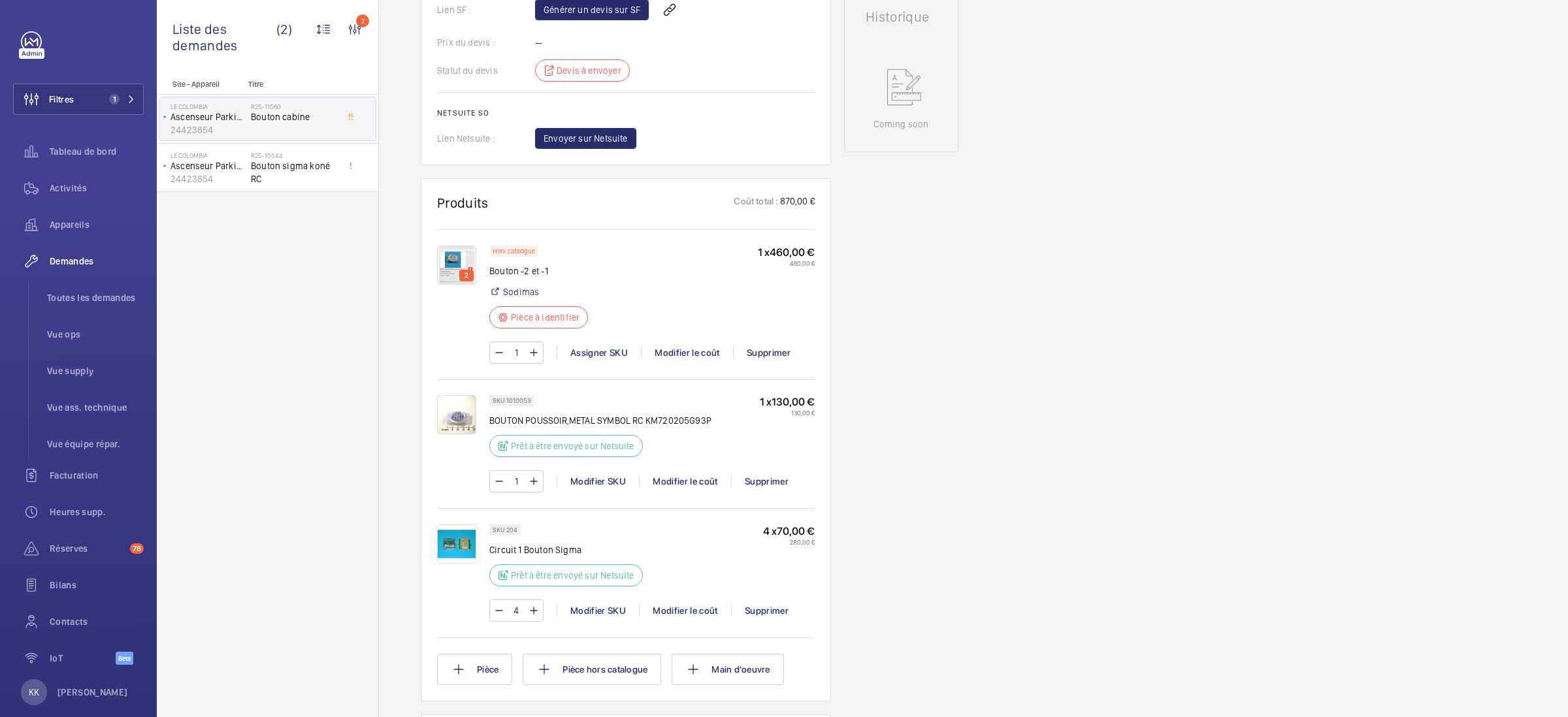
click at [456, 434] on img at bounding box center [456, 415] width 39 height 39
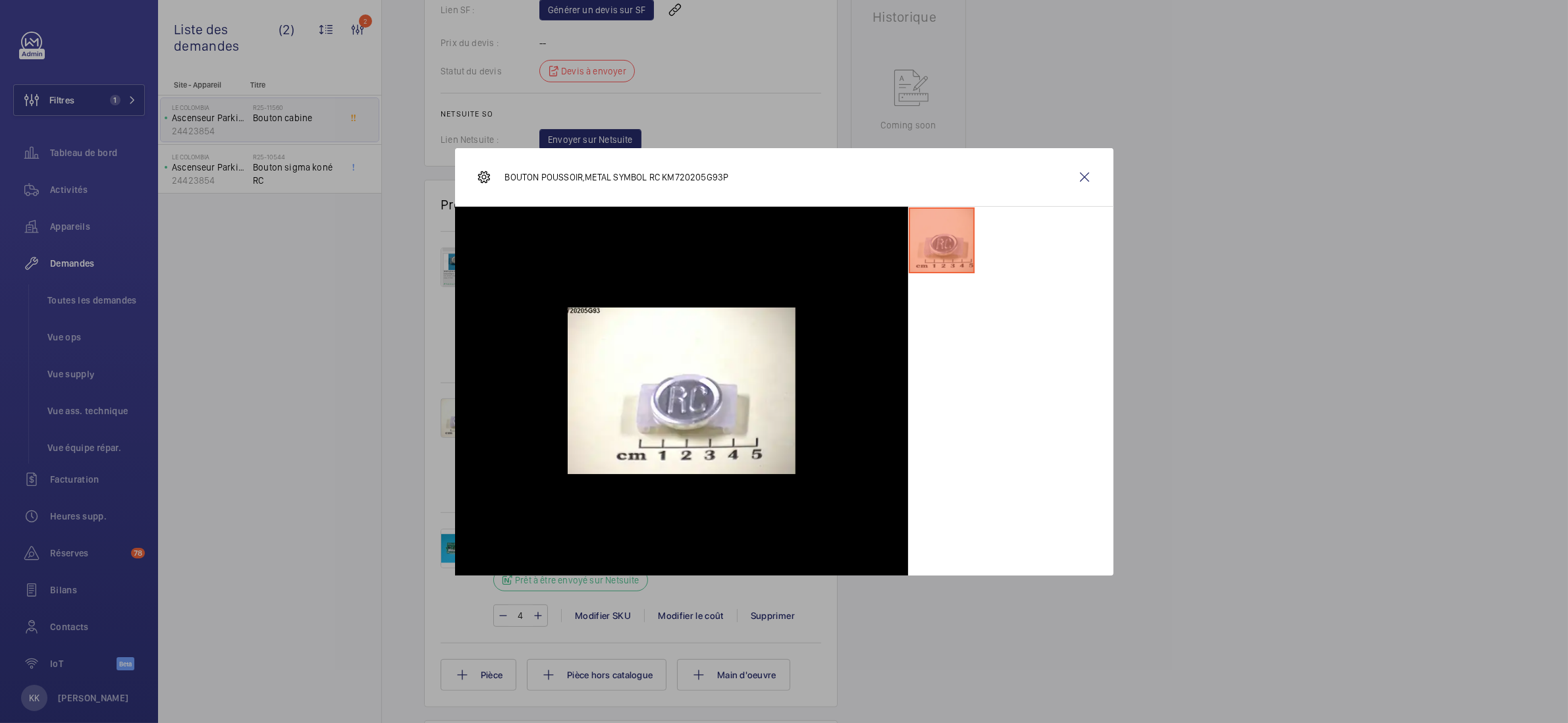
click at [392, 416] on div at bounding box center [784, 361] width 1568 height 723
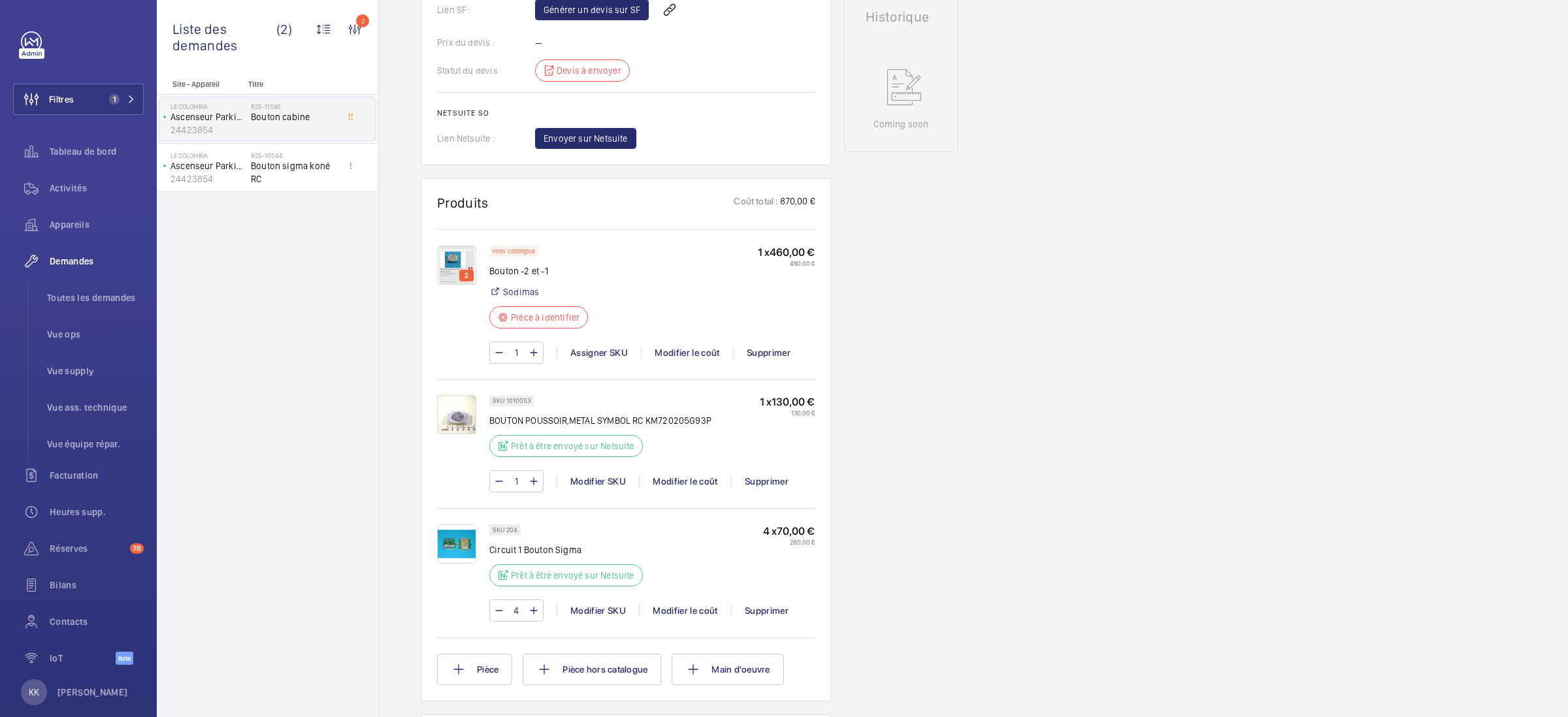
scroll to position [536, 0]
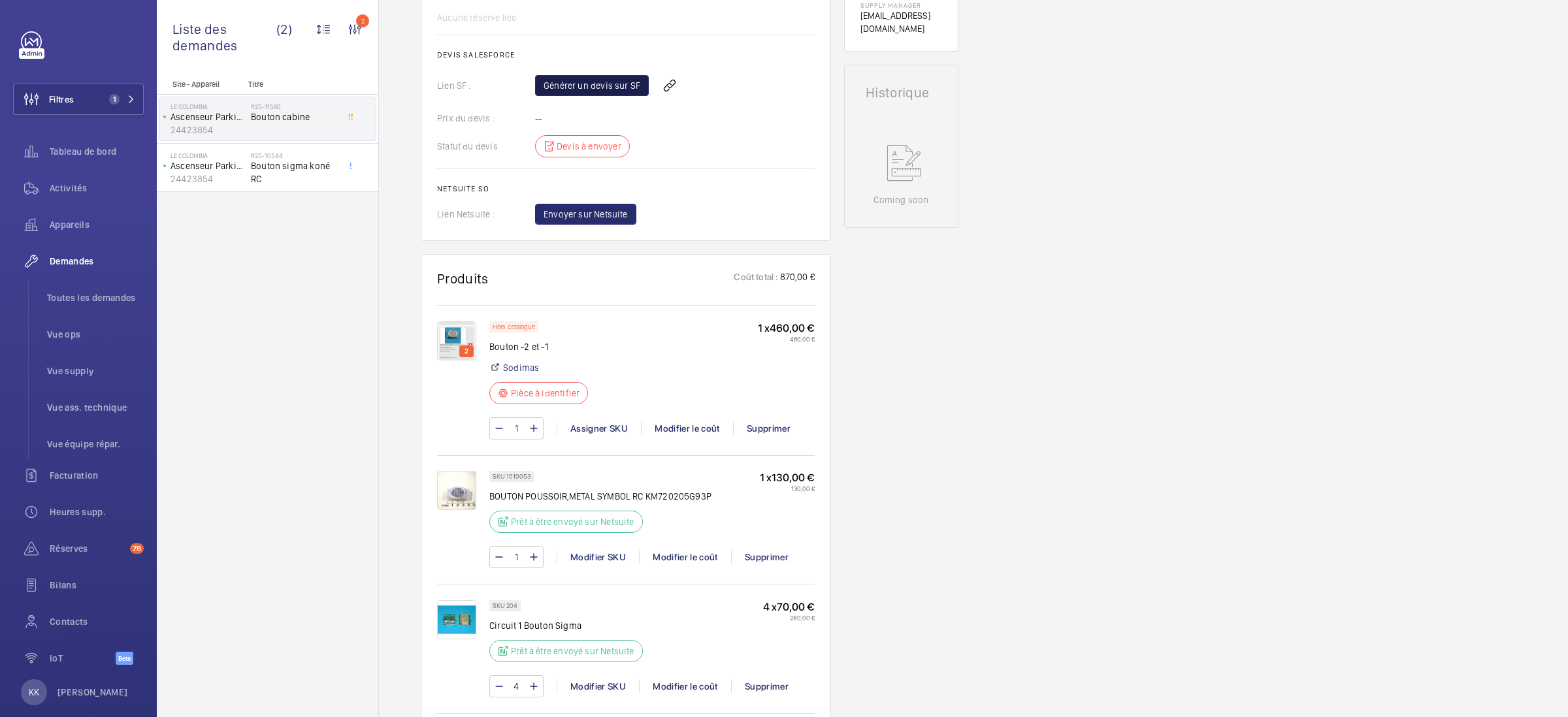
click at [568, 96] on link "Générer un devis sur SF" at bounding box center [591, 85] width 114 height 21
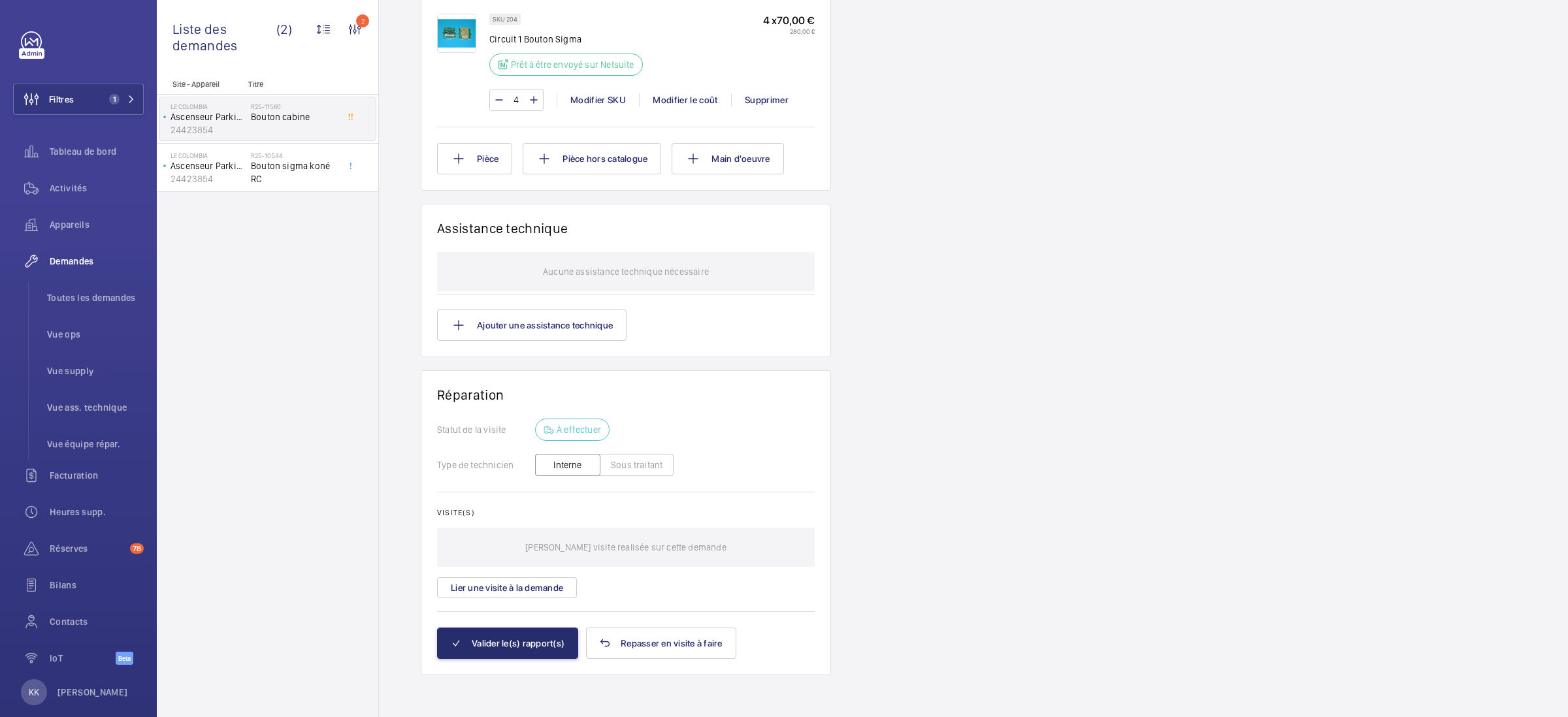
scroll to position [702, 0]
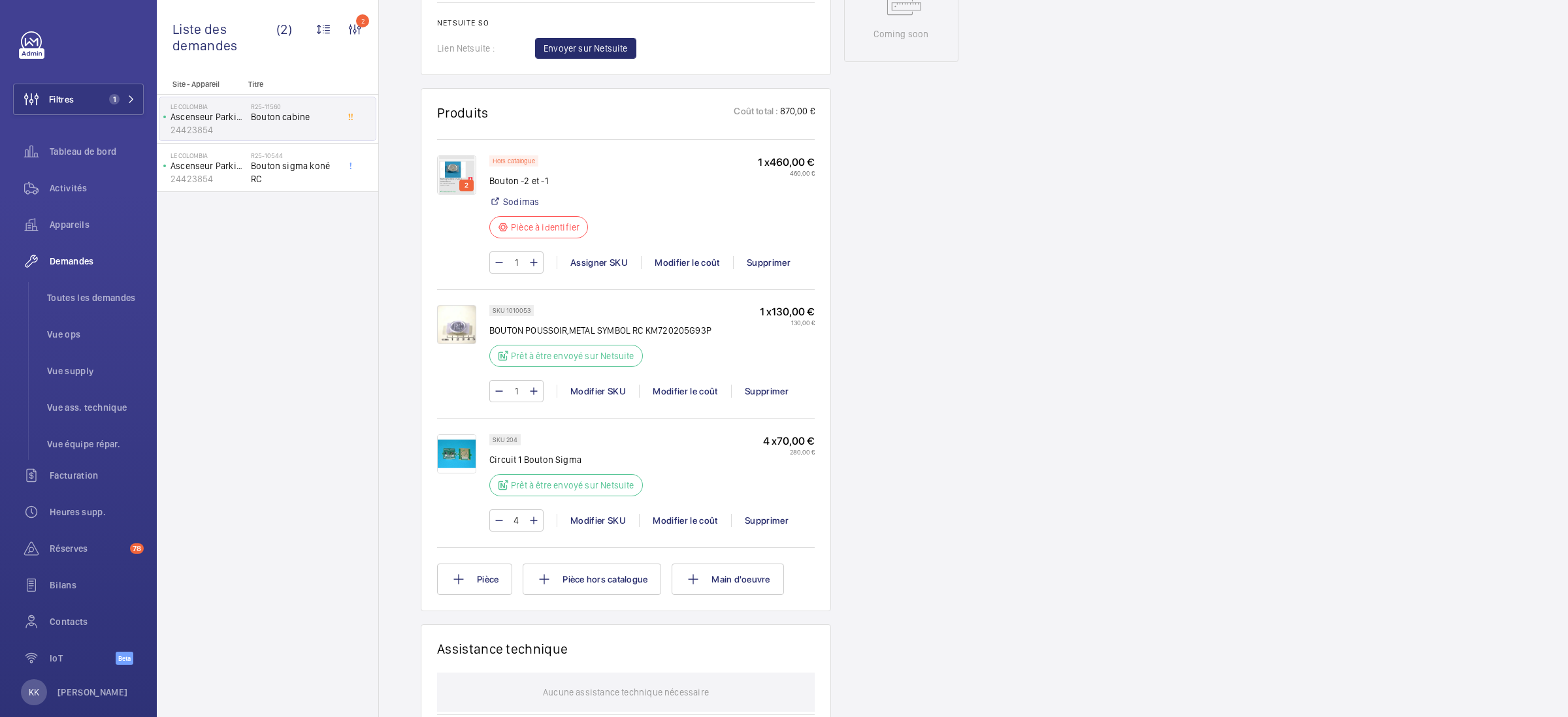
click at [451, 195] on img at bounding box center [456, 174] width 39 height 39
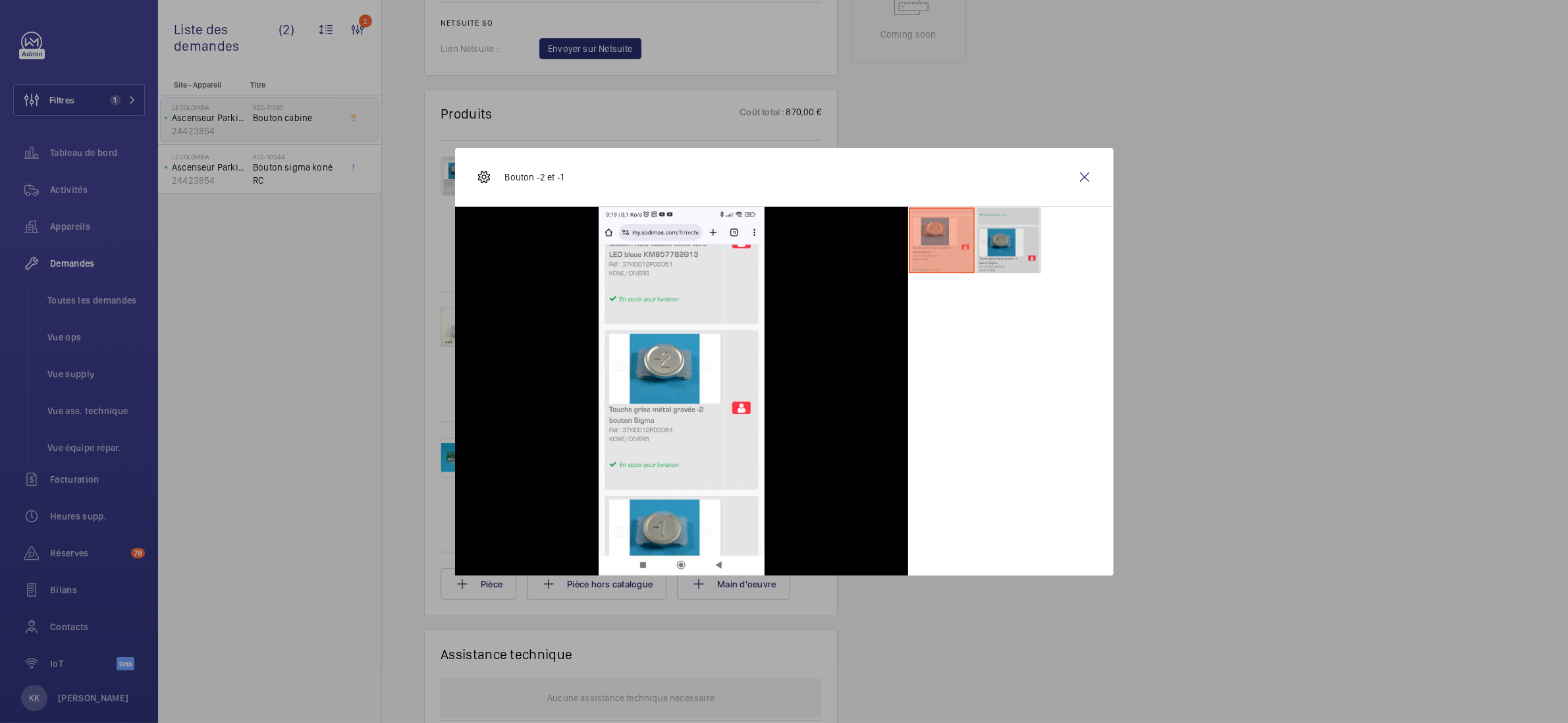
click at [1008, 240] on li at bounding box center [1009, 241] width 66 height 66
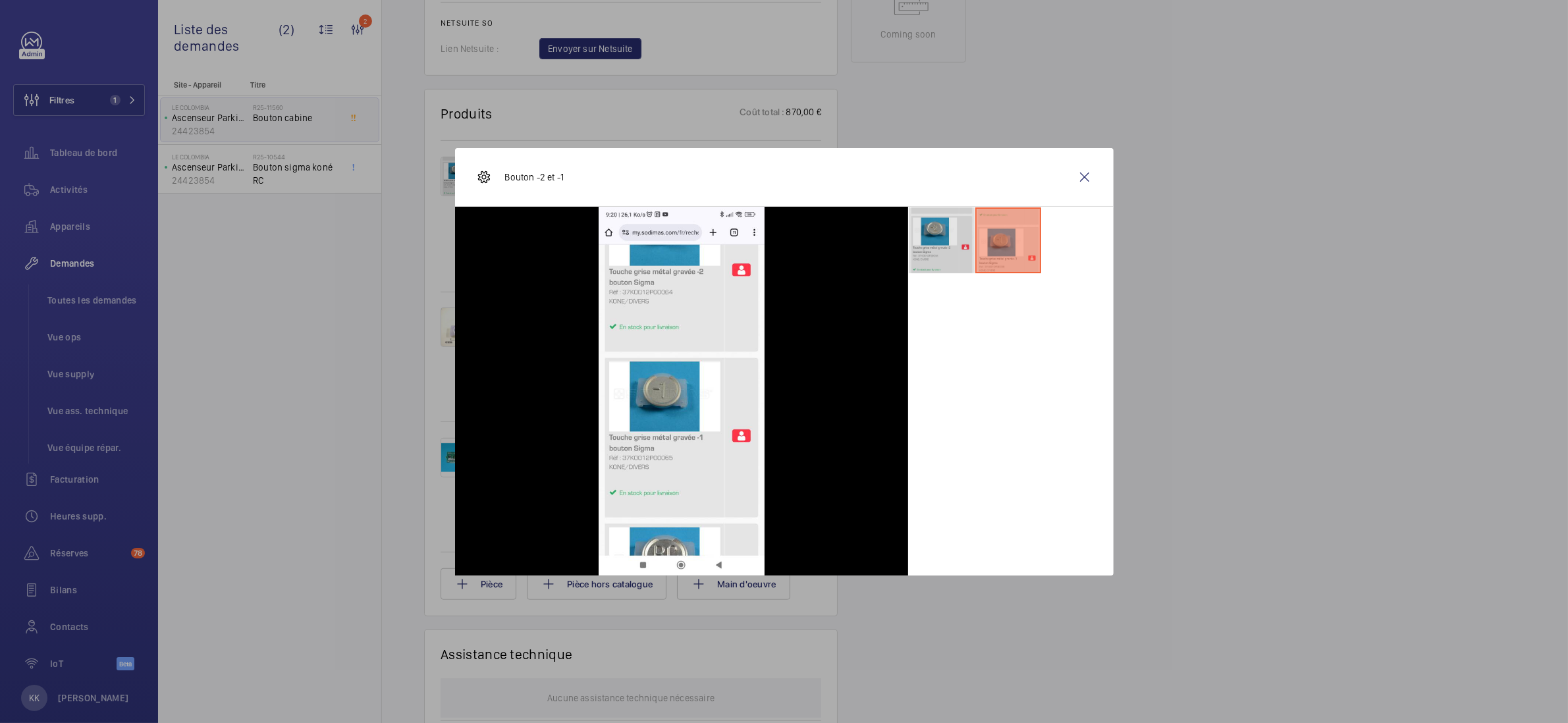
click at [940, 247] on li at bounding box center [942, 241] width 66 height 66
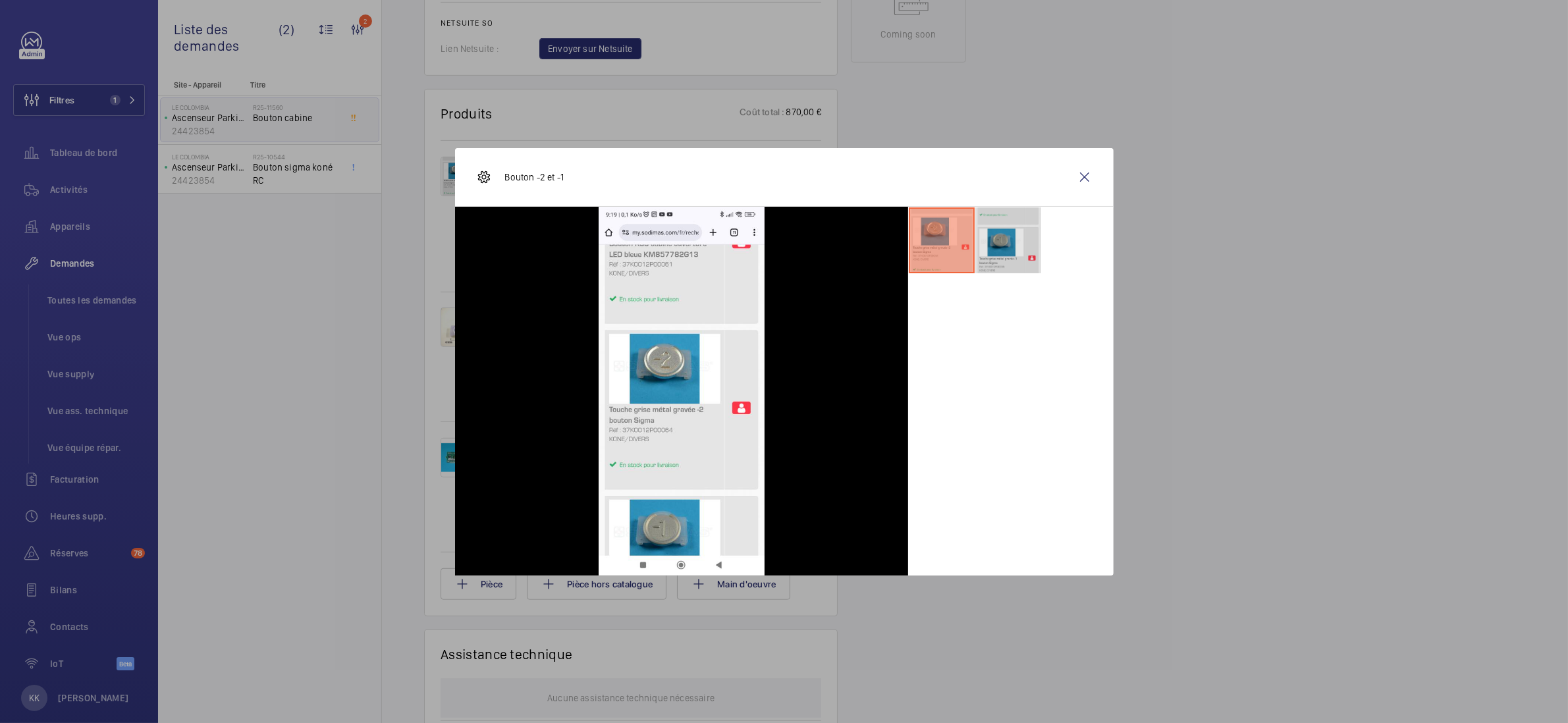
click at [980, 249] on li at bounding box center [1009, 241] width 66 height 66
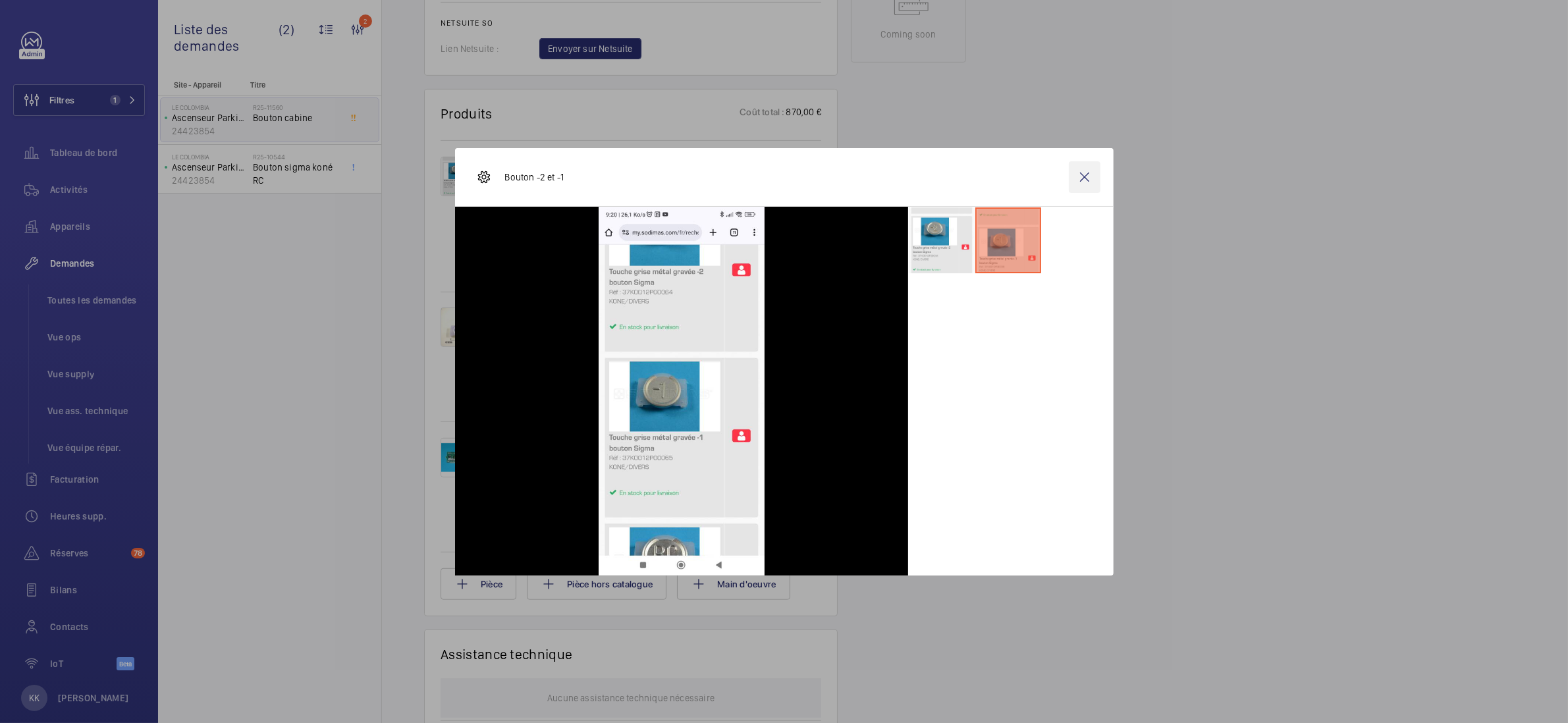
click at [1097, 182] on wm-front-icon-button at bounding box center [1084, 177] width 31 height 31
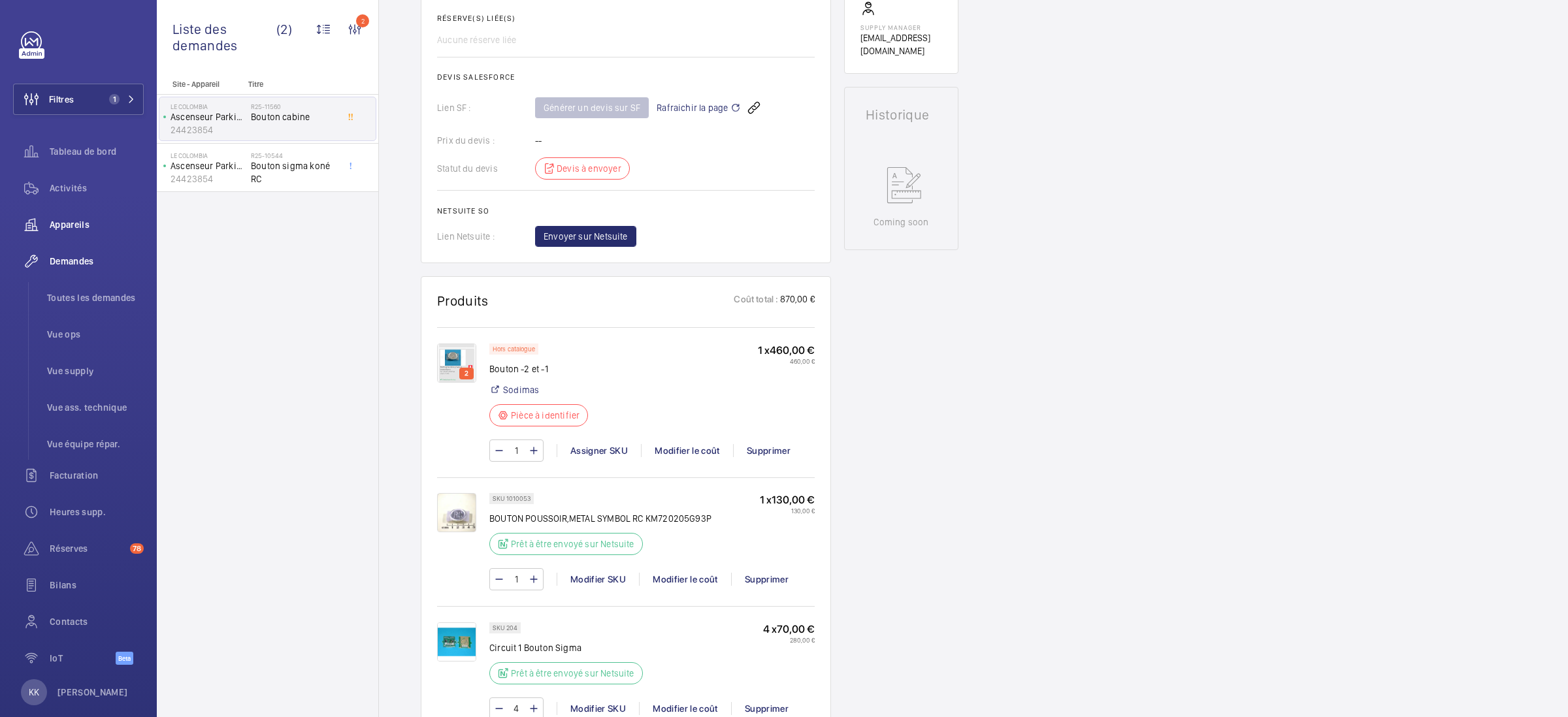
scroll to position [827, 0]
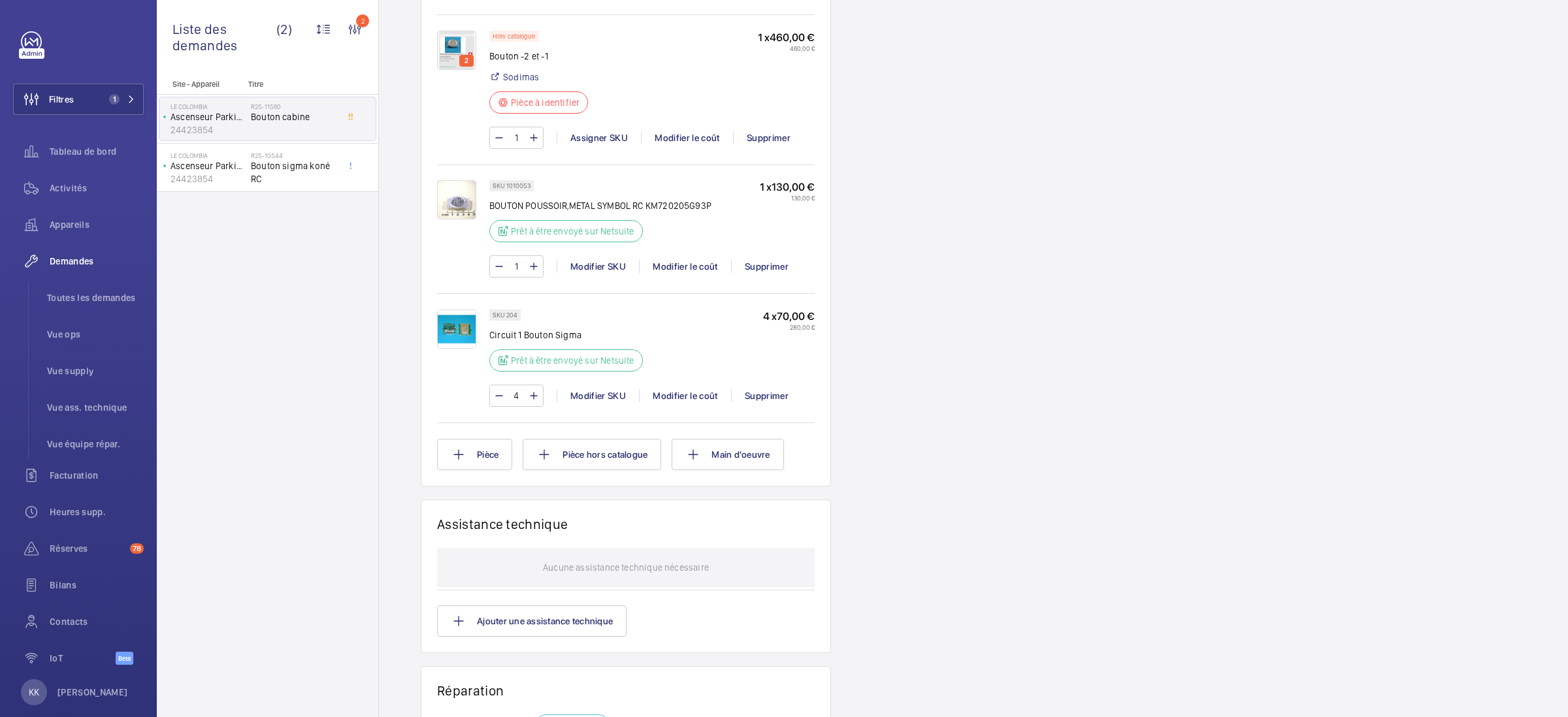
click at [454, 70] on img at bounding box center [456, 50] width 39 height 39
click at [432, 71] on wm-front-card "Produits Coût total : 870,00 € 2 Hors catalogue Bouton -2 et -1 Sodimas Pièce à…" at bounding box center [626, 224] width 410 height 523
click at [444, 70] on img at bounding box center [456, 50] width 39 height 39
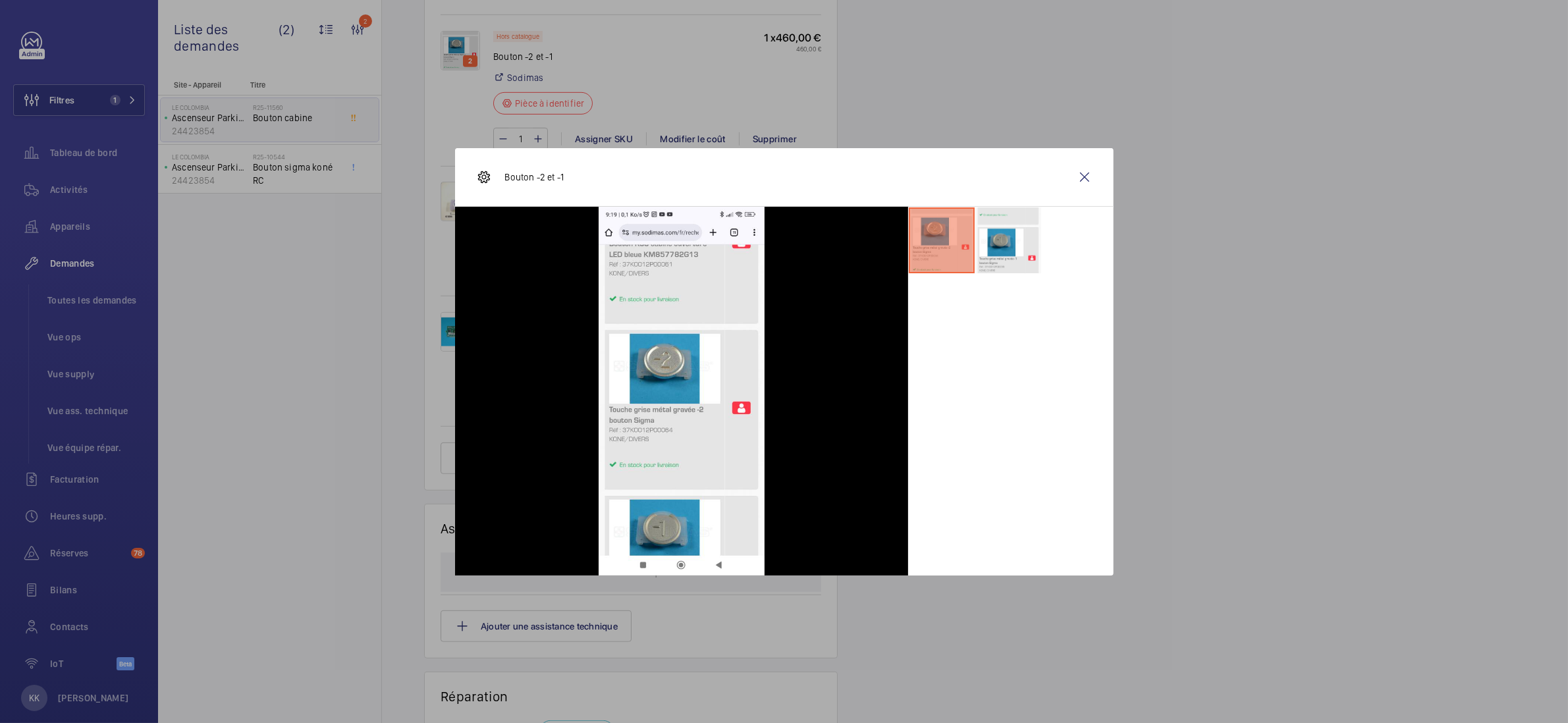
click at [1042, 255] on ul at bounding box center [1011, 241] width 205 height 67
click at [1019, 261] on li at bounding box center [1009, 241] width 66 height 66
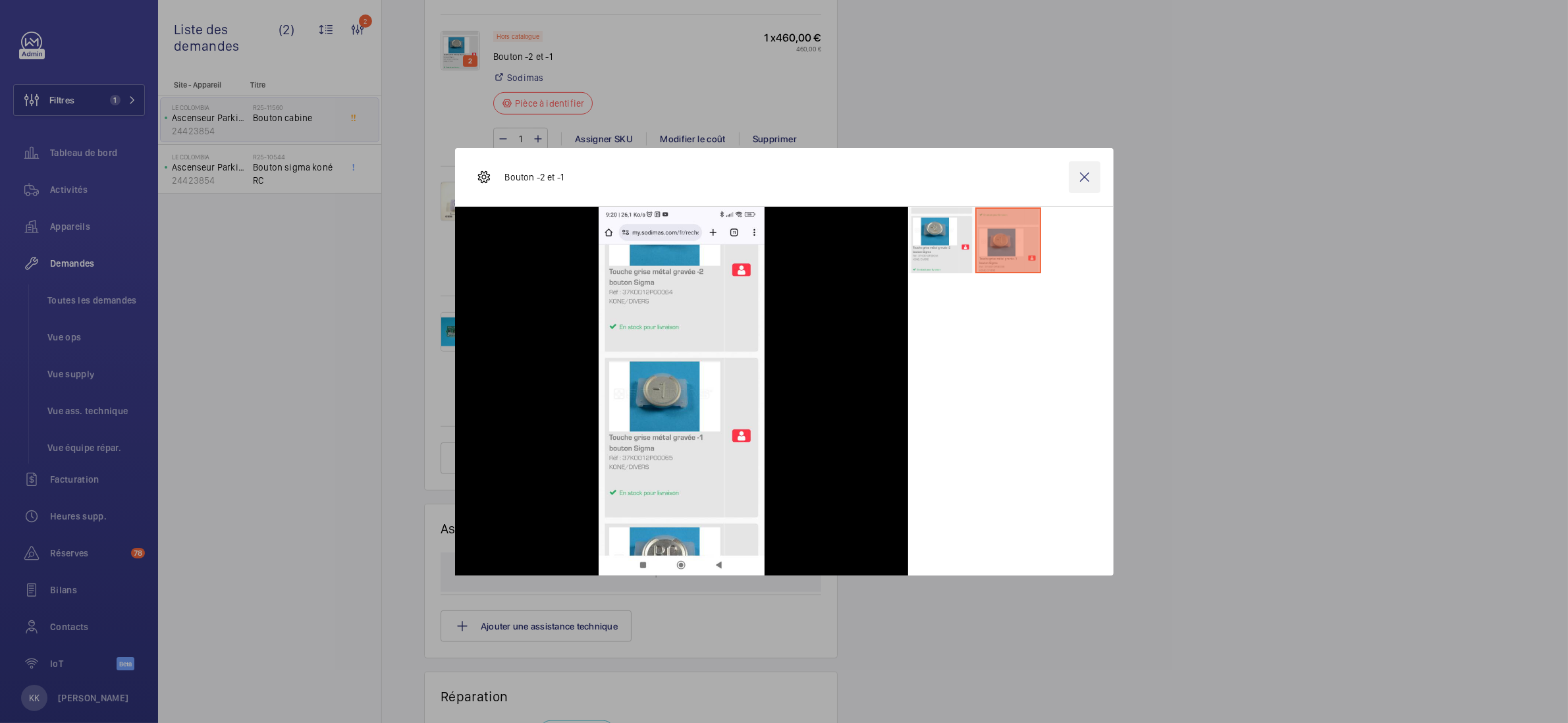
click at [1082, 171] on wm-front-icon-button at bounding box center [1084, 177] width 31 height 31
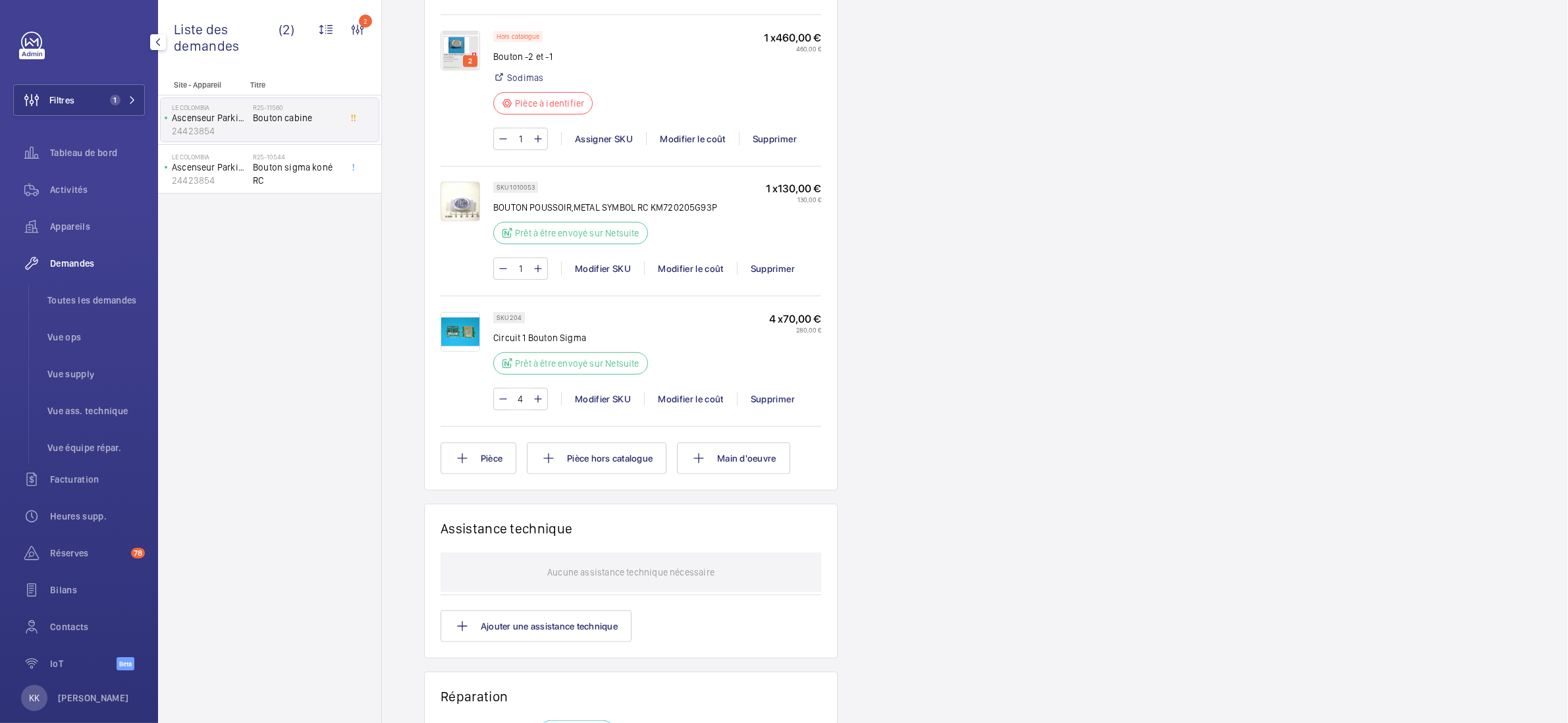
click at [454, 351] on img at bounding box center [460, 331] width 39 height 39
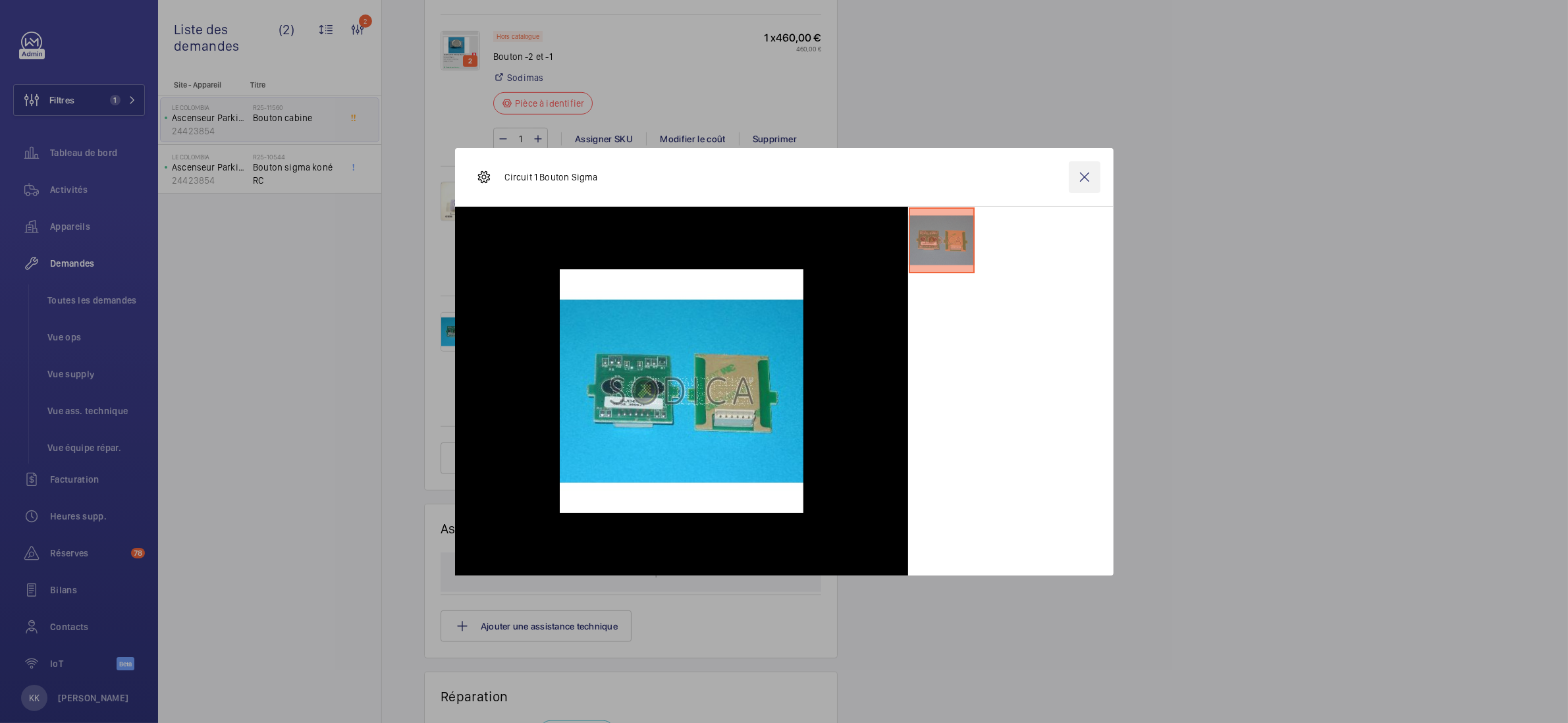
click at [1103, 177] on div "Circuit 1 Bouton Sigma" at bounding box center [784, 177] width 659 height 59
click at [1091, 178] on wm-front-icon-button at bounding box center [1084, 177] width 31 height 31
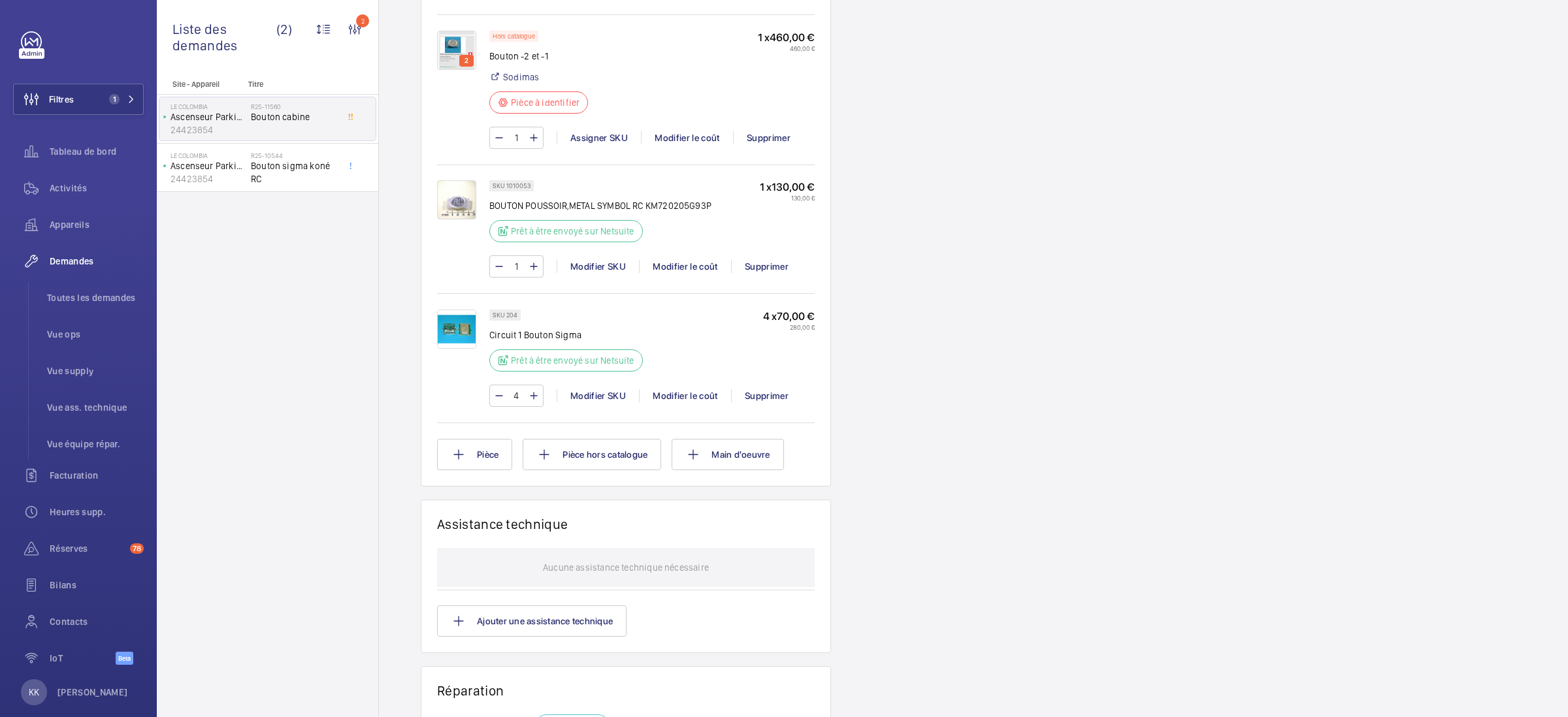
scroll to position [751, 0]
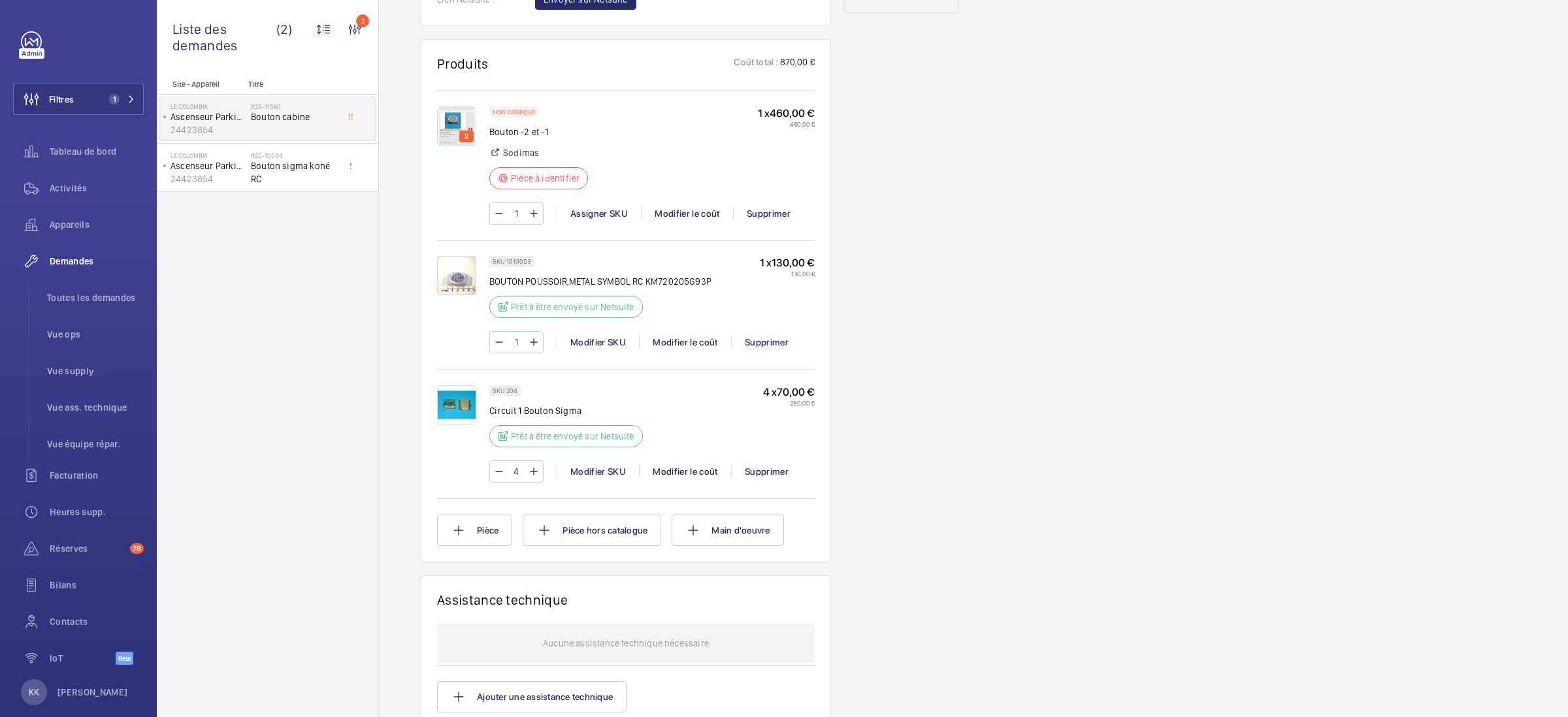
click at [456, 146] on img at bounding box center [456, 126] width 39 height 39
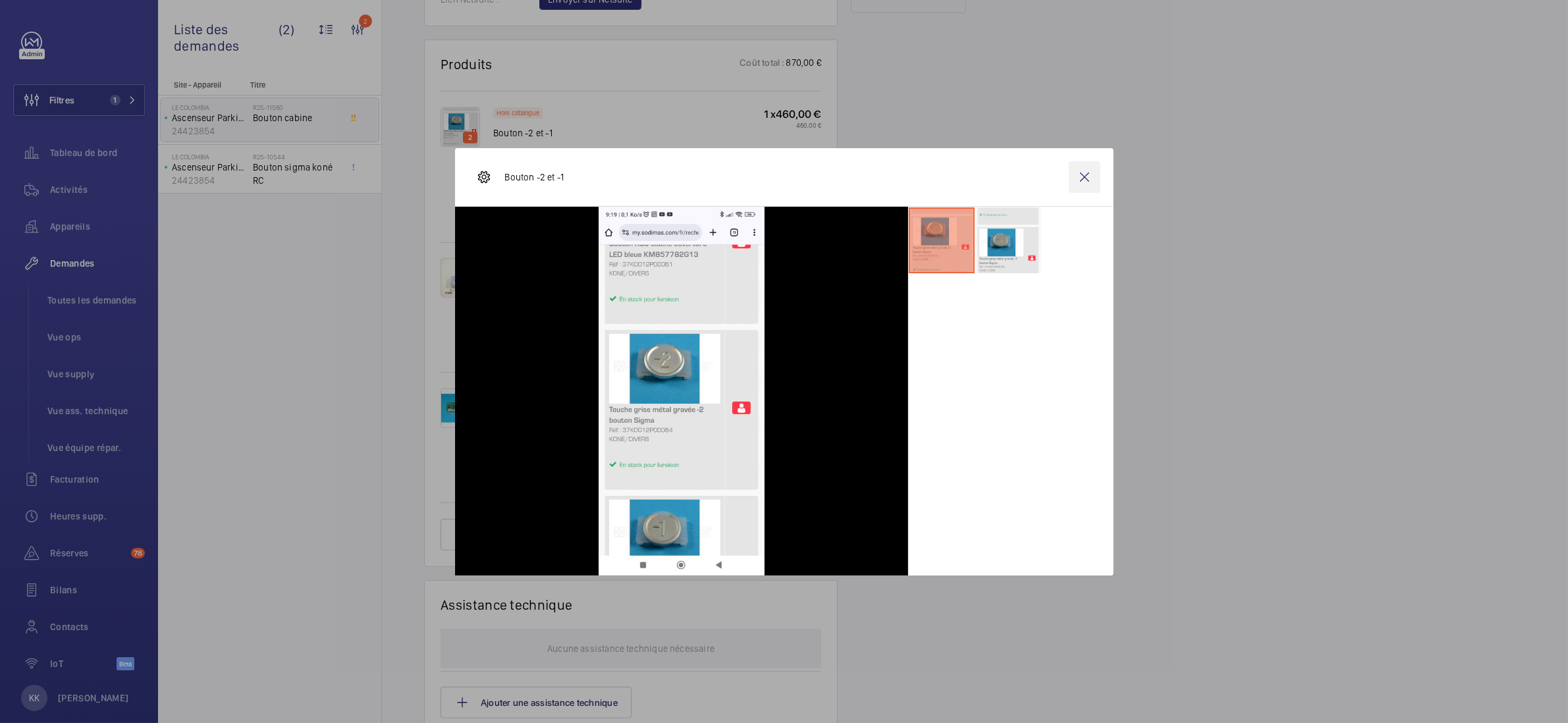
click at [1088, 176] on wm-front-icon-button at bounding box center [1084, 177] width 31 height 31
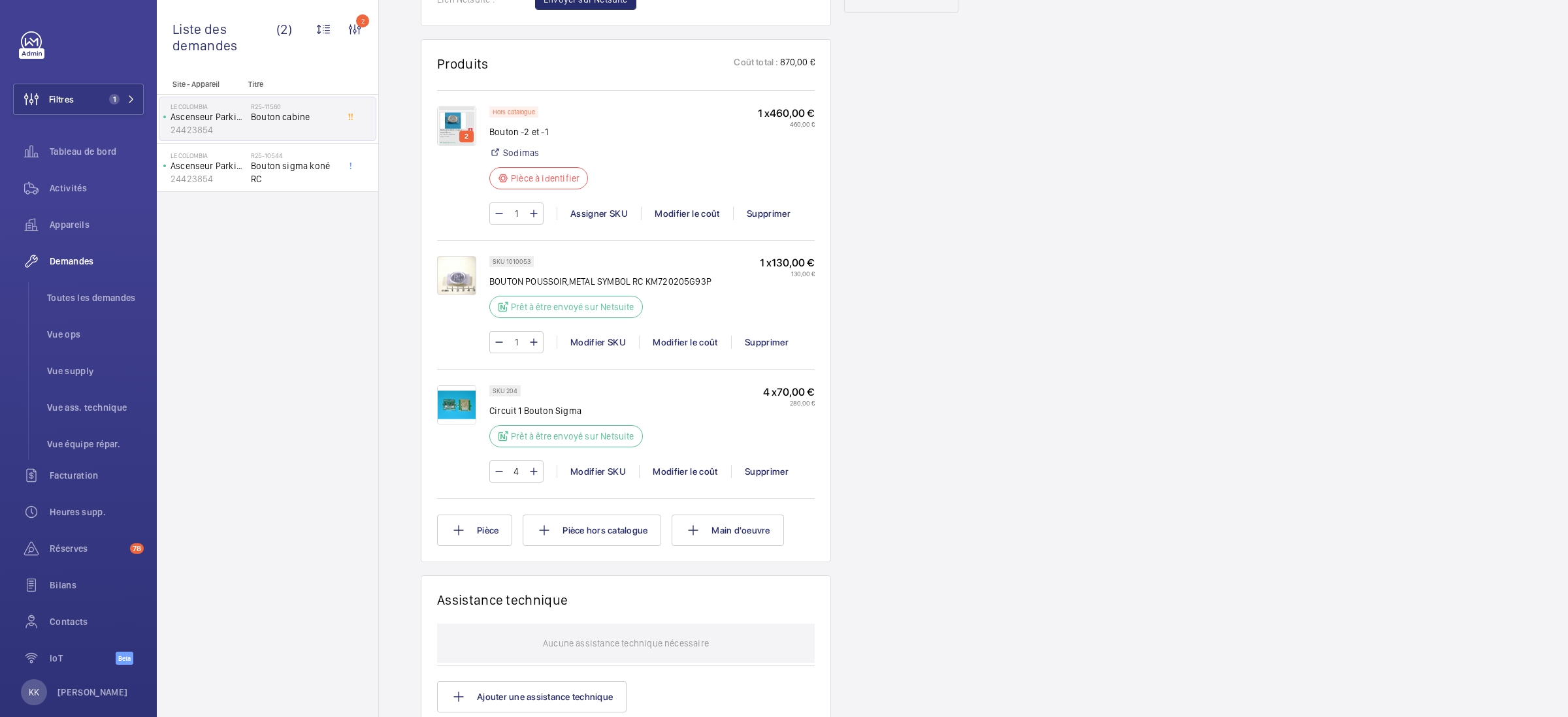
scroll to position [0, 0]
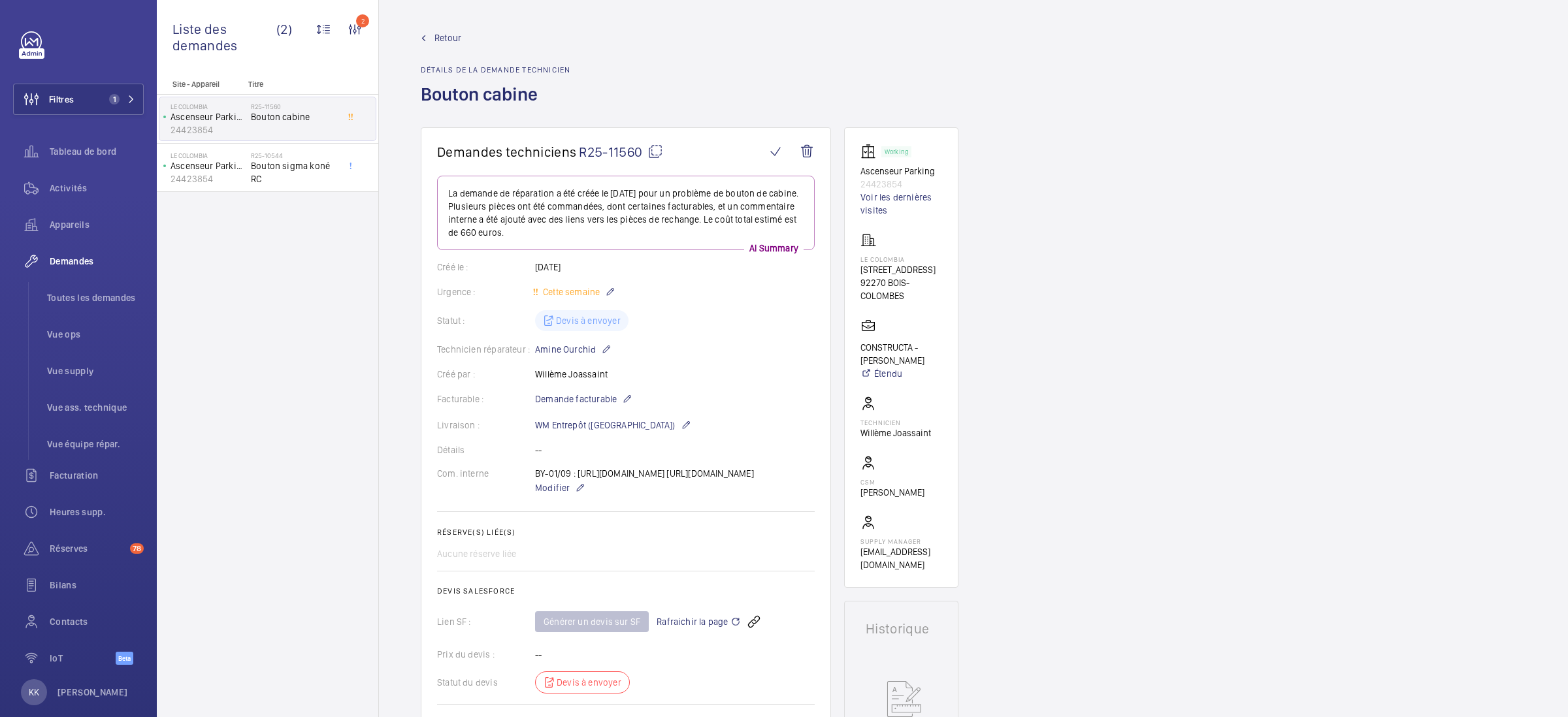
click at [657, 154] on mat-icon at bounding box center [655, 152] width 16 height 16
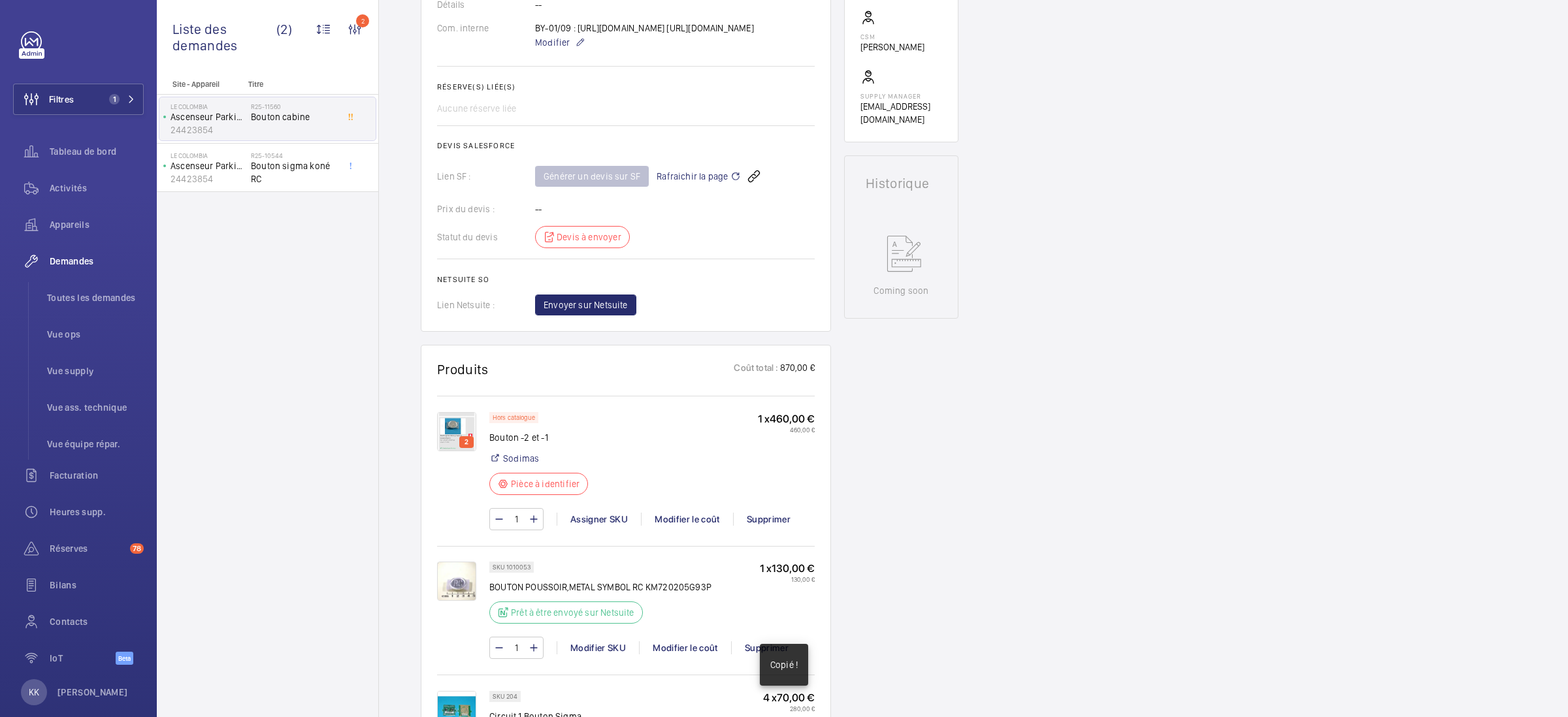
scroll to position [491, 0]
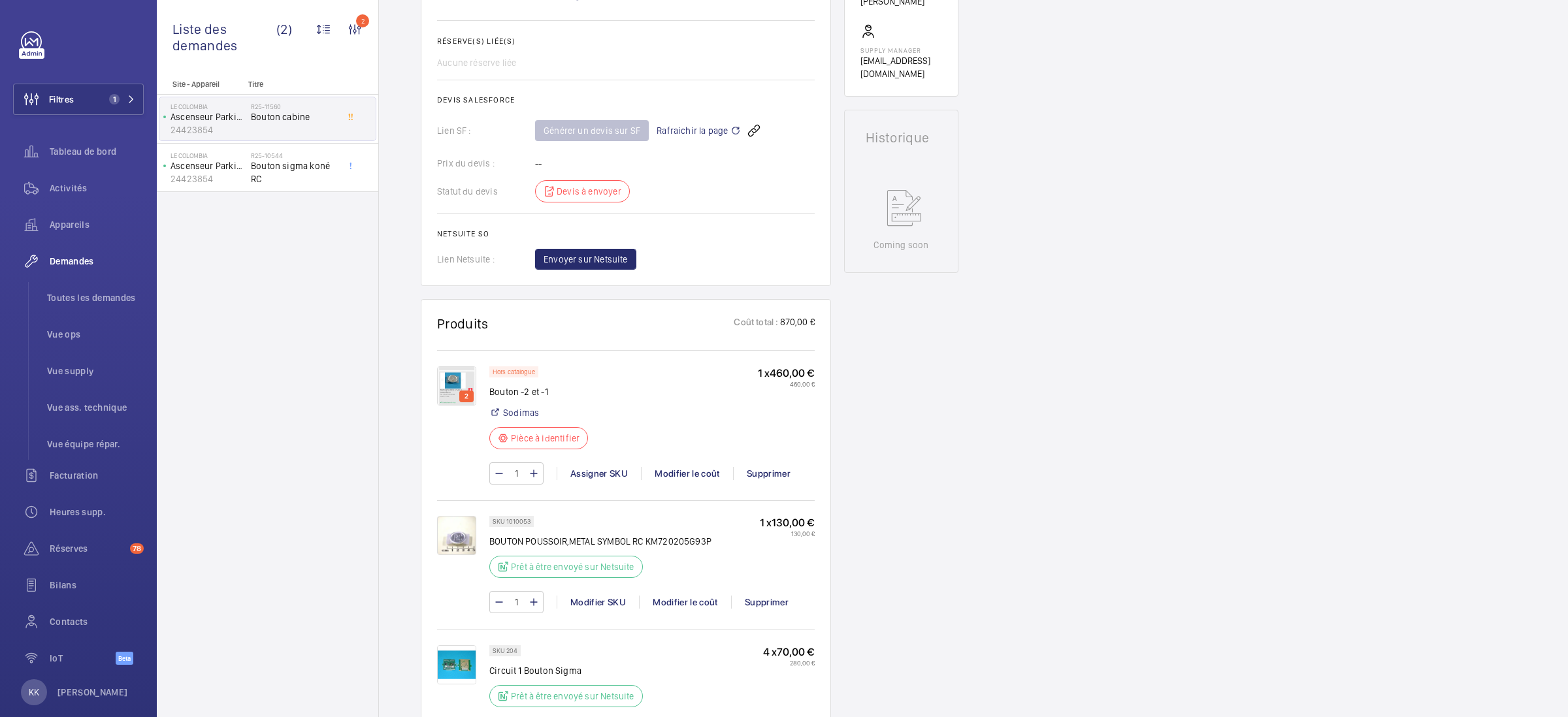
click at [455, 406] on img at bounding box center [456, 385] width 39 height 39
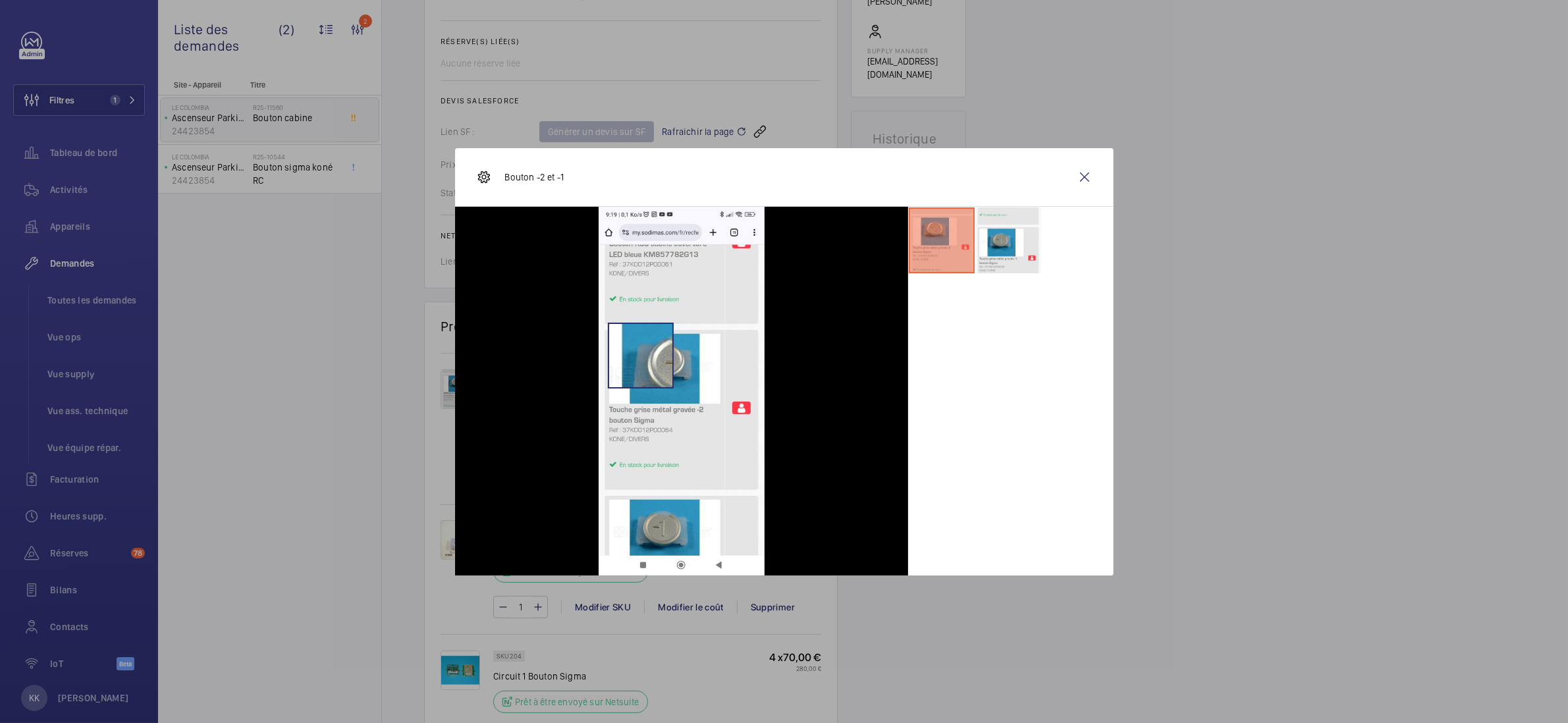
click at [640, 355] on img at bounding box center [681, 392] width 166 height 369
drag, startPoint x: 1038, startPoint y: 152, endPoint x: 1064, endPoint y: 175, distance: 34.7
click at [1042, 154] on div "Bouton -2 et -1" at bounding box center [784, 177] width 659 height 59
click at [1079, 178] on wm-front-icon-button at bounding box center [1084, 177] width 31 height 31
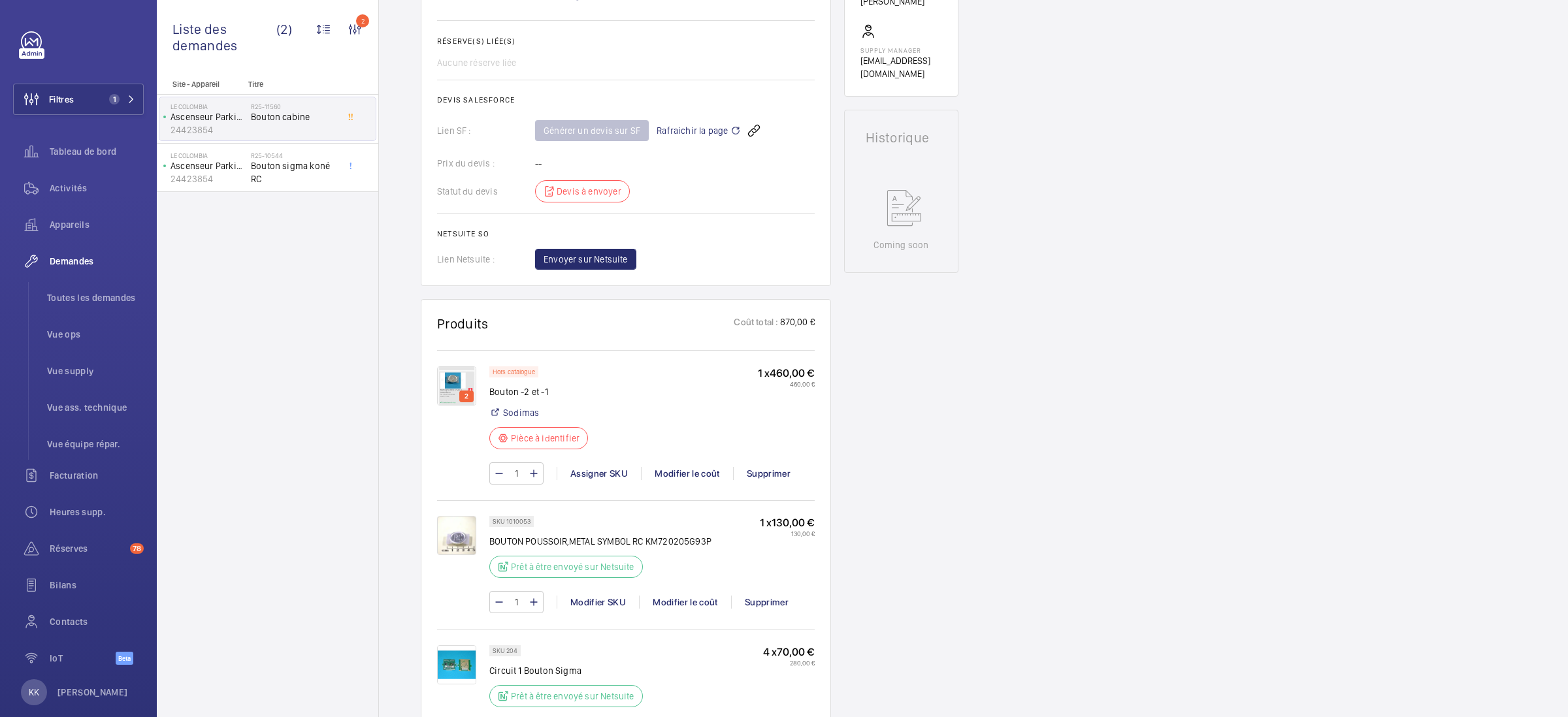
scroll to position [494, 0]
click at [837, 393] on div "Demandes techniciens R25-11560 La demande de réparation a été créée le 1er sept…" at bounding box center [973, 489] width 1189 height 1713
drag, startPoint x: 793, startPoint y: 398, endPoint x: 763, endPoint y: 380, distance: 35.0
click at [773, 396] on wm-front-card "Produits Coût total : 870,00 € 2 Hors catalogue Bouton -2 et -1 Sodimas Pièce à…" at bounding box center [626, 557] width 410 height 523
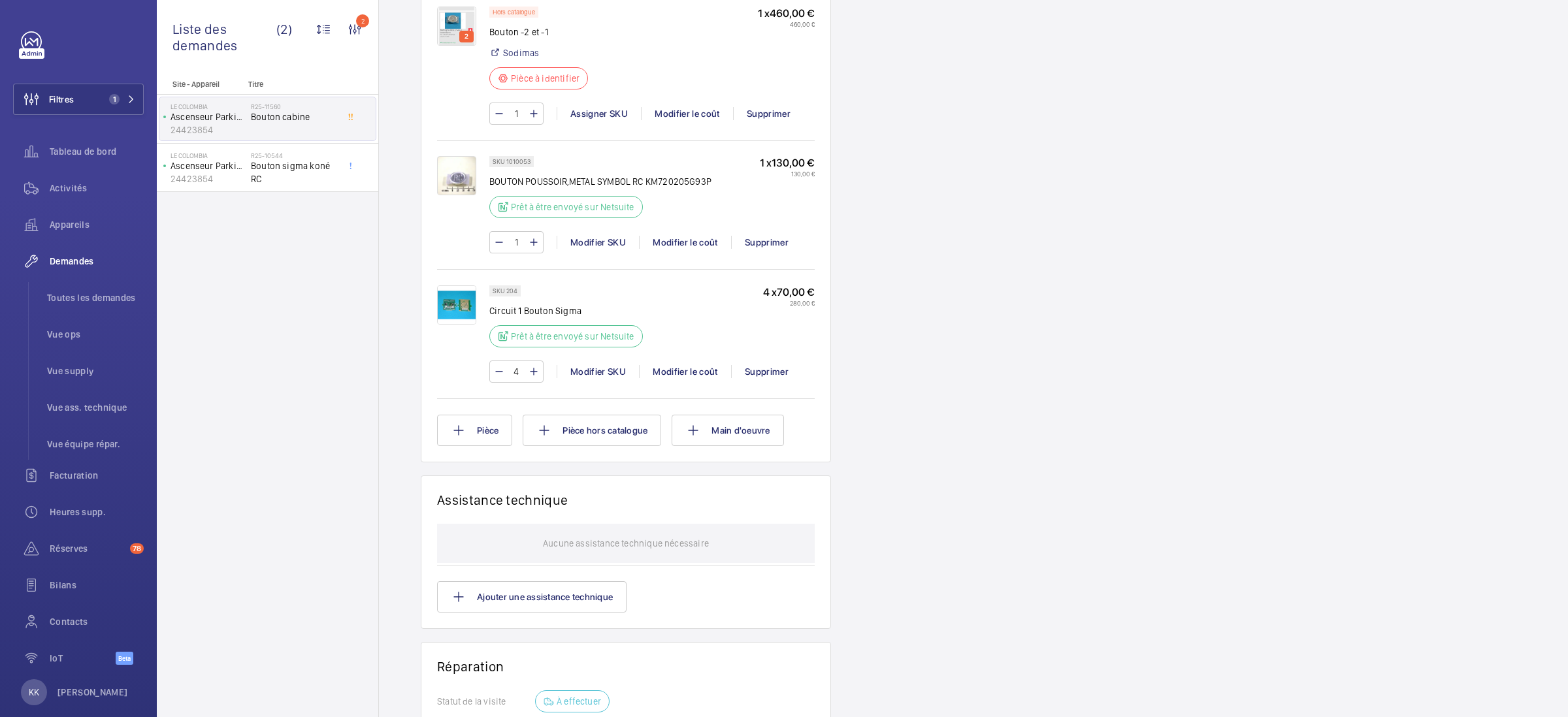
scroll to position [987, 0]
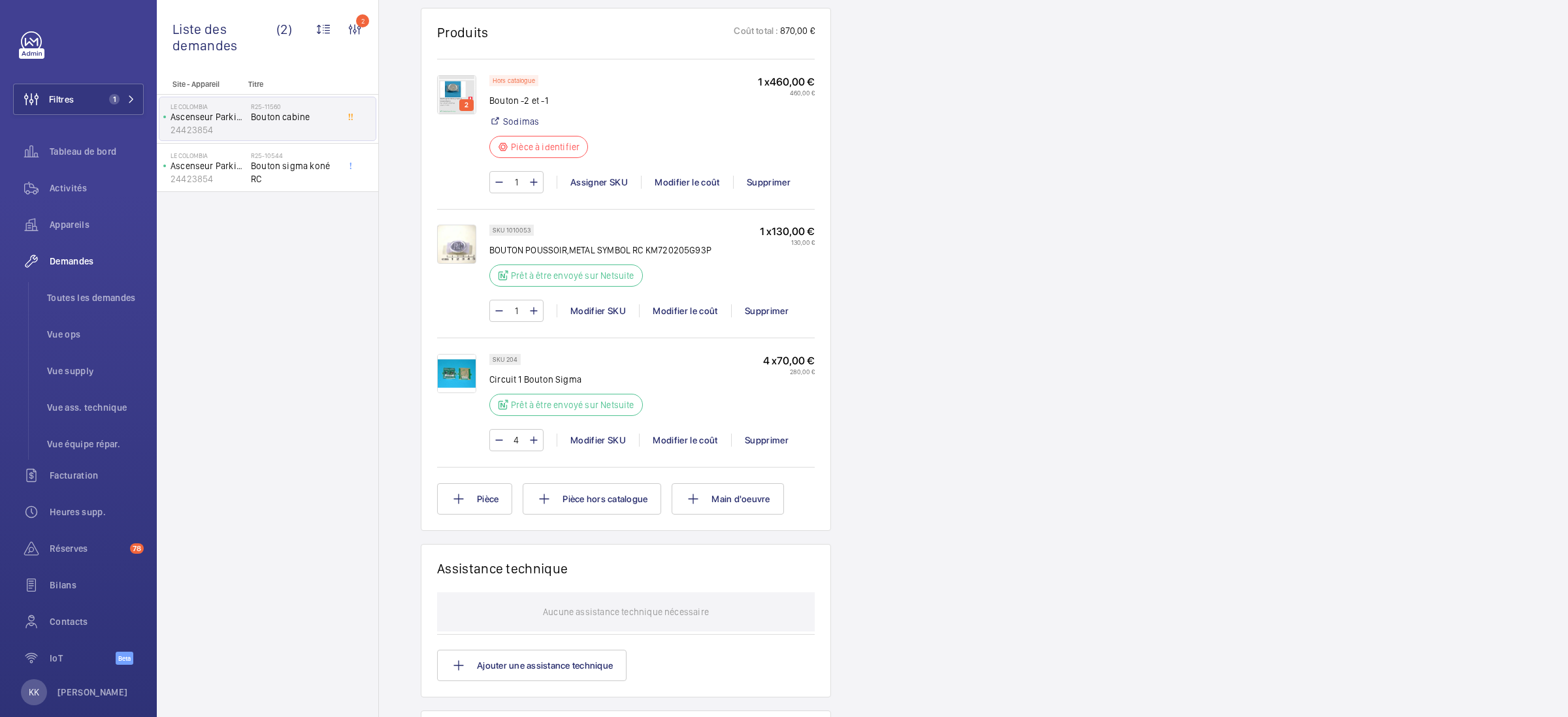
scroll to position [775, 0]
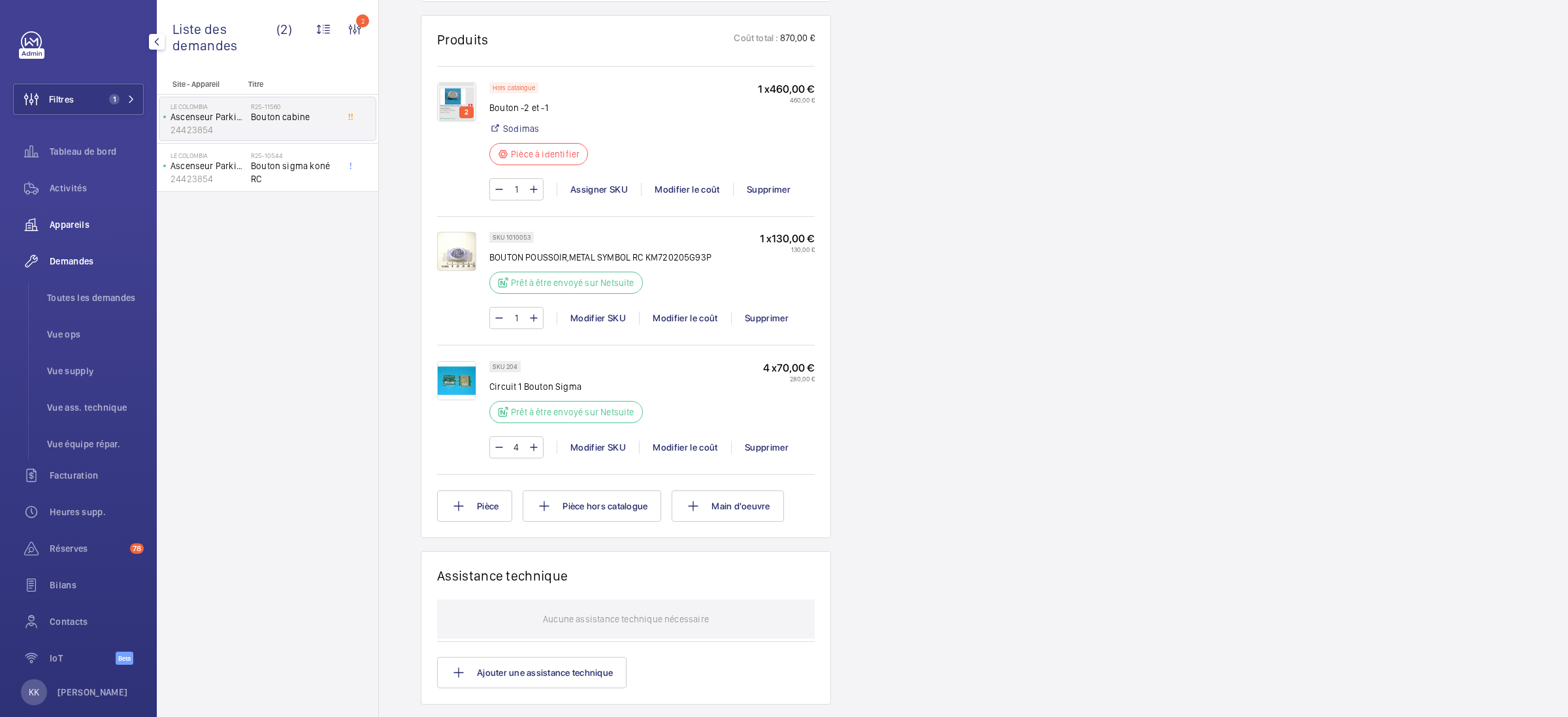
click at [75, 228] on span "Appareils" at bounding box center [96, 224] width 94 height 13
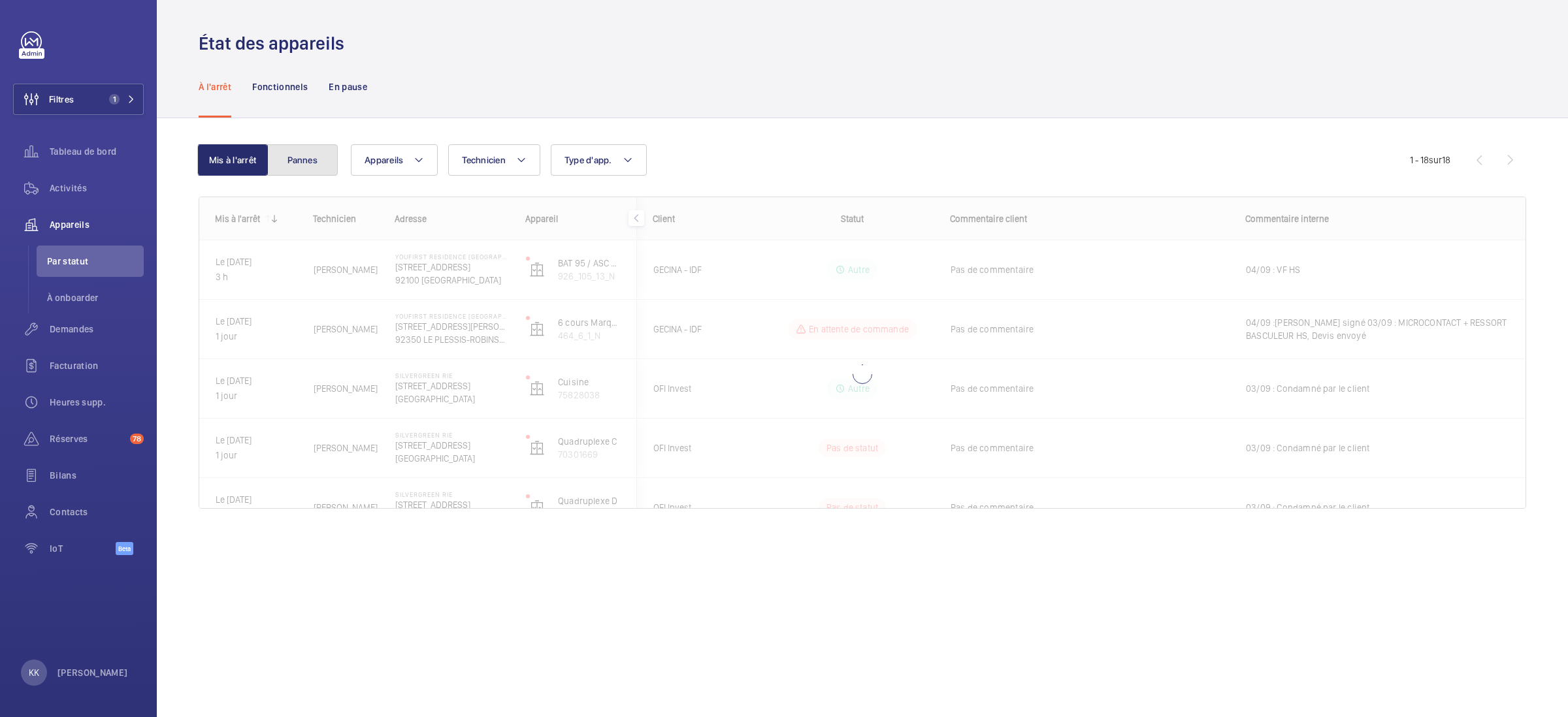
click at [311, 157] on button "Pannes" at bounding box center [302, 159] width 71 height 31
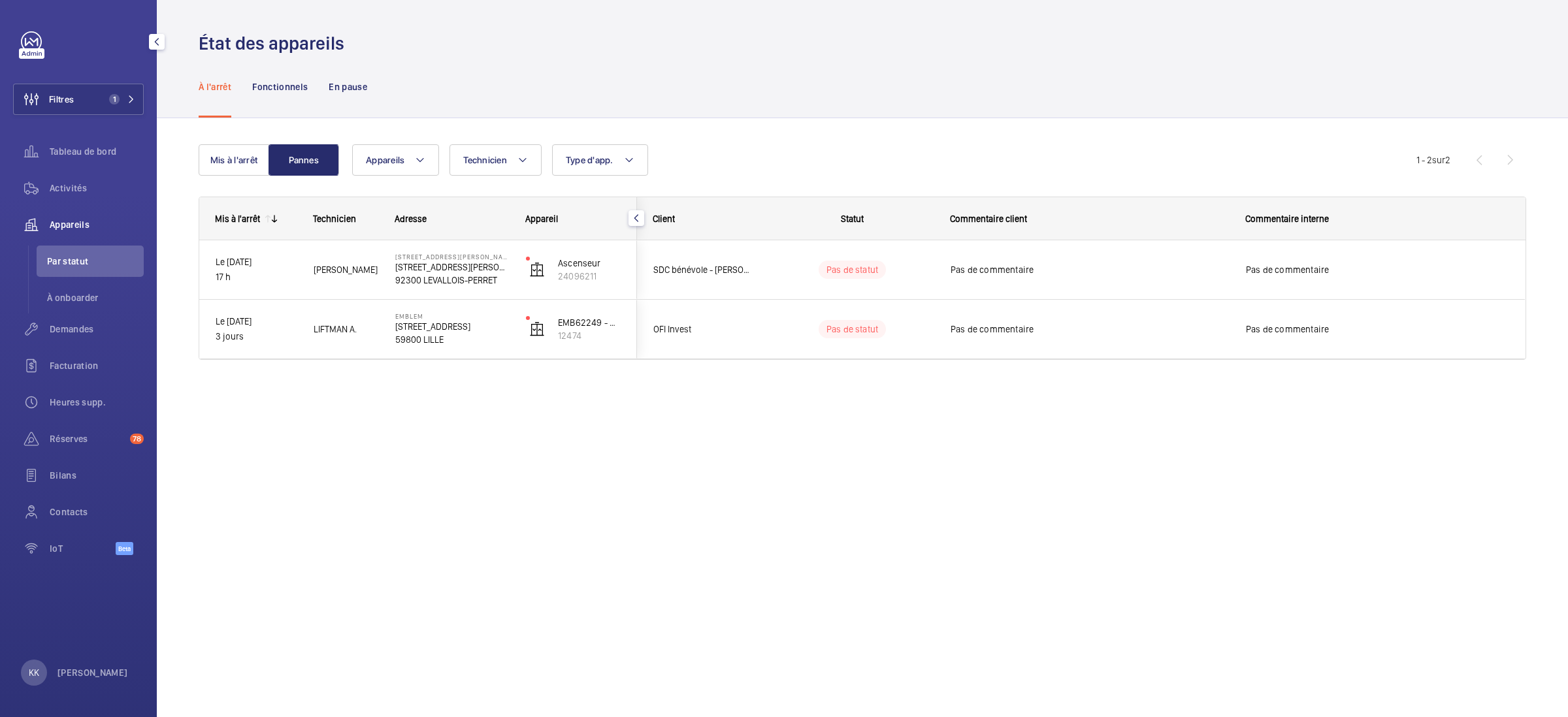
click at [73, 228] on span "Appareils" at bounding box center [96, 224] width 94 height 13
click at [232, 155] on button "Mis à l'arrêt" at bounding box center [234, 159] width 71 height 31
